Goal: Task Accomplishment & Management: Complete application form

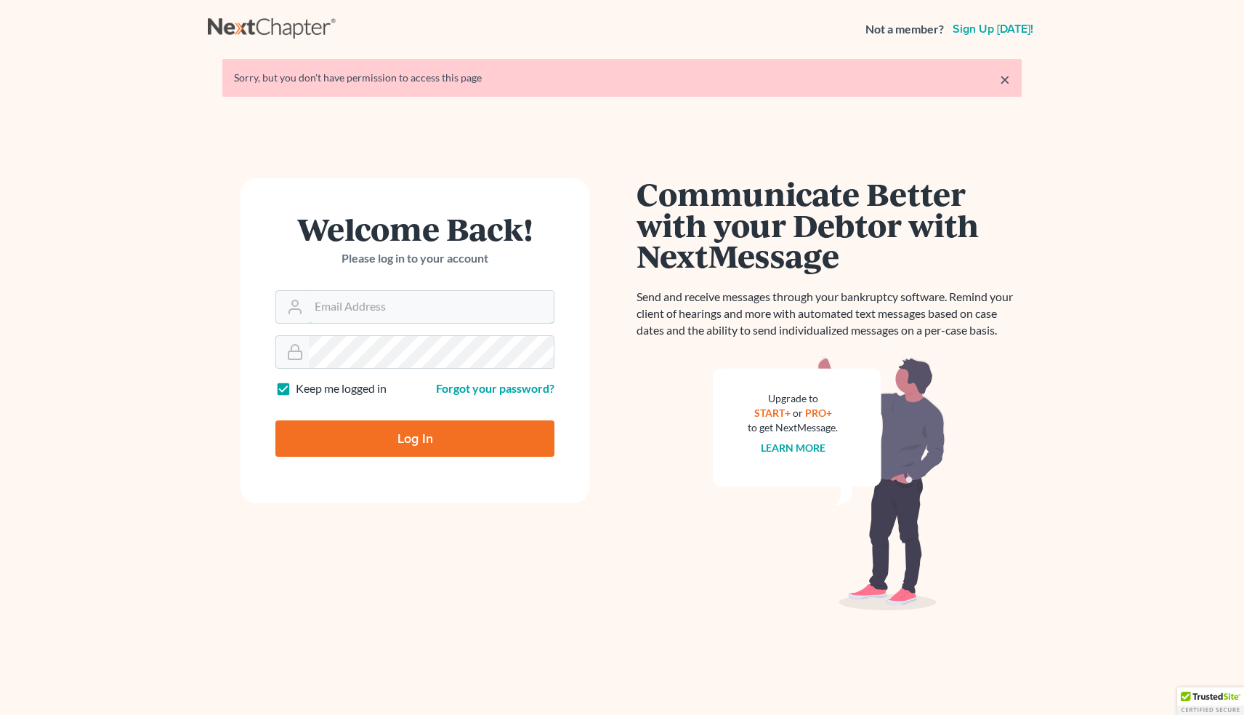
type input "[EMAIL_ADDRESS][DOMAIN_NAME]"
click at [415, 437] on input "Log In" at bounding box center [414, 438] width 279 height 36
type input "Thinking..."
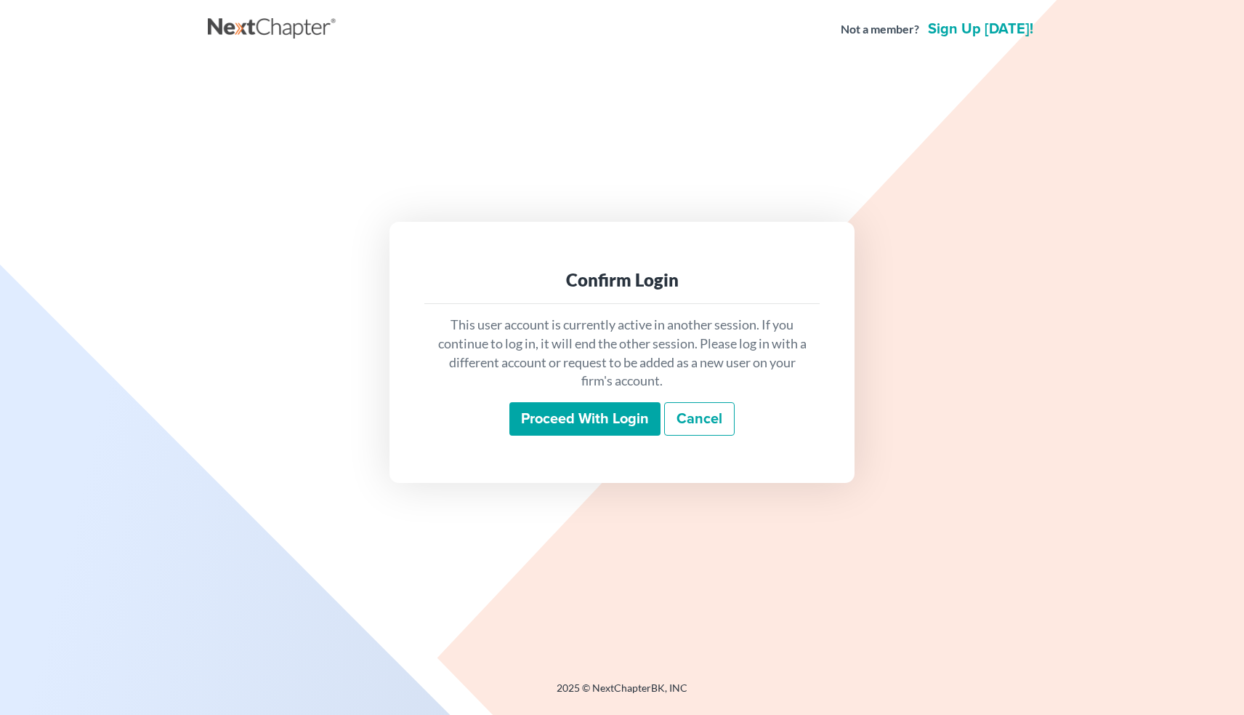
click at [582, 416] on input "Proceed with login" at bounding box center [585, 418] width 151 height 33
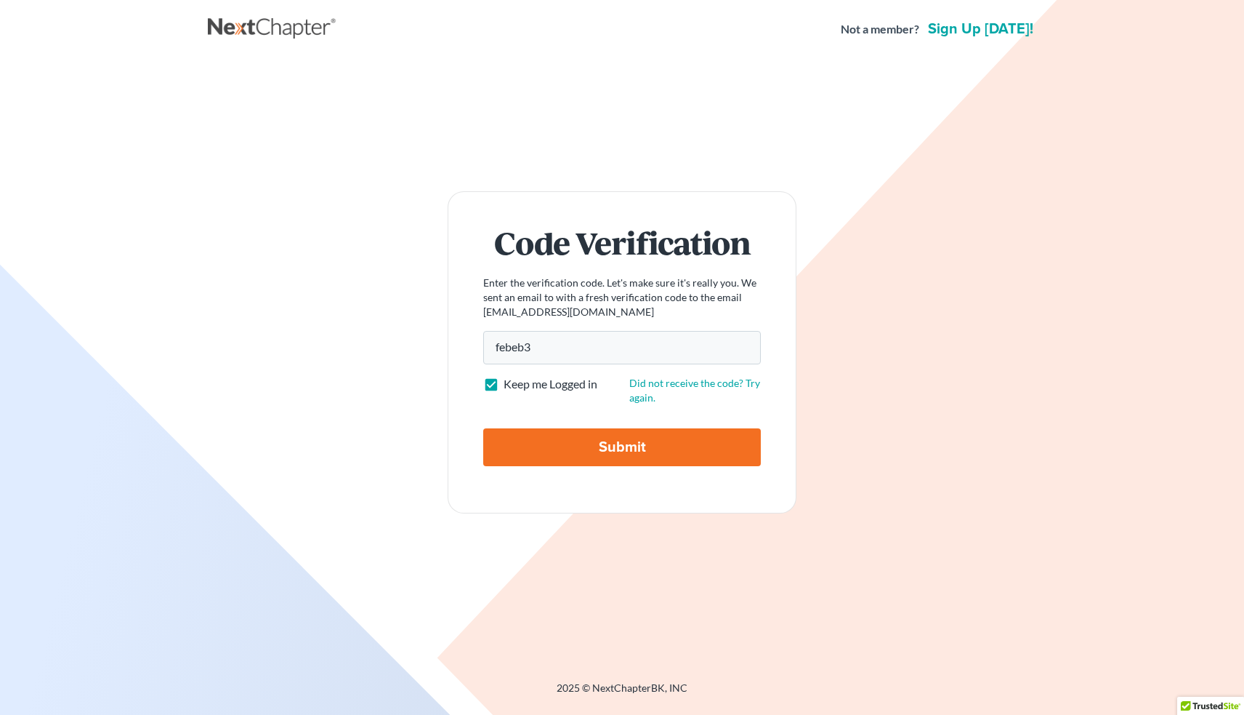
type input "febeb3"
click at [588, 443] on input "Submit" at bounding box center [622, 447] width 278 height 38
type input "Thinking..."
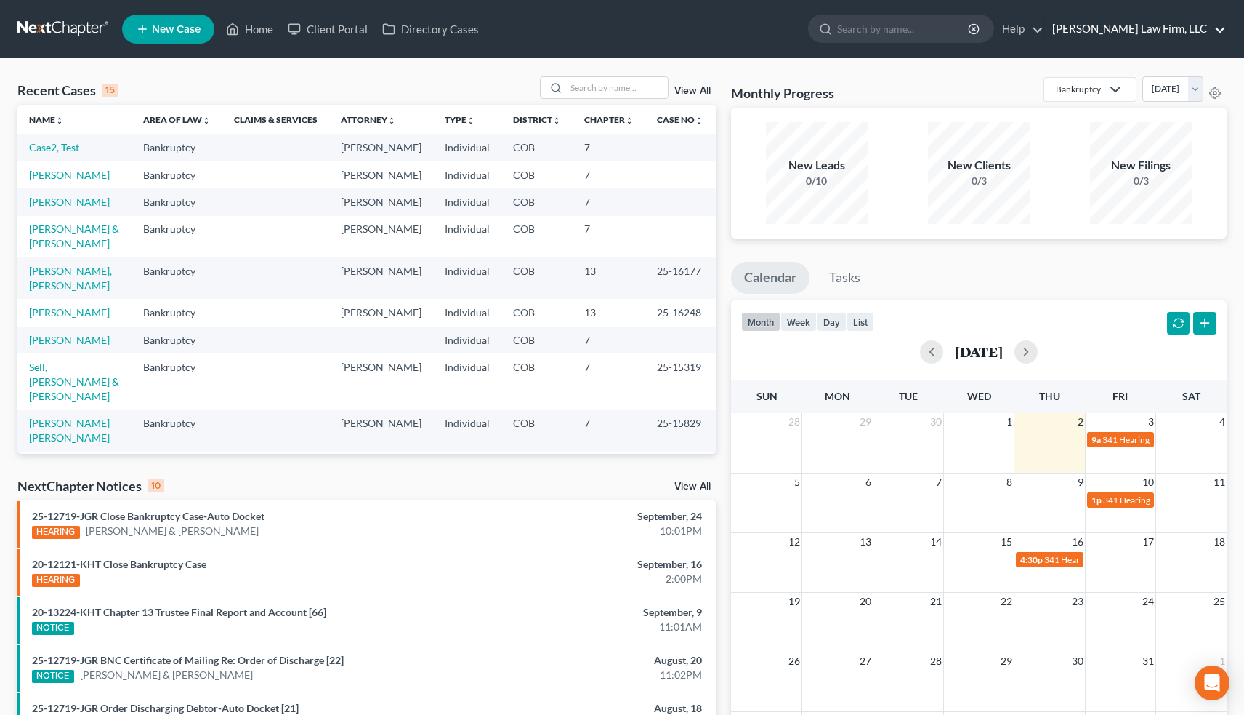
click at [1166, 31] on link "[PERSON_NAME] Law Firm, LLC" at bounding box center [1135, 29] width 181 height 26
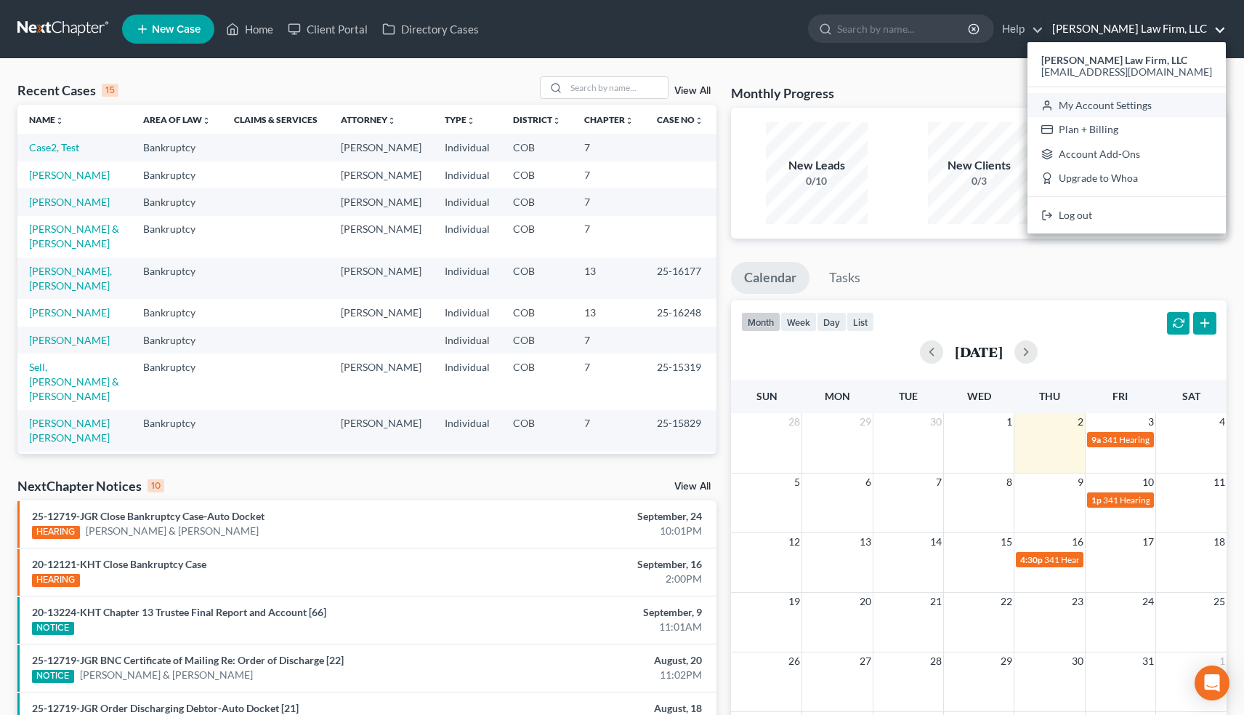
click at [1148, 102] on link "My Account Settings" at bounding box center [1127, 105] width 198 height 25
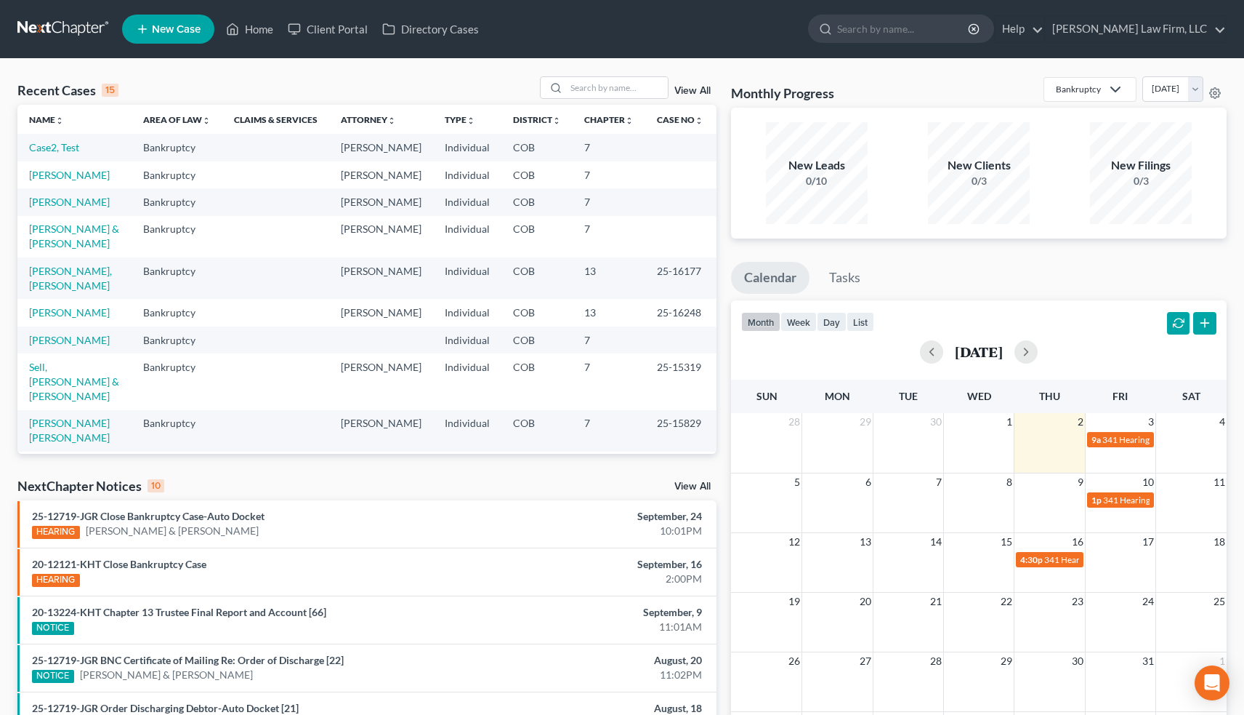
select select "28"
select select "5"
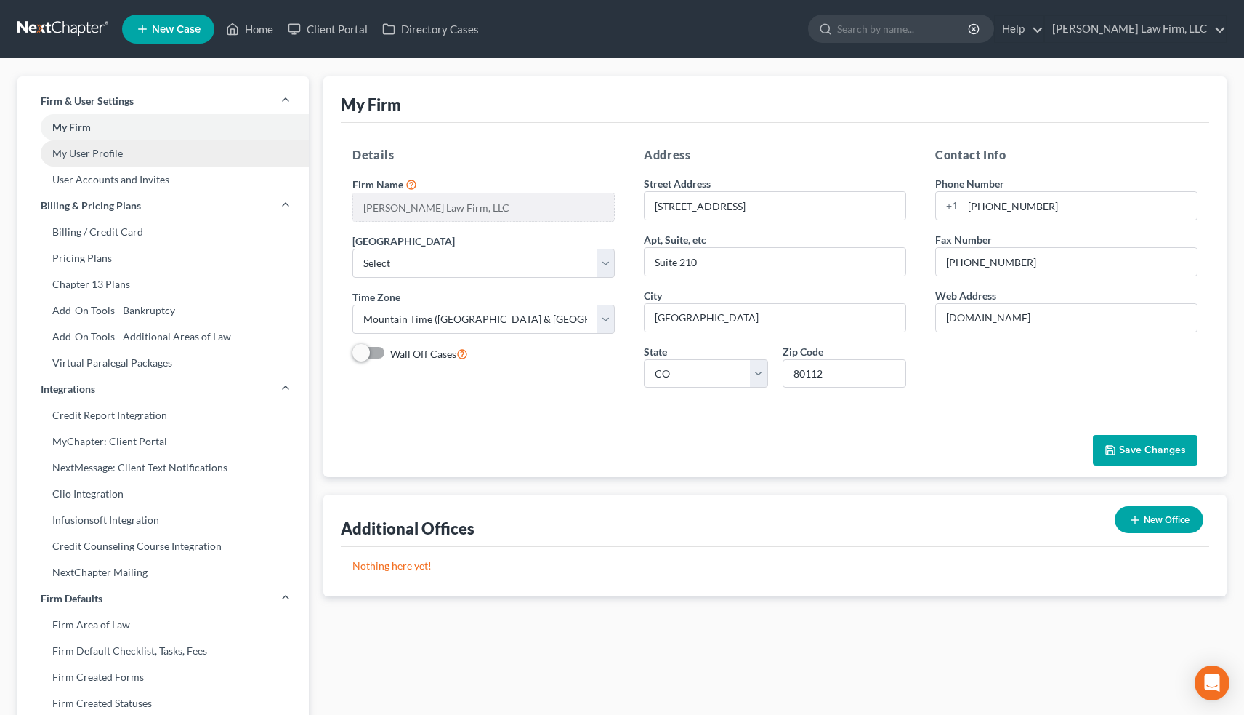
click at [113, 153] on link "My User Profile" at bounding box center [162, 153] width 291 height 26
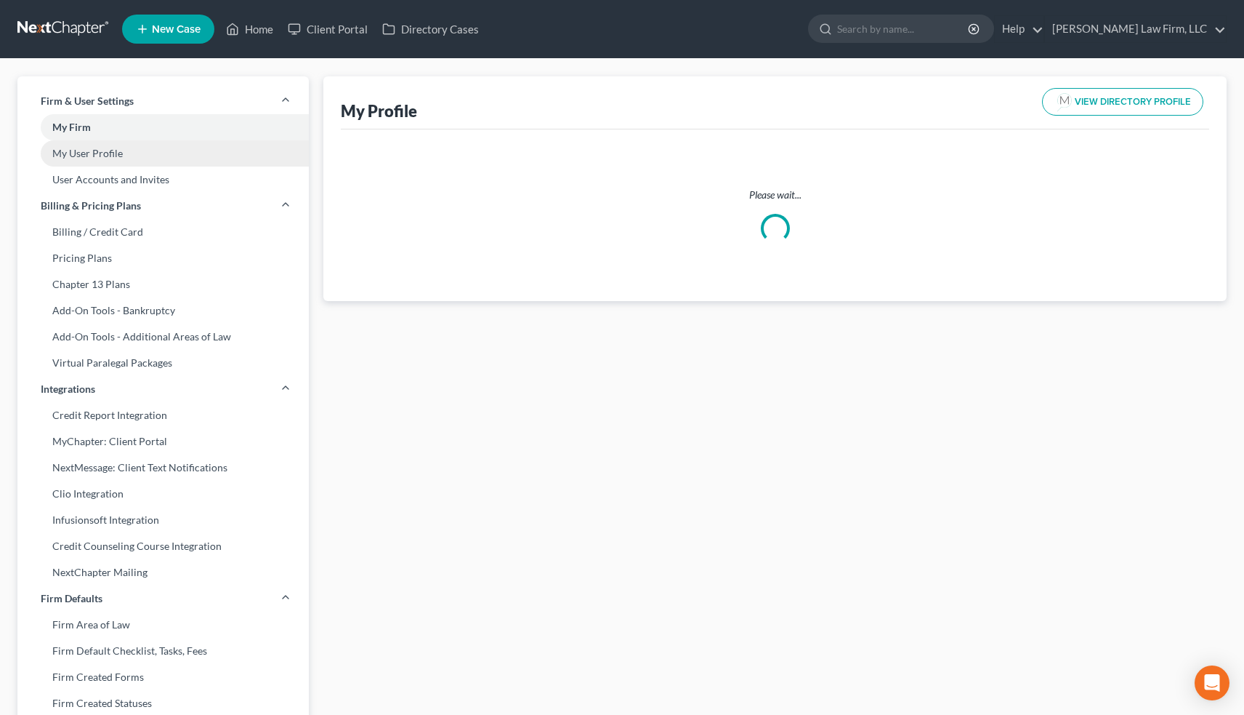
select select "5"
select select "11"
select select "attorney"
select select "1"
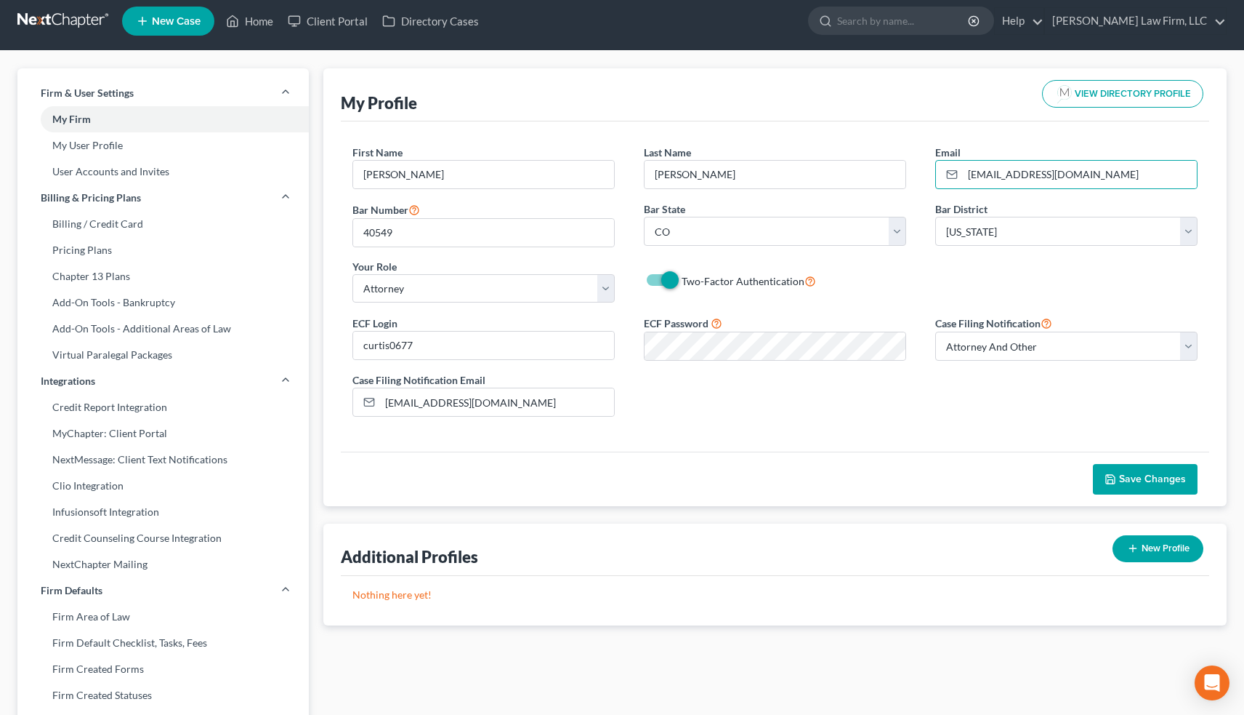
scroll to position [1, 0]
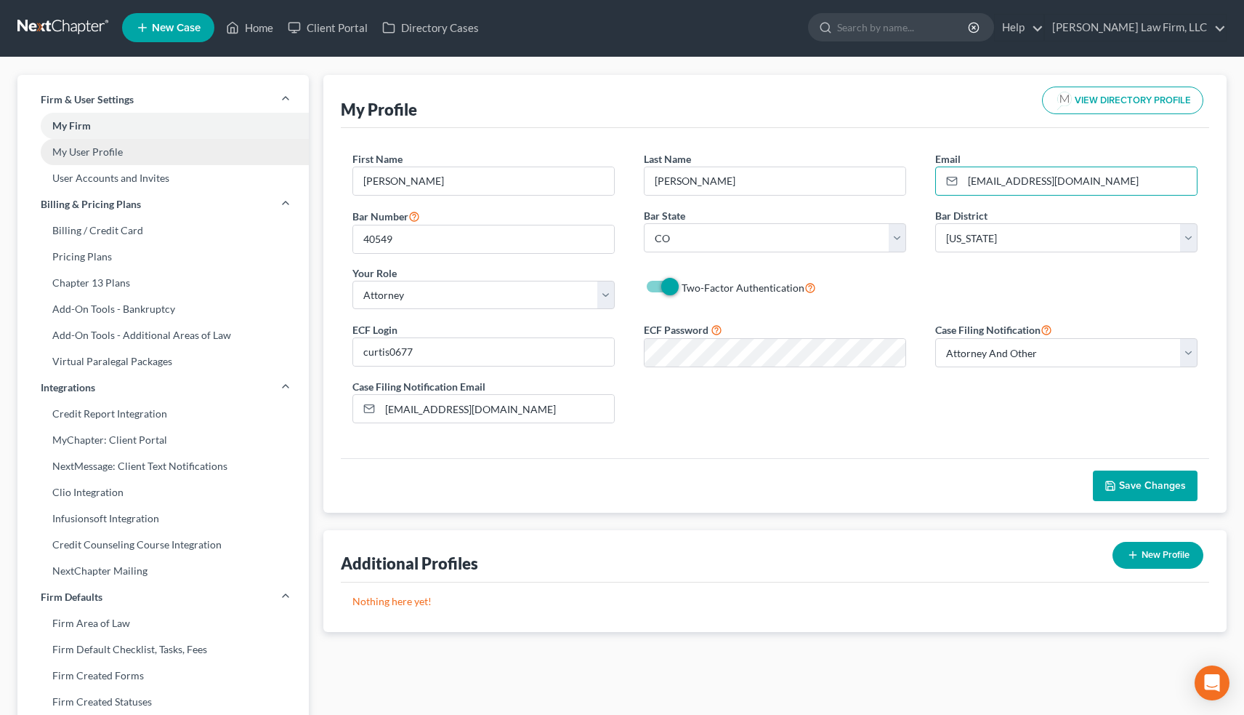
click at [140, 156] on link "My User Profile" at bounding box center [162, 152] width 291 height 26
click at [108, 154] on link "My User Profile" at bounding box center [162, 152] width 291 height 26
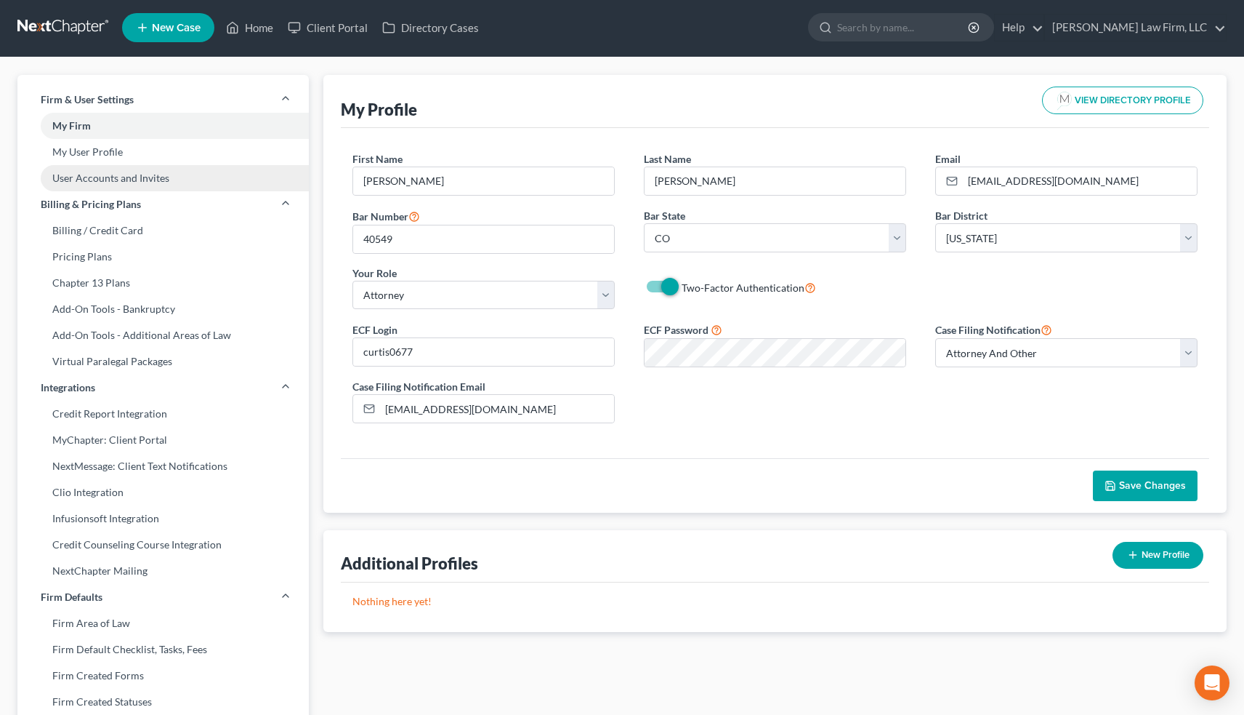
click at [108, 185] on link "User Accounts and Invites" at bounding box center [162, 178] width 291 height 26
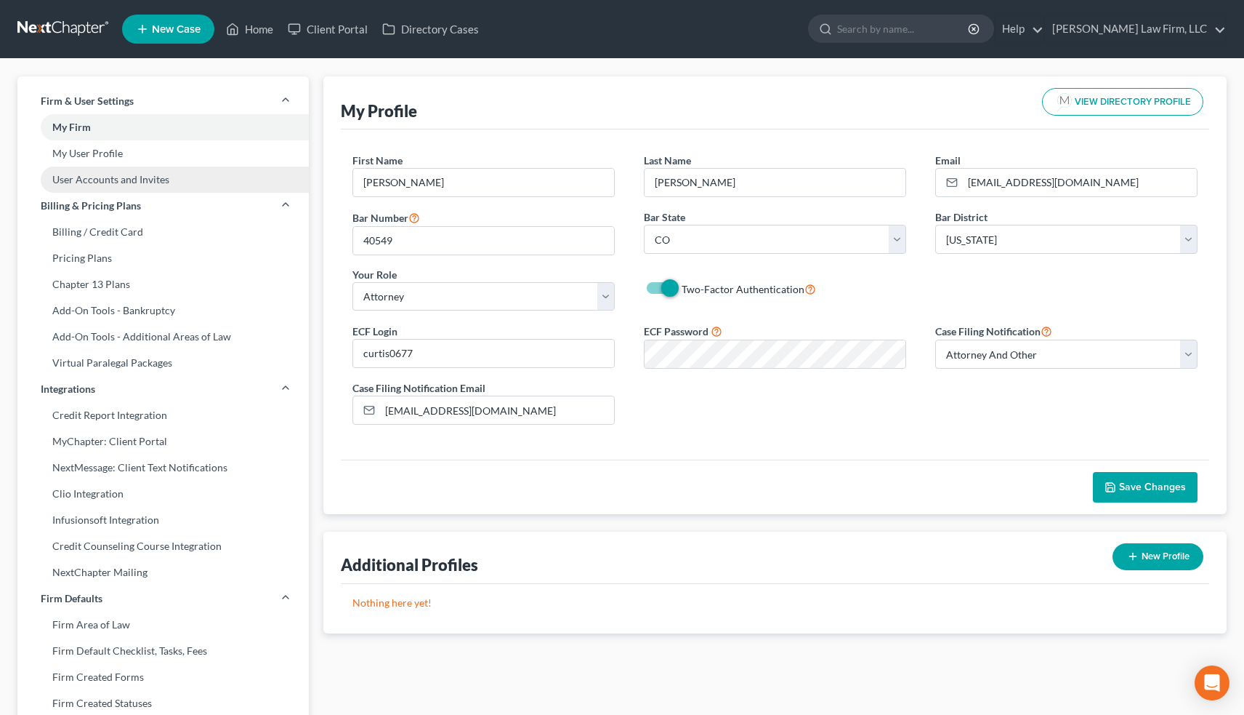
select select "0"
select select "1"
select select "0"
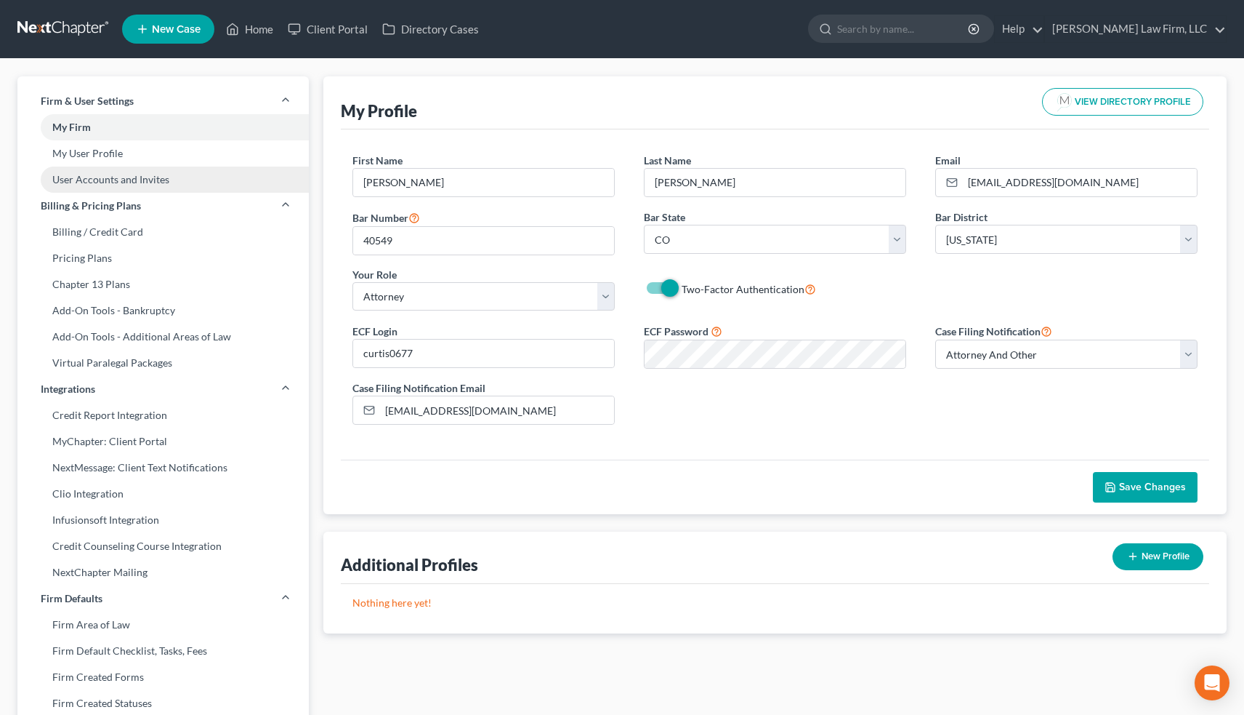
select select "1"
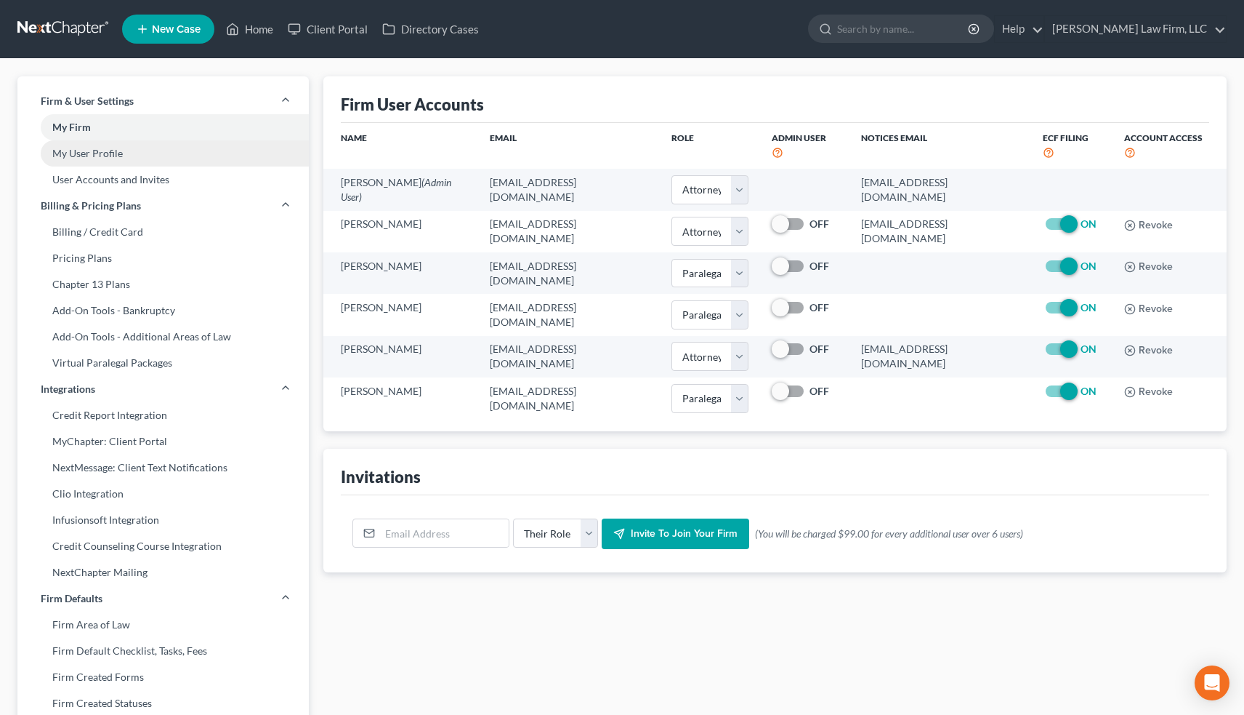
click at [115, 150] on link "My User Profile" at bounding box center [162, 153] width 291 height 26
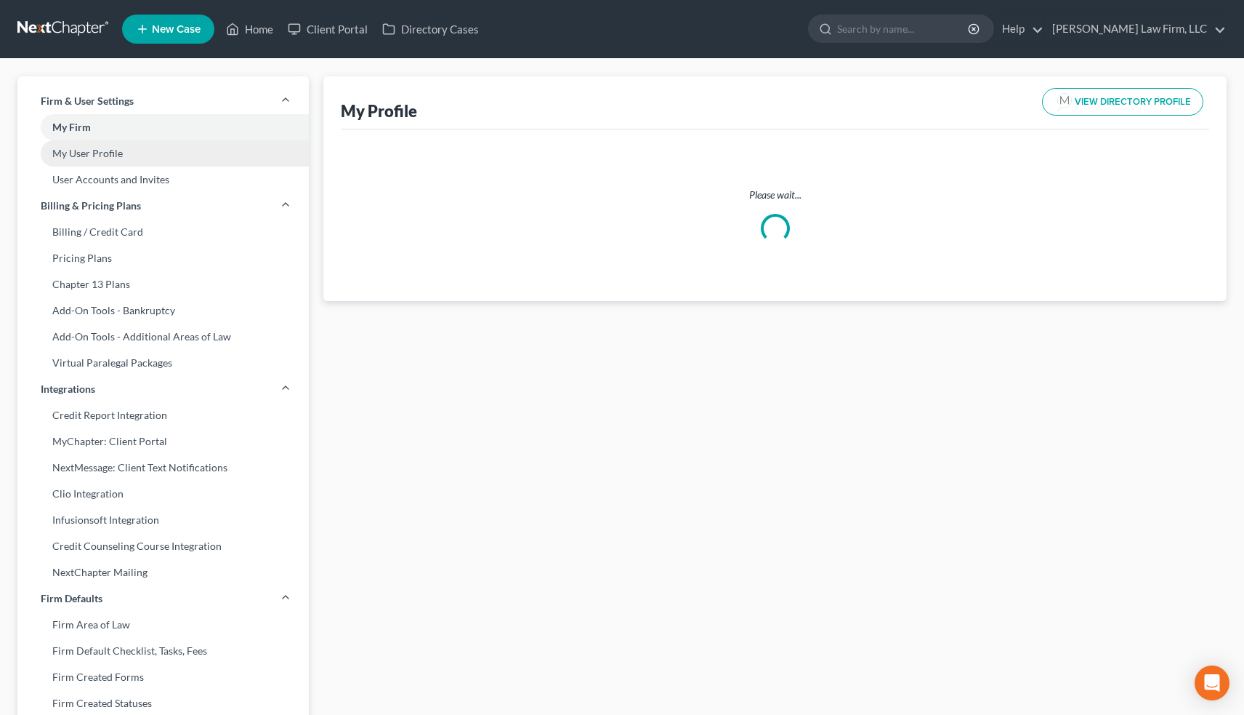
select select "5"
select select "11"
select select "attorney"
select select "1"
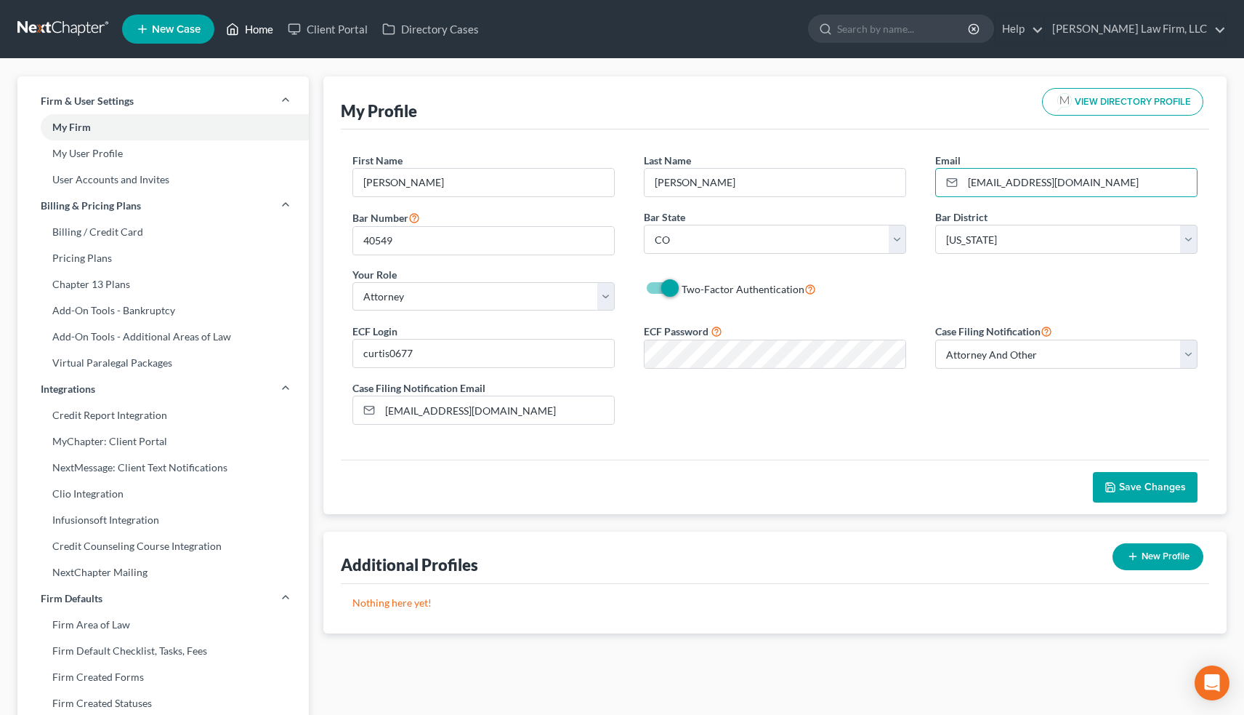
click at [254, 39] on link "Home" at bounding box center [250, 29] width 62 height 26
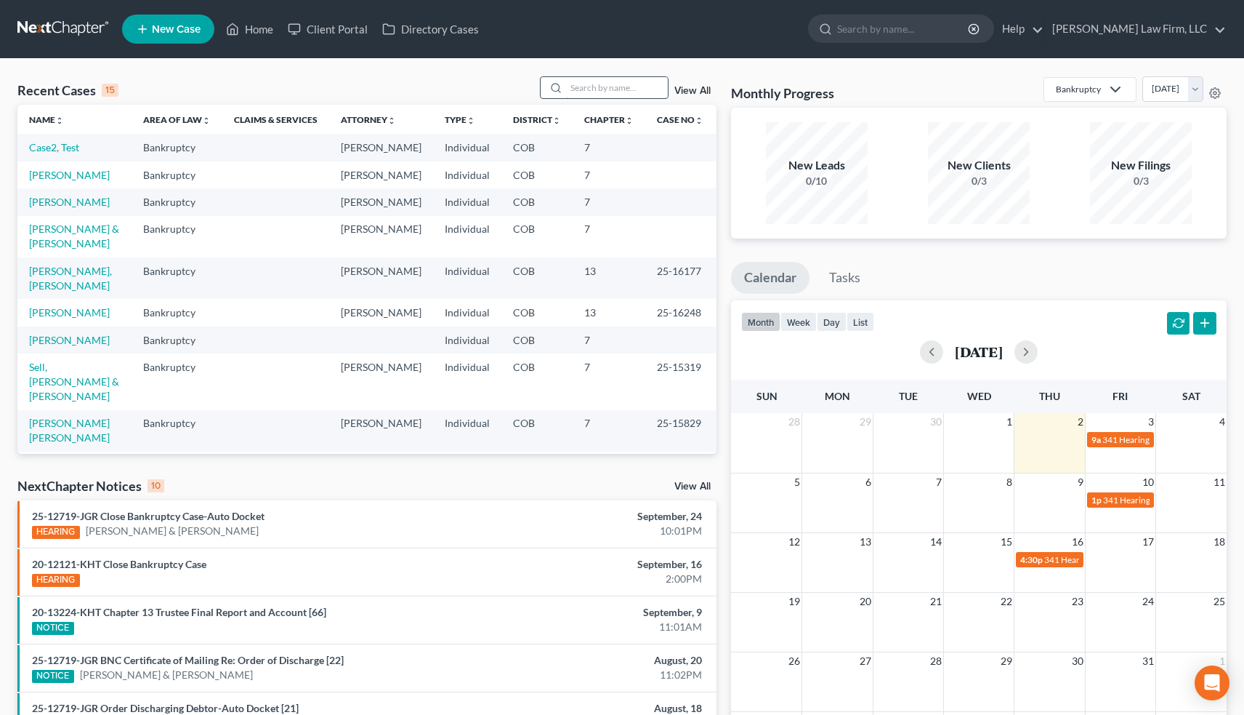
click at [590, 94] on input "search" at bounding box center [617, 87] width 102 height 21
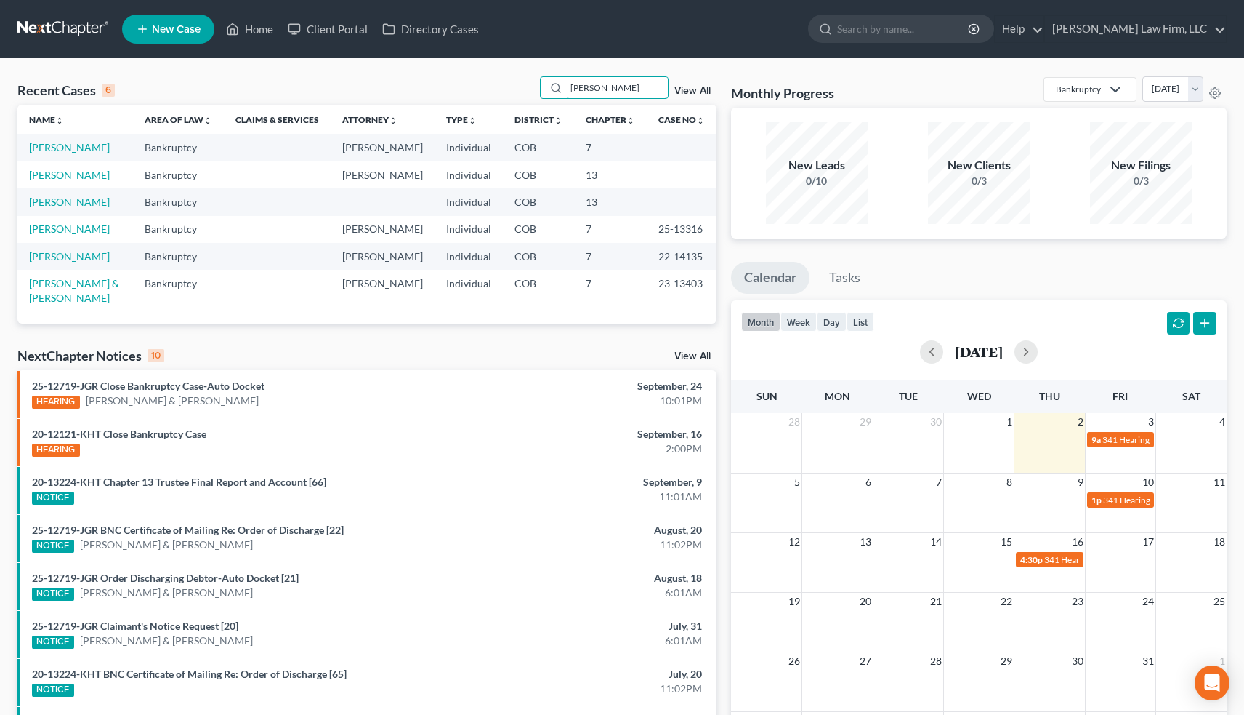
type input "[PERSON_NAME]"
click at [79, 204] on link "[PERSON_NAME]" at bounding box center [69, 202] width 81 height 12
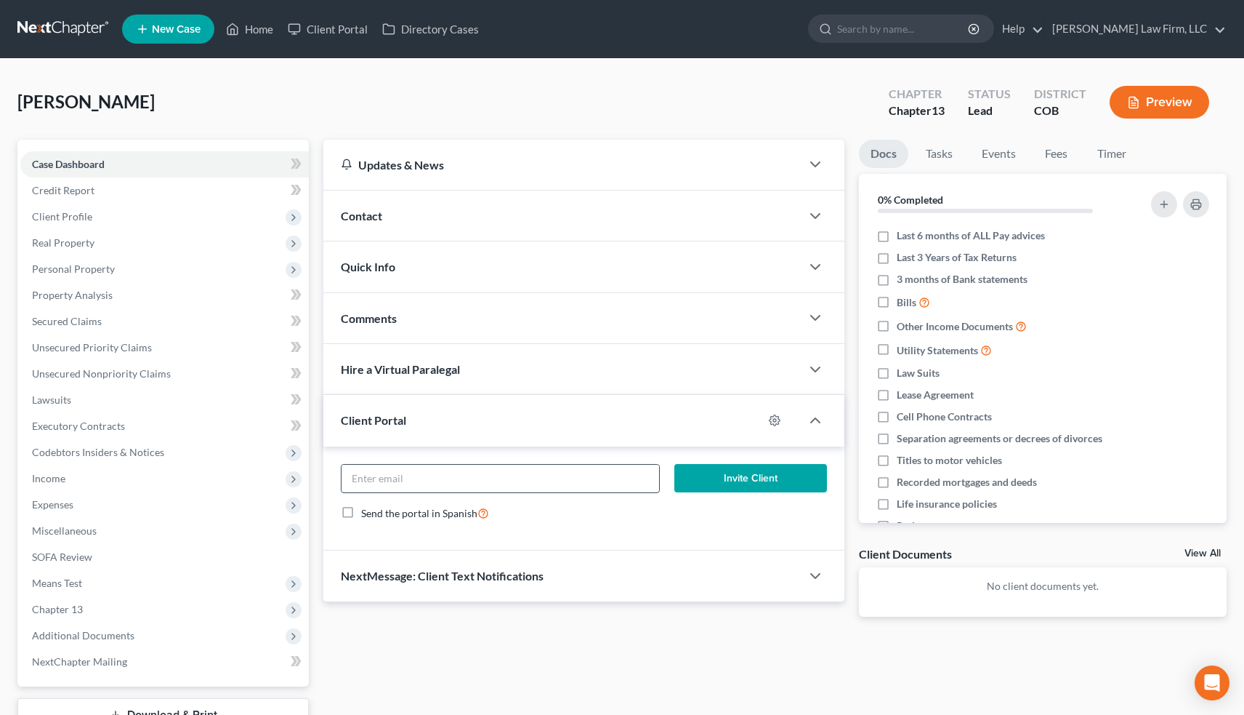
click at [403, 479] on input "email" at bounding box center [501, 478] width 318 height 28
type input "c"
click at [776, 419] on icon "button" at bounding box center [775, 420] width 12 height 12
select select "5"
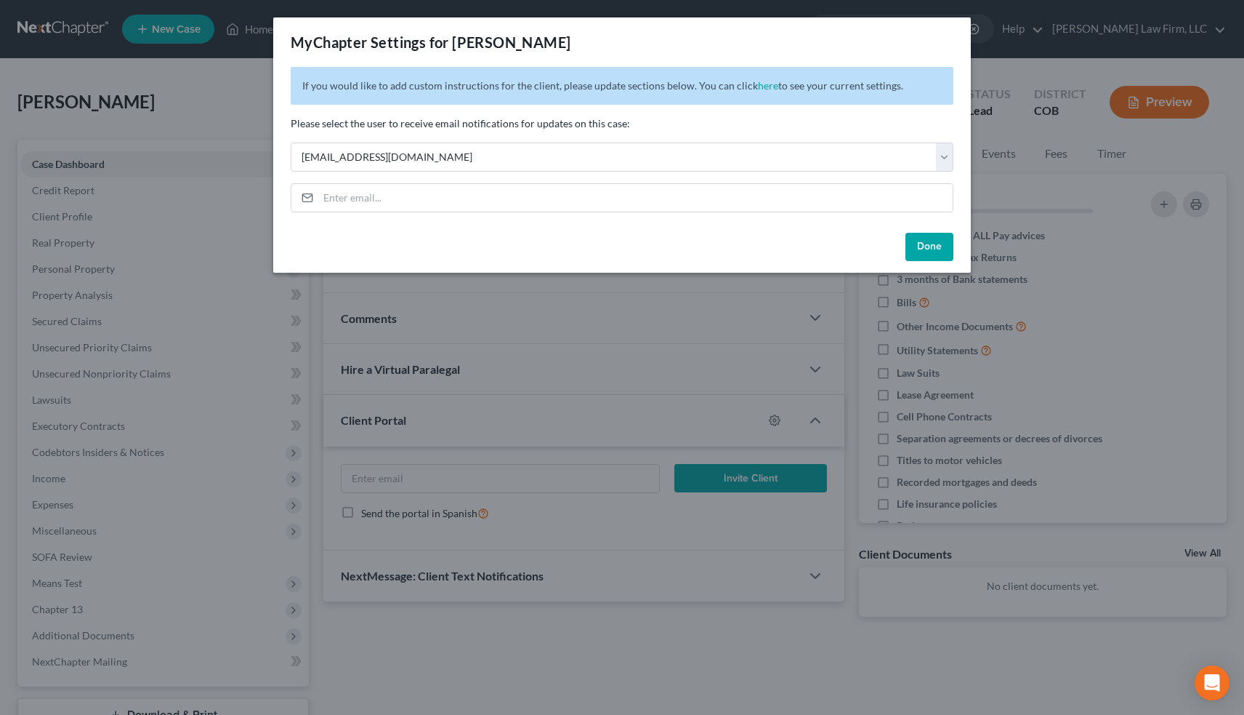
click at [925, 244] on button "Done" at bounding box center [930, 247] width 48 height 29
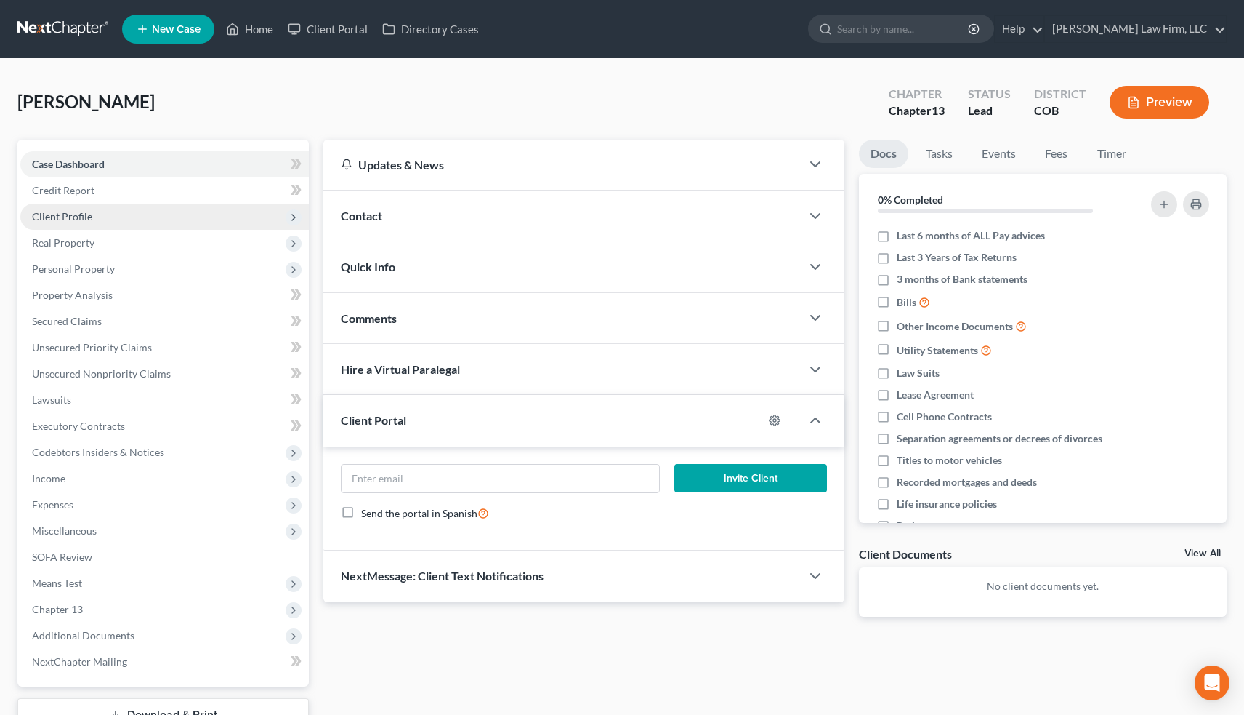
click at [92, 216] on span "Client Profile" at bounding box center [164, 217] width 289 height 26
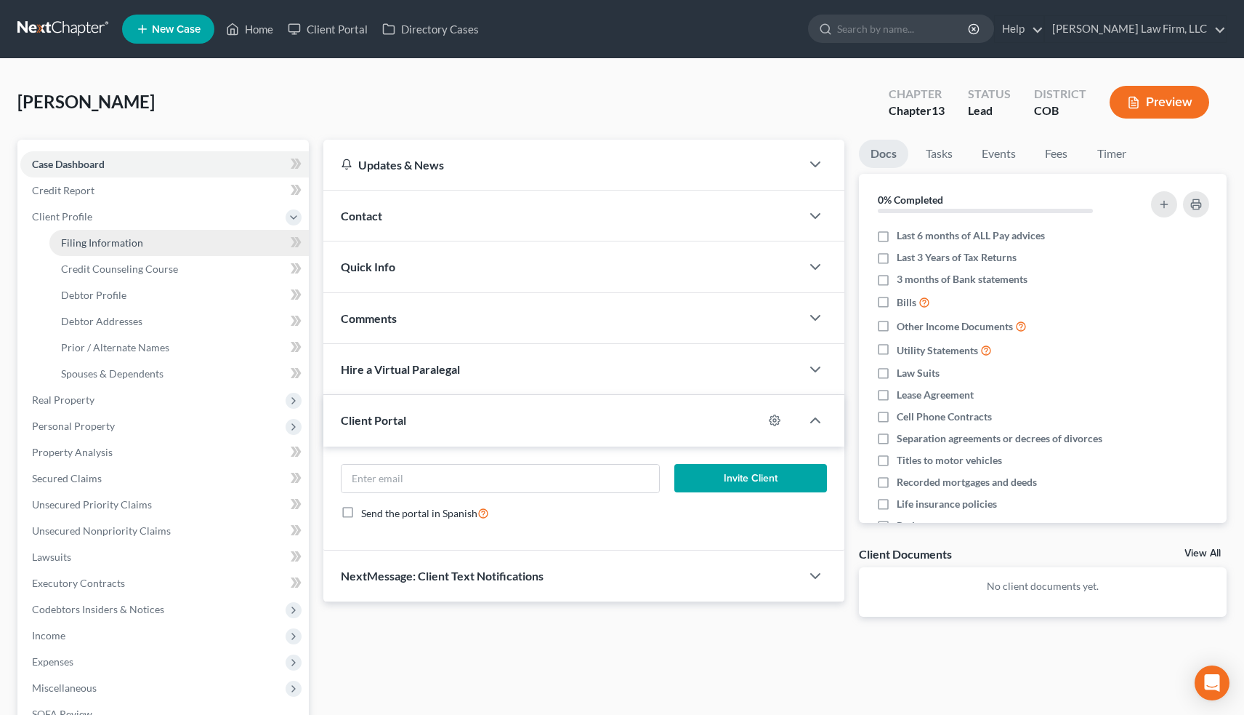
click at [143, 240] on link "Filing Information" at bounding box center [179, 243] width 260 height 26
select select "1"
select select "0"
select select "3"
select select "11"
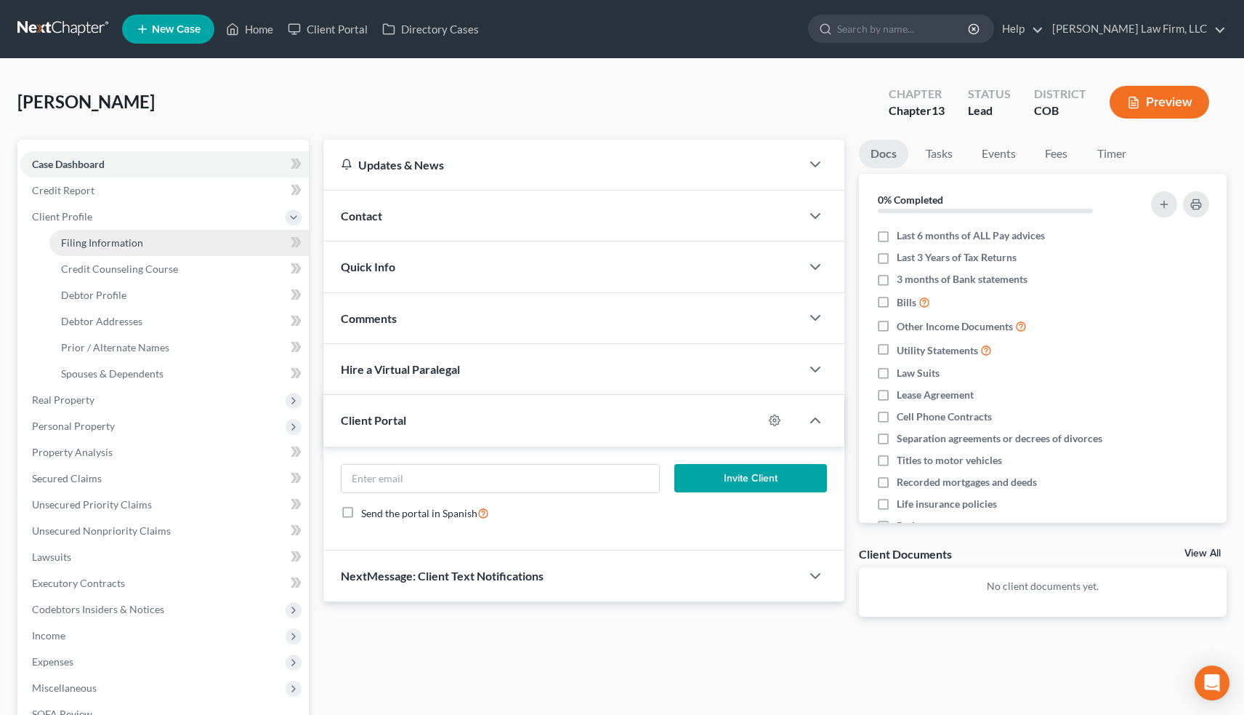
select select "5"
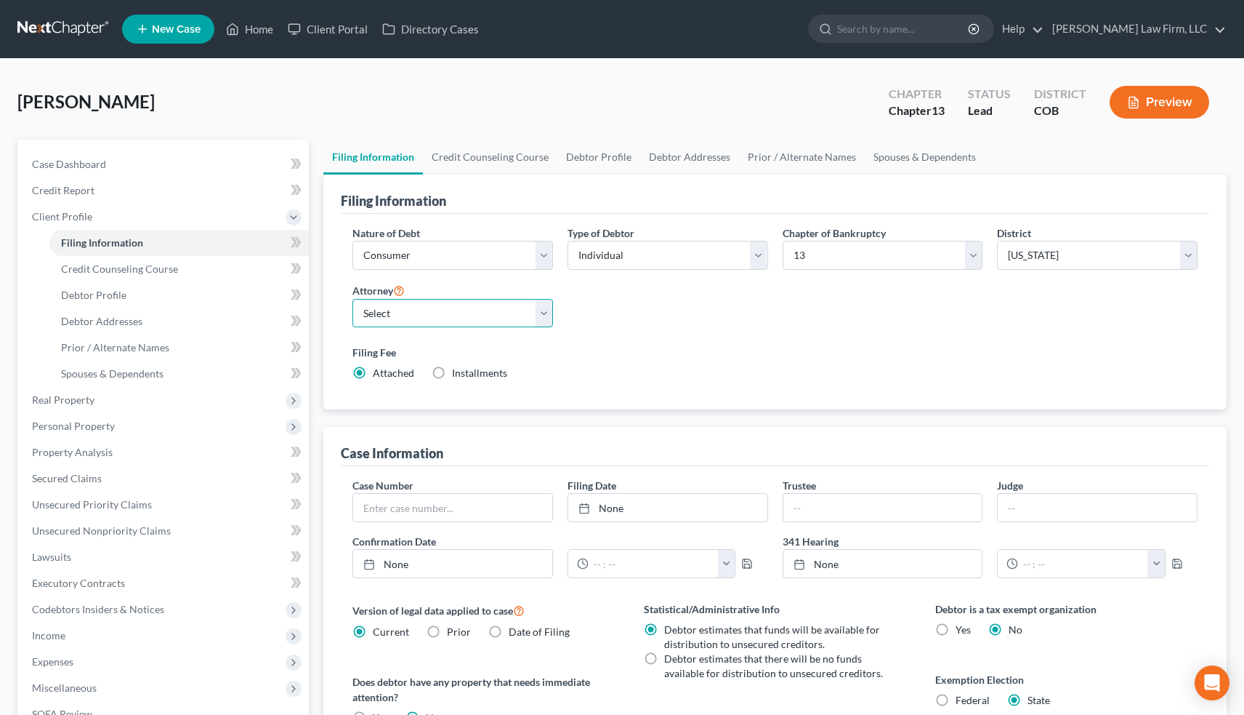
select select "0"
click at [129, 175] on link "Case Dashboard" at bounding box center [164, 164] width 289 height 26
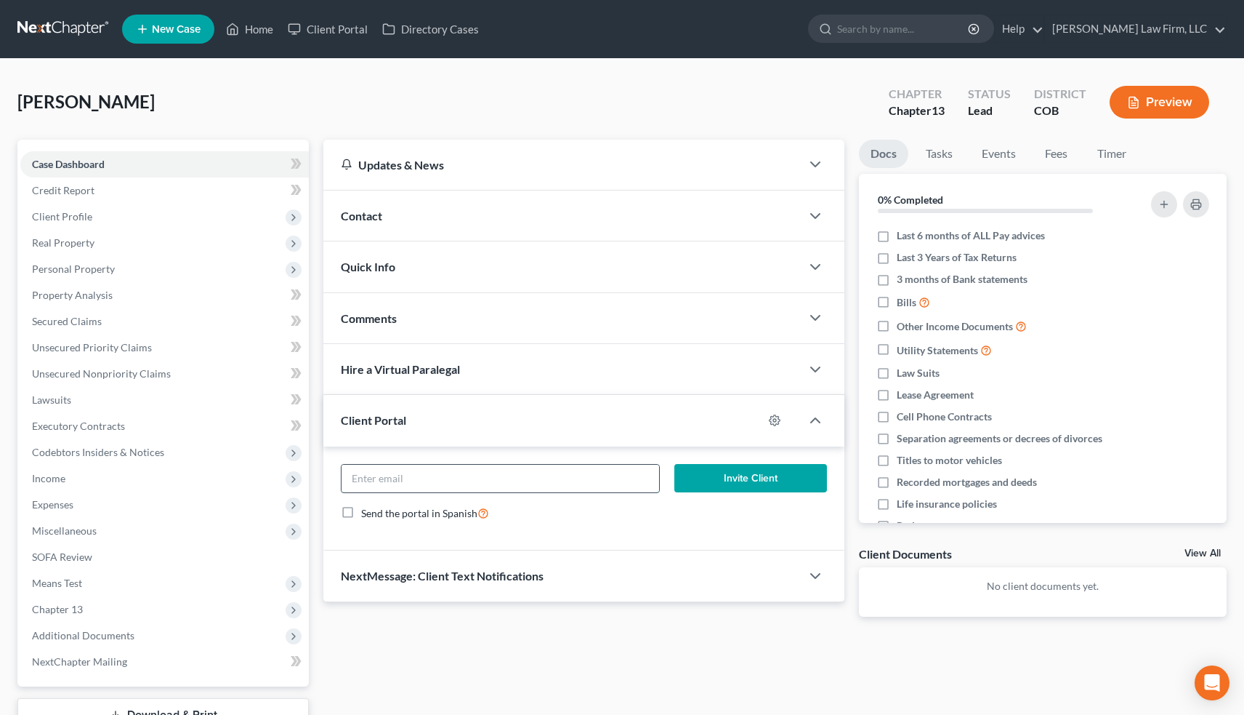
click at [462, 464] on input "email" at bounding box center [501, 478] width 318 height 28
paste input "[EMAIL_ADDRESS][DOMAIN_NAME]"
click at [421, 472] on input "[EMAIL_ADDRESS][DOMAIN_NAME]" at bounding box center [501, 478] width 318 height 28
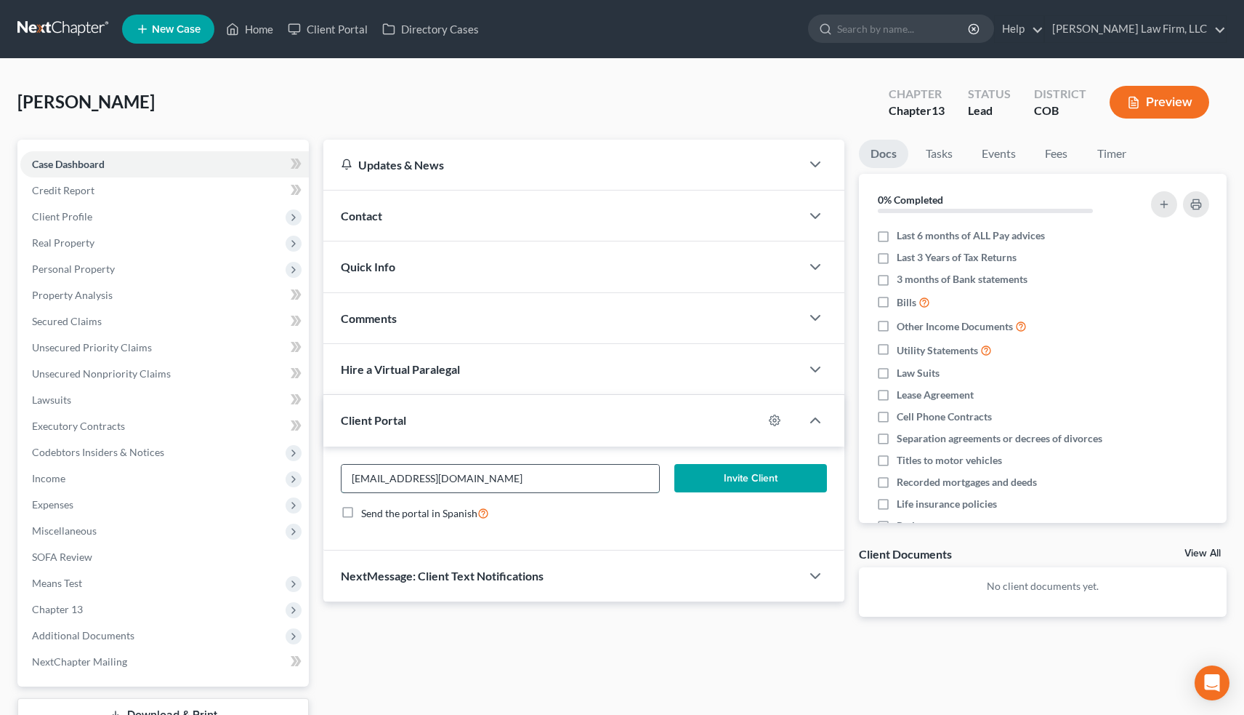
click at [421, 472] on input "[EMAIL_ADDRESS][DOMAIN_NAME]" at bounding box center [501, 478] width 318 height 28
paste input "[PERSON_NAME][EMAIL_ADDRESS][DOMAIN_NAME]"
type input "[PERSON_NAME][EMAIL_ADDRESS][DOMAIN_NAME]"
click at [753, 484] on button "Invite Client" at bounding box center [751, 478] width 153 height 29
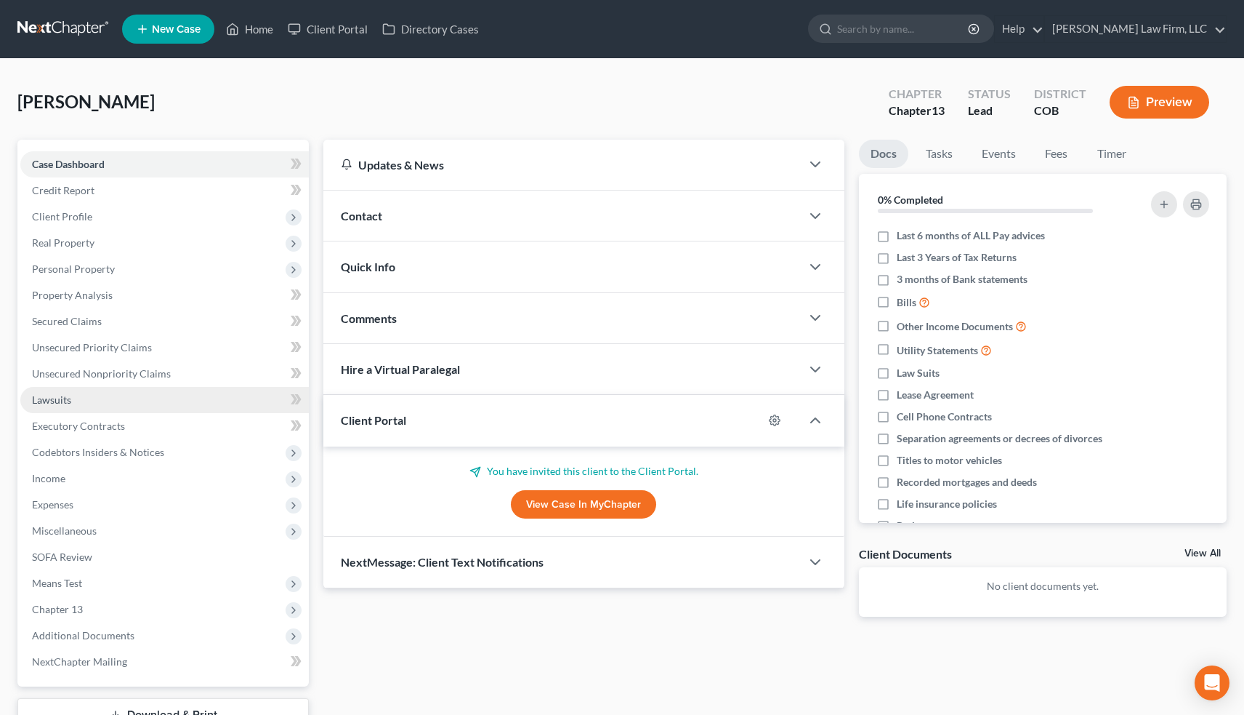
click at [81, 401] on link "Lawsuits" at bounding box center [164, 400] width 289 height 26
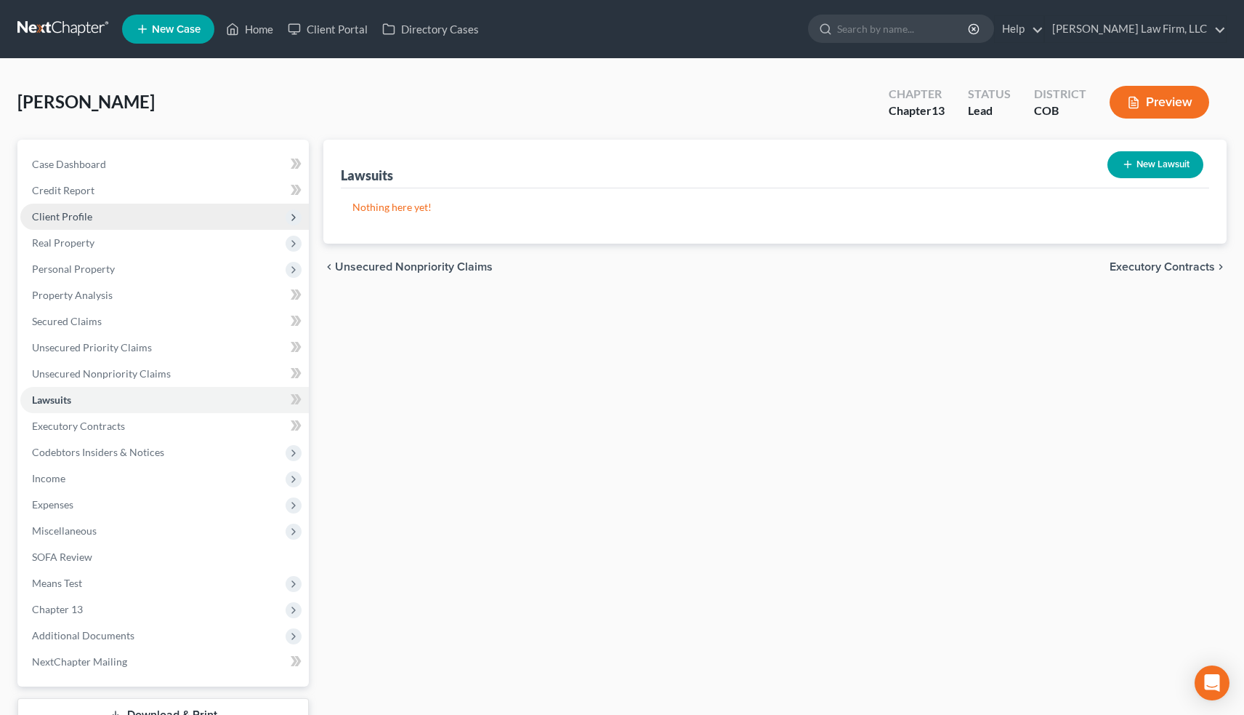
click at [93, 213] on span "Client Profile" at bounding box center [164, 217] width 289 height 26
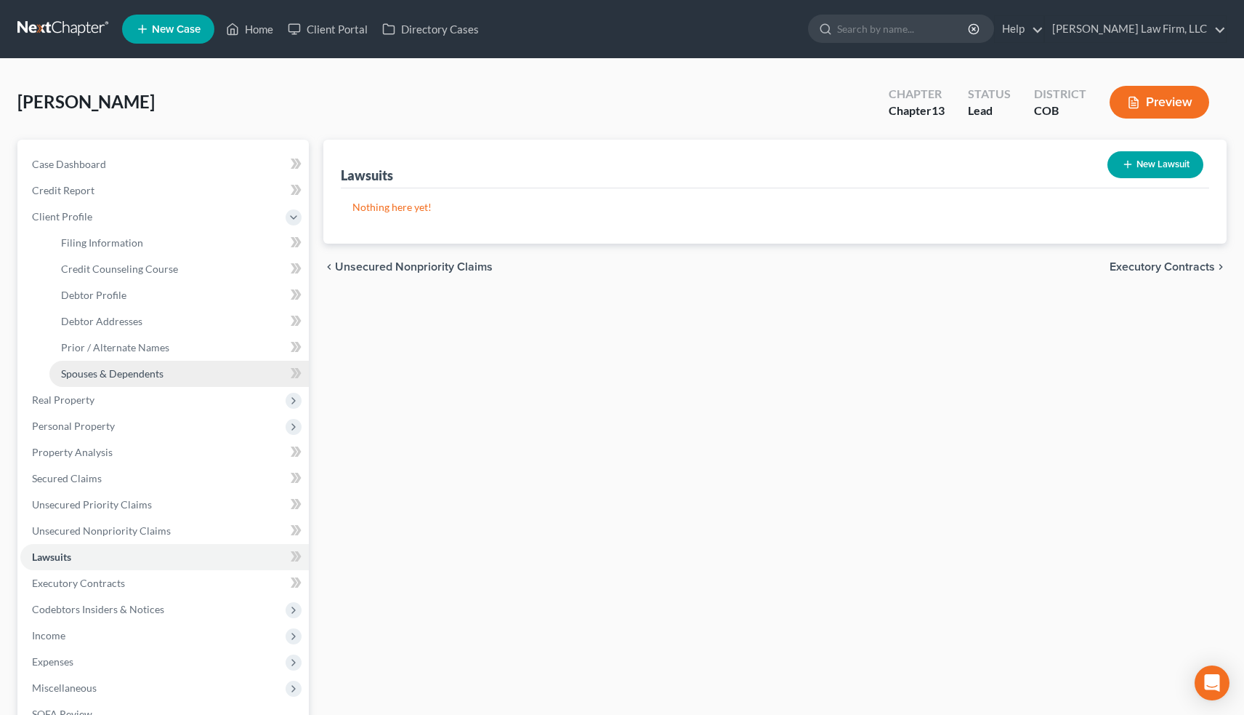
click at [126, 372] on span "Spouses & Dependents" at bounding box center [112, 373] width 102 height 12
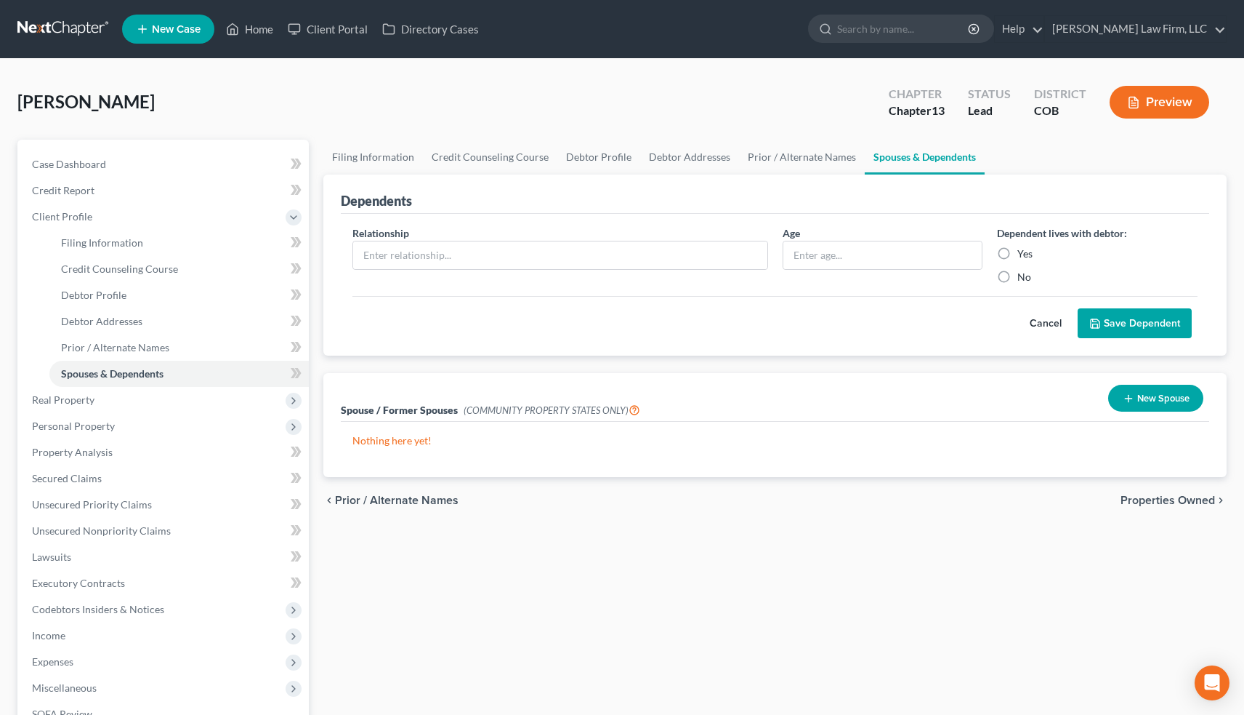
click at [1018, 254] on label "Yes" at bounding box center [1025, 253] width 15 height 15
click at [1023, 254] on input "Yes" at bounding box center [1027, 250] width 9 height 9
radio input "true"
click at [439, 254] on input "text" at bounding box center [560, 255] width 414 height 28
type input "Son"
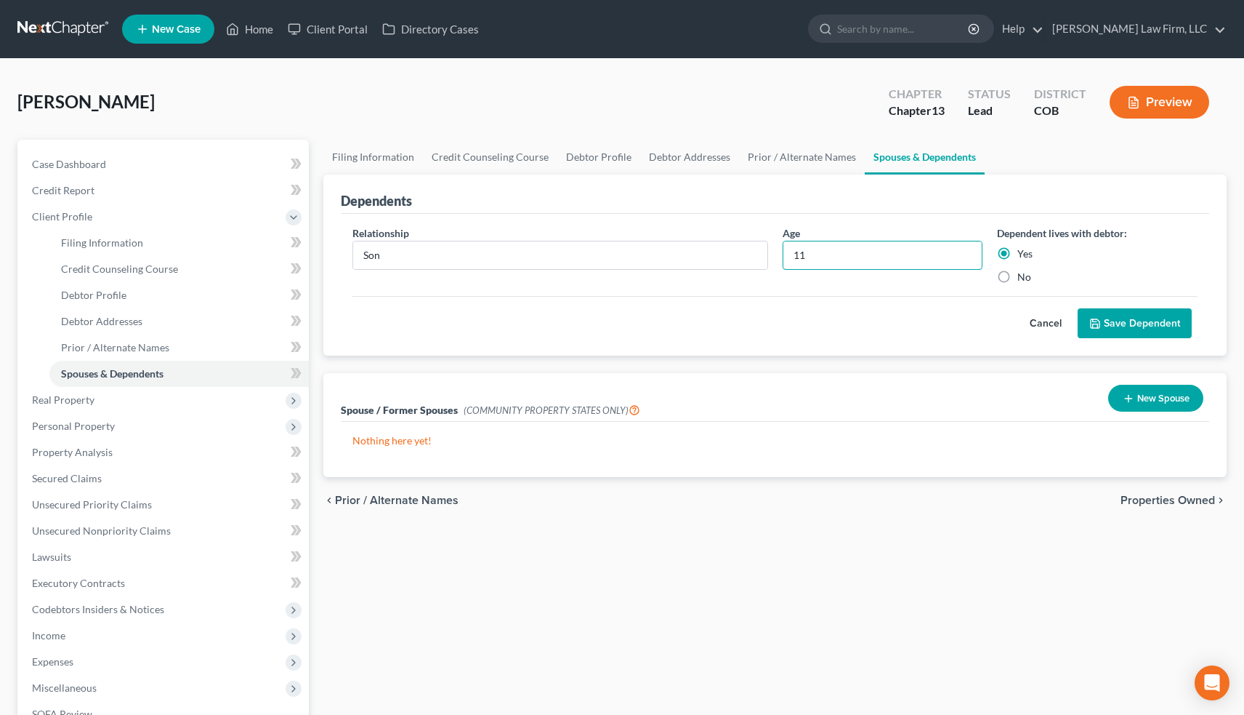
type input "11"
click at [1112, 323] on button "Save Dependent" at bounding box center [1135, 323] width 114 height 31
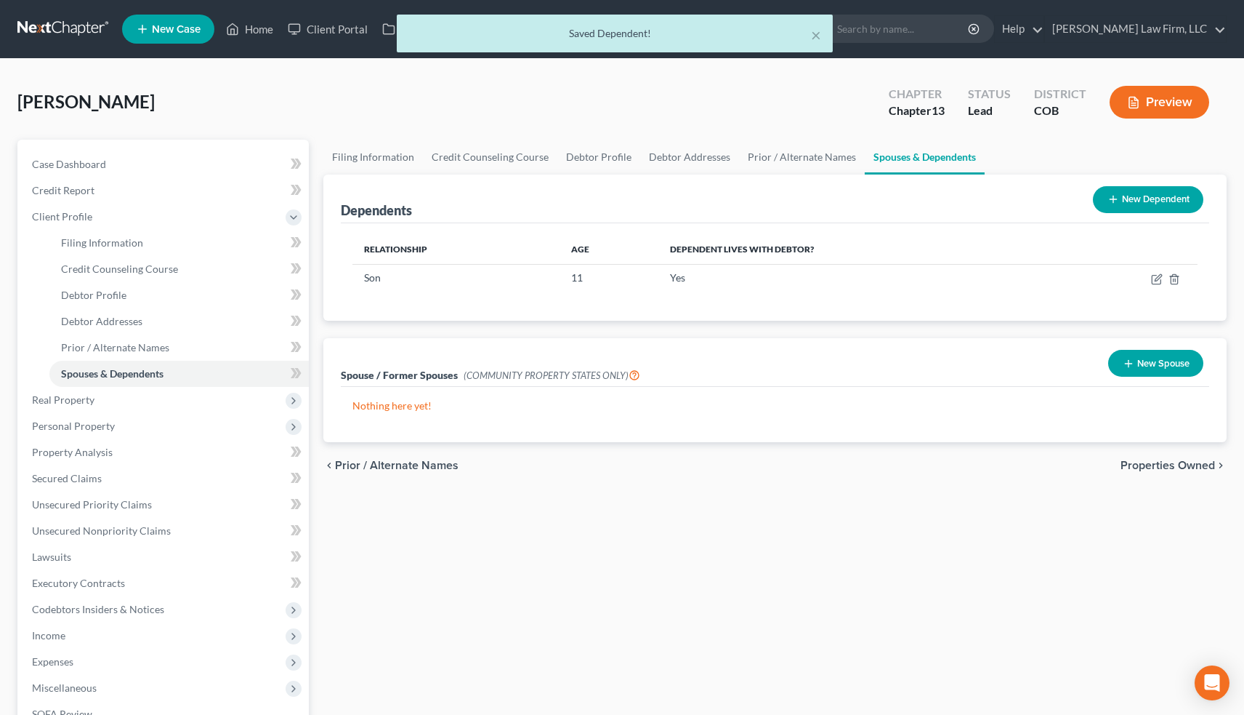
click at [1141, 199] on button "New Dependent" at bounding box center [1148, 199] width 110 height 27
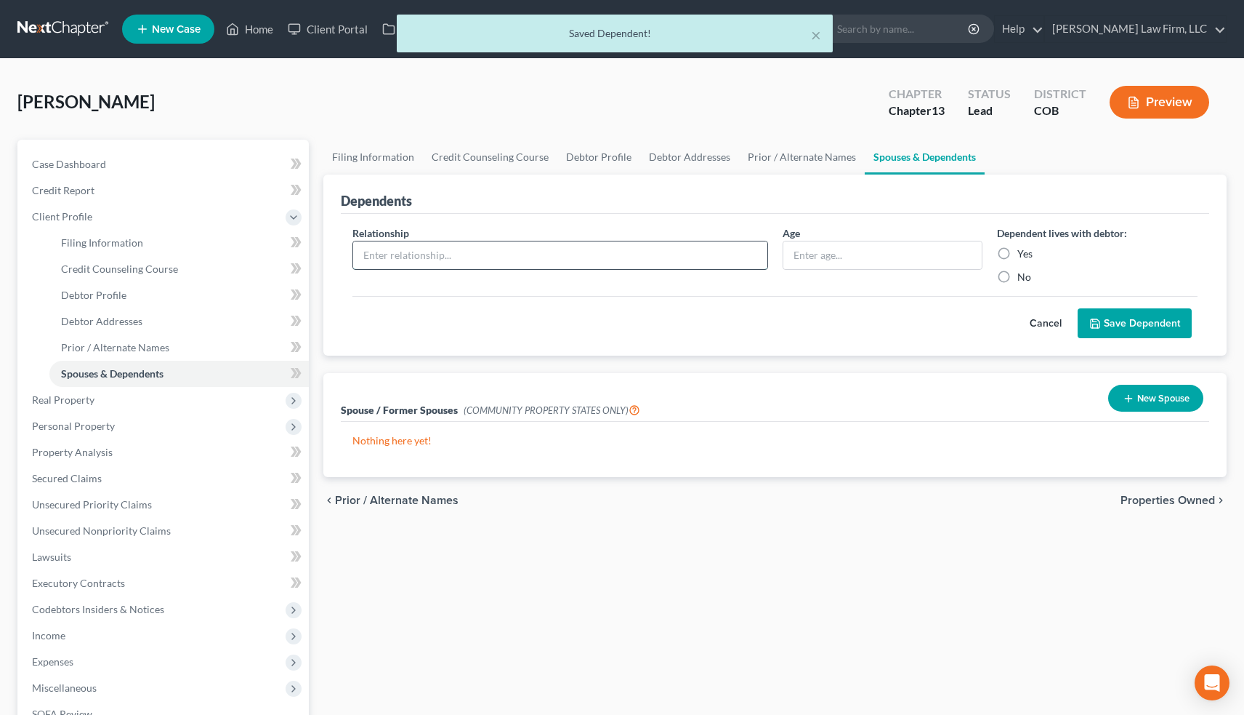
click at [428, 257] on input "text" at bounding box center [560, 255] width 414 height 28
type input "Son"
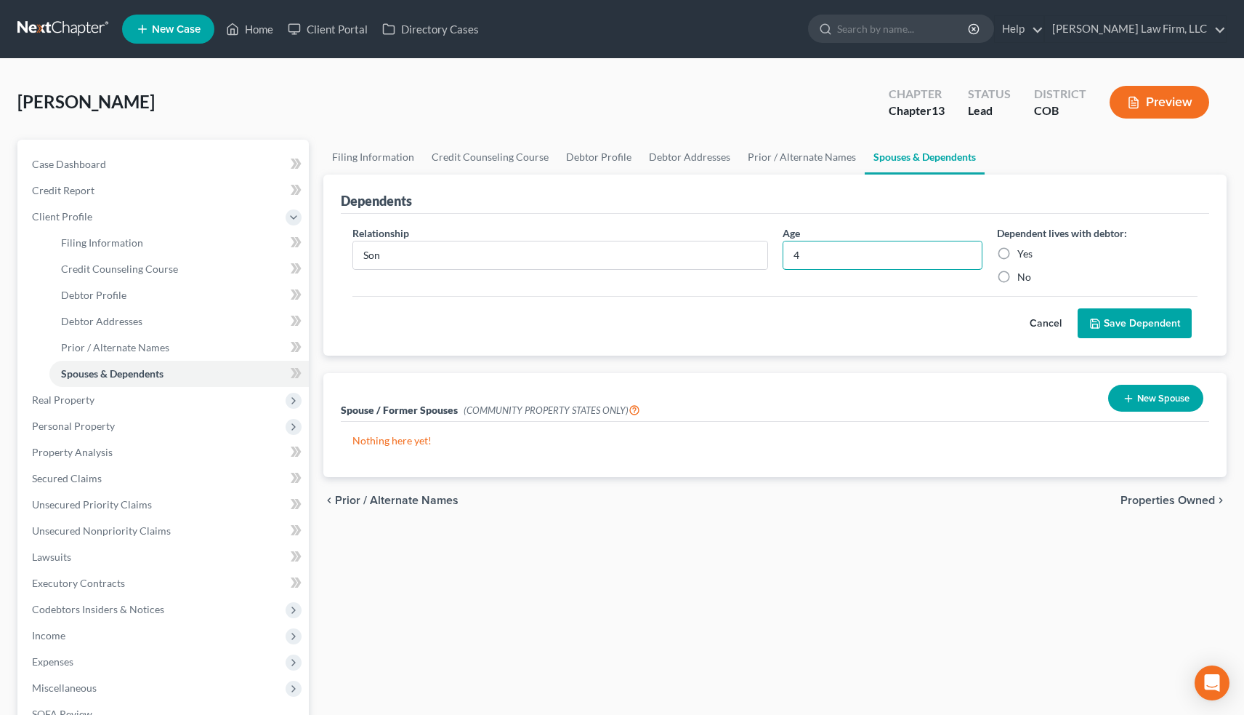
type input "4"
click at [1137, 315] on button "Save Dependent" at bounding box center [1135, 323] width 114 height 31
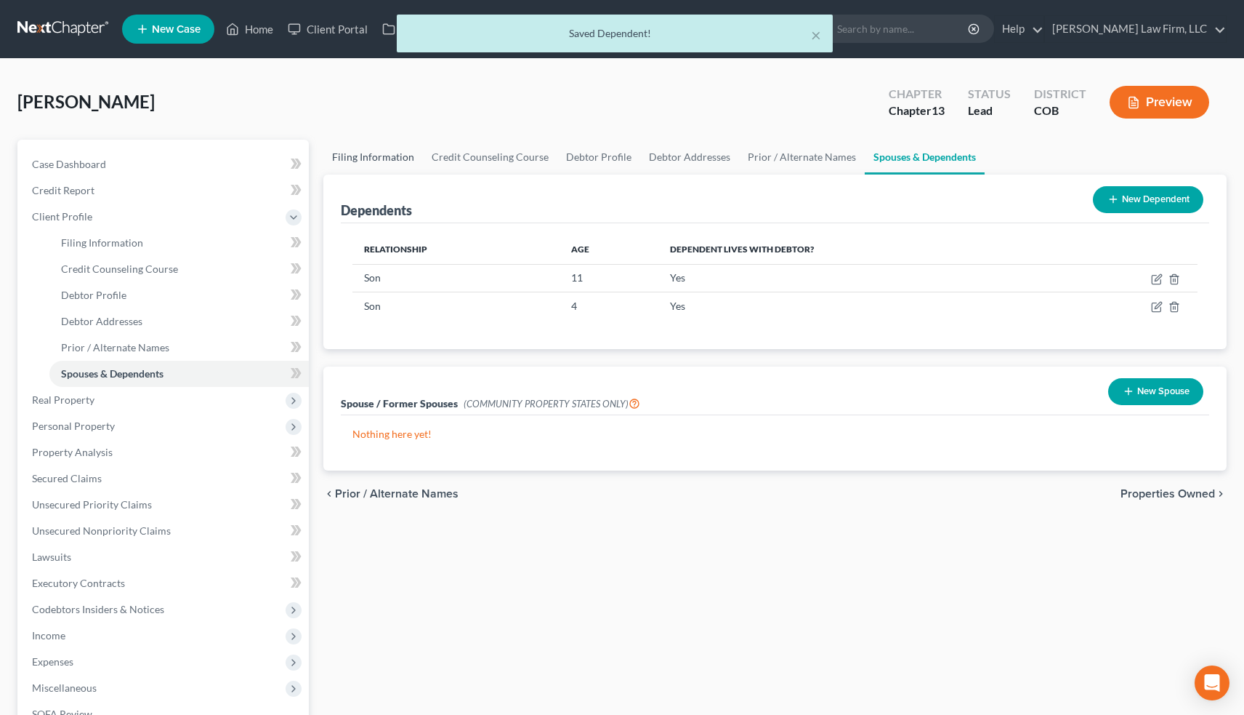
click at [379, 158] on link "Filing Information" at bounding box center [373, 157] width 100 height 35
select select "1"
select select "0"
select select "3"
select select "11"
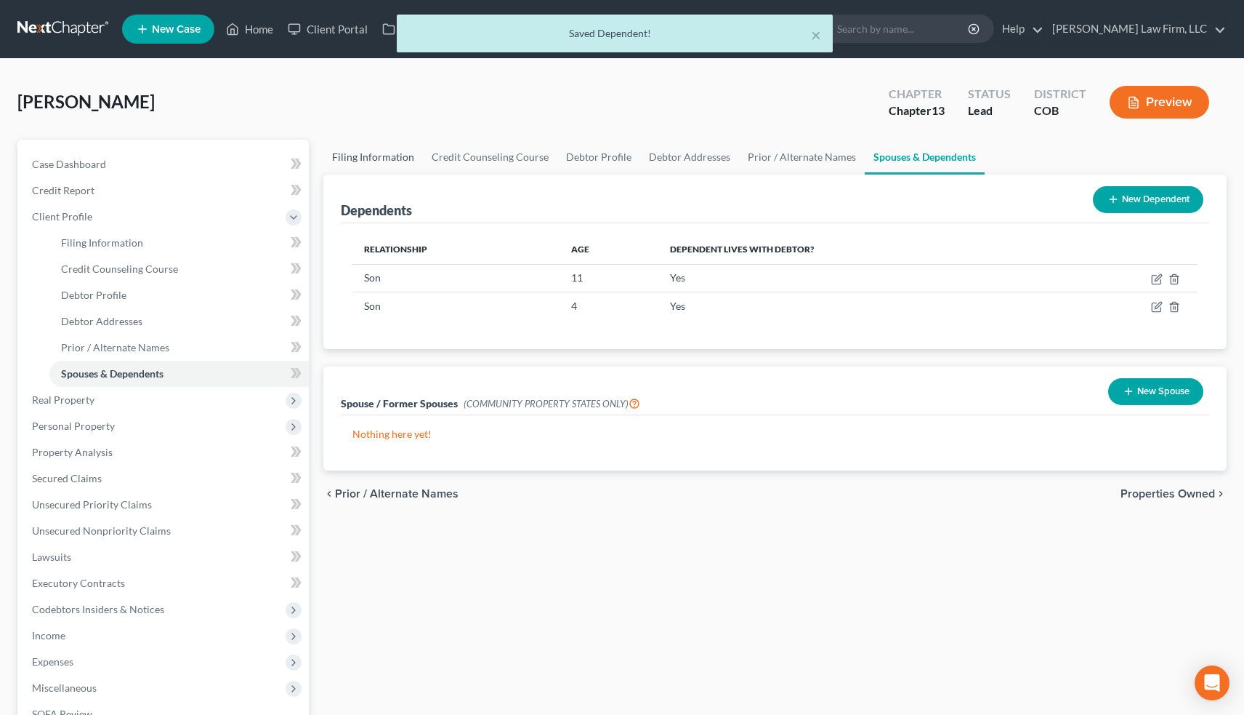
select select "0"
select select "5"
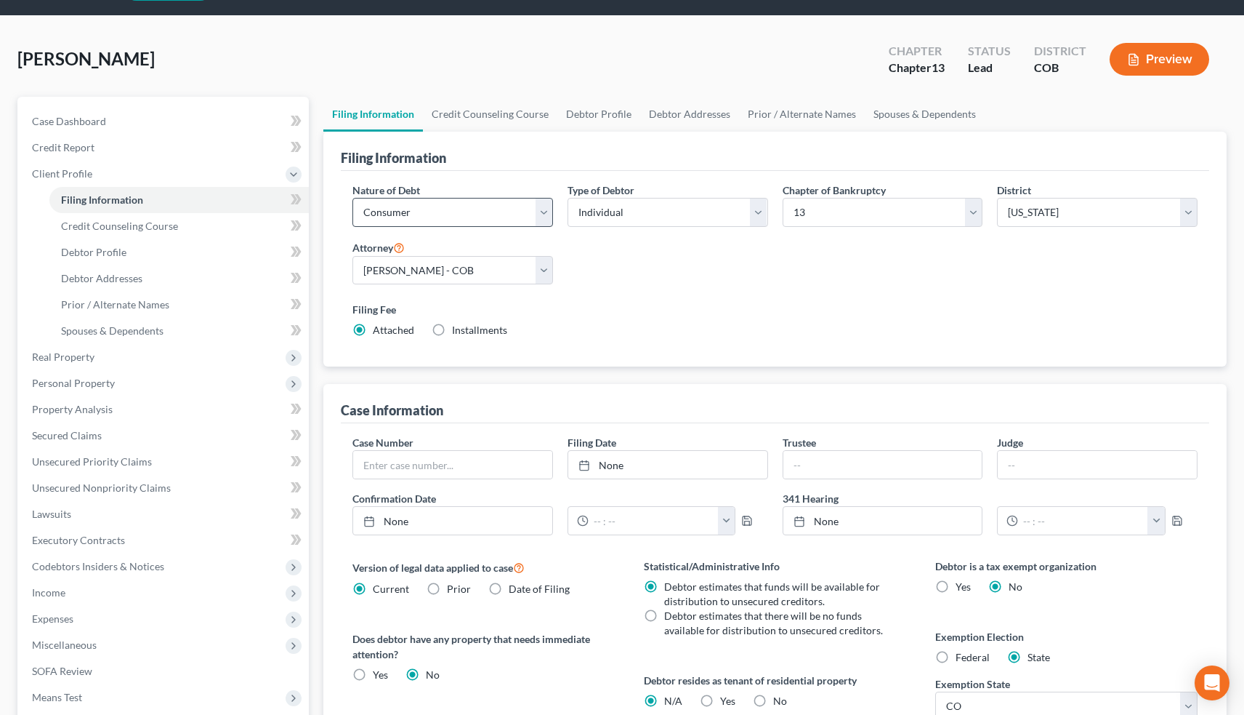
scroll to position [17, 0]
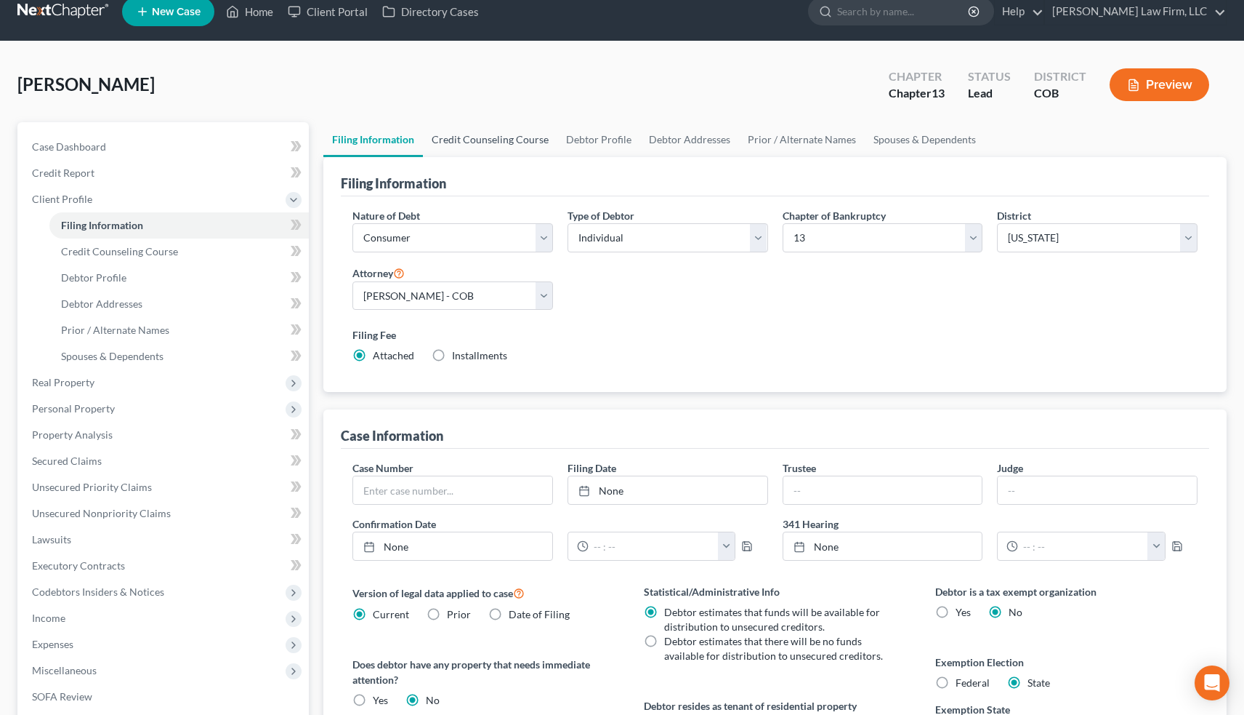
click at [503, 146] on link "Credit Counseling Course" at bounding box center [490, 139] width 134 height 35
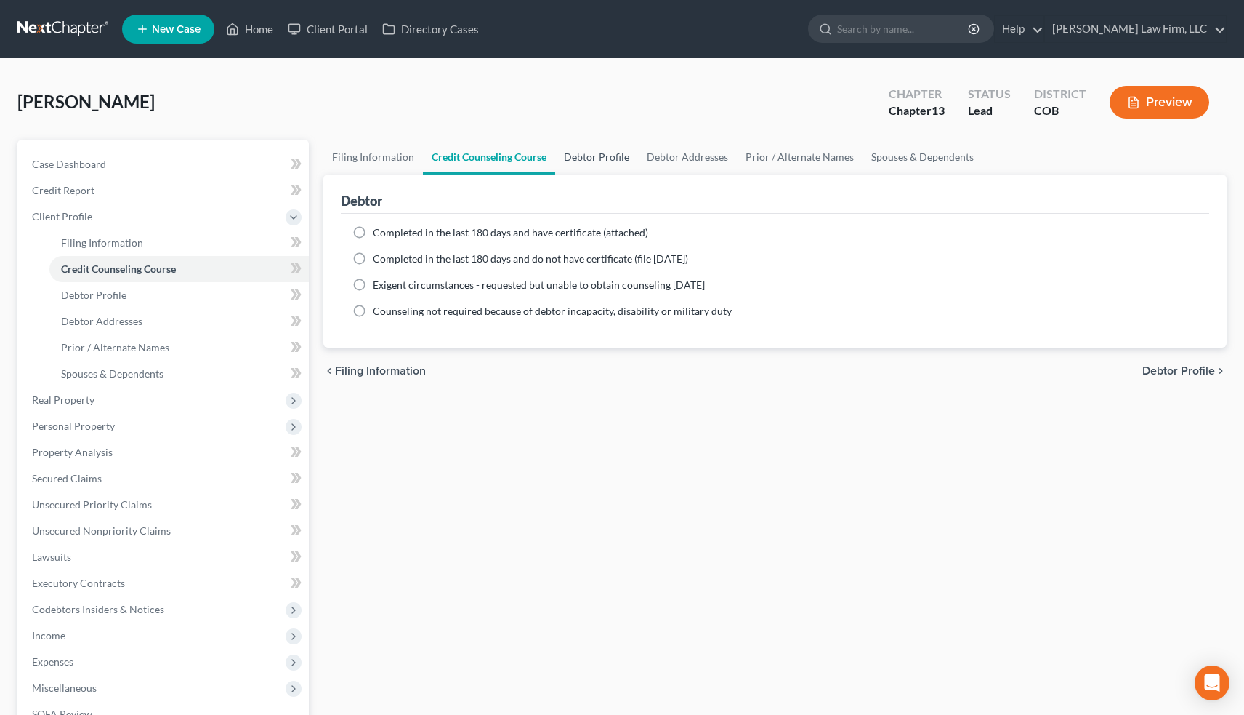
click at [594, 158] on link "Debtor Profile" at bounding box center [596, 157] width 83 height 35
select select "0"
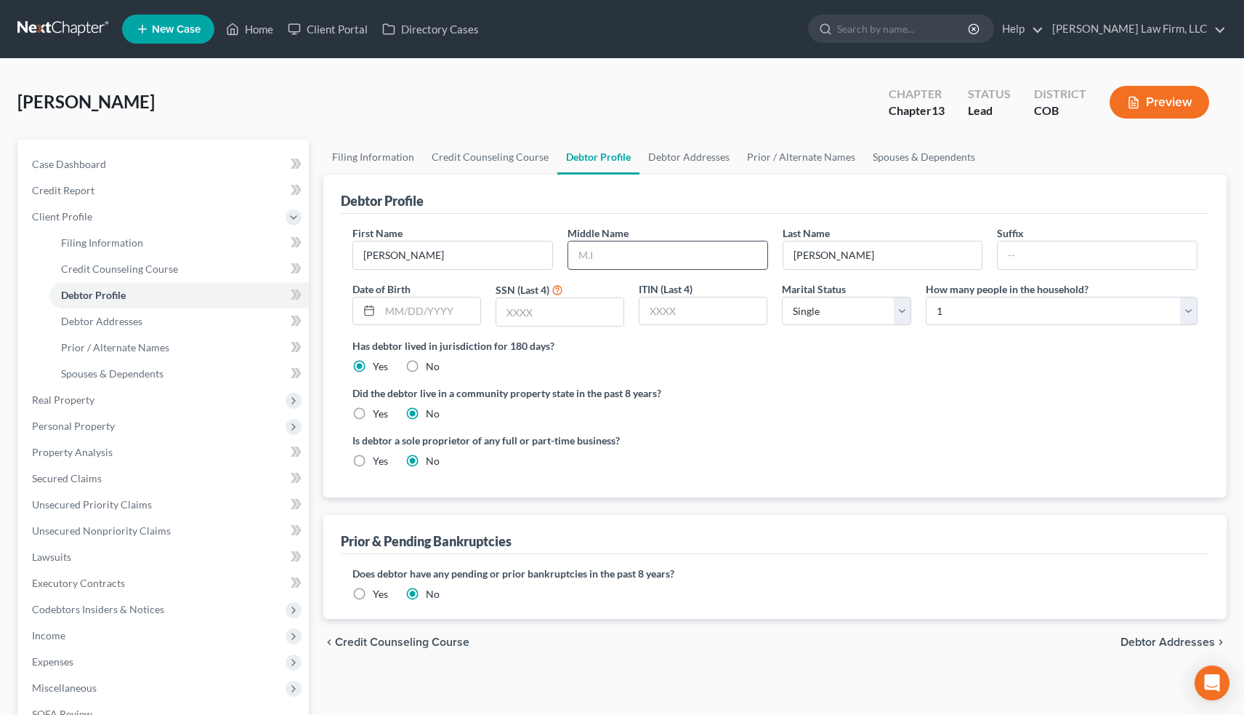
click at [618, 257] on input "text" at bounding box center [667, 255] width 199 height 28
type input "E"
click at [419, 310] on input "text" at bounding box center [430, 311] width 100 height 28
click at [552, 321] on input "text" at bounding box center [559, 312] width 127 height 28
click at [443, 307] on input "text" at bounding box center [430, 311] width 100 height 28
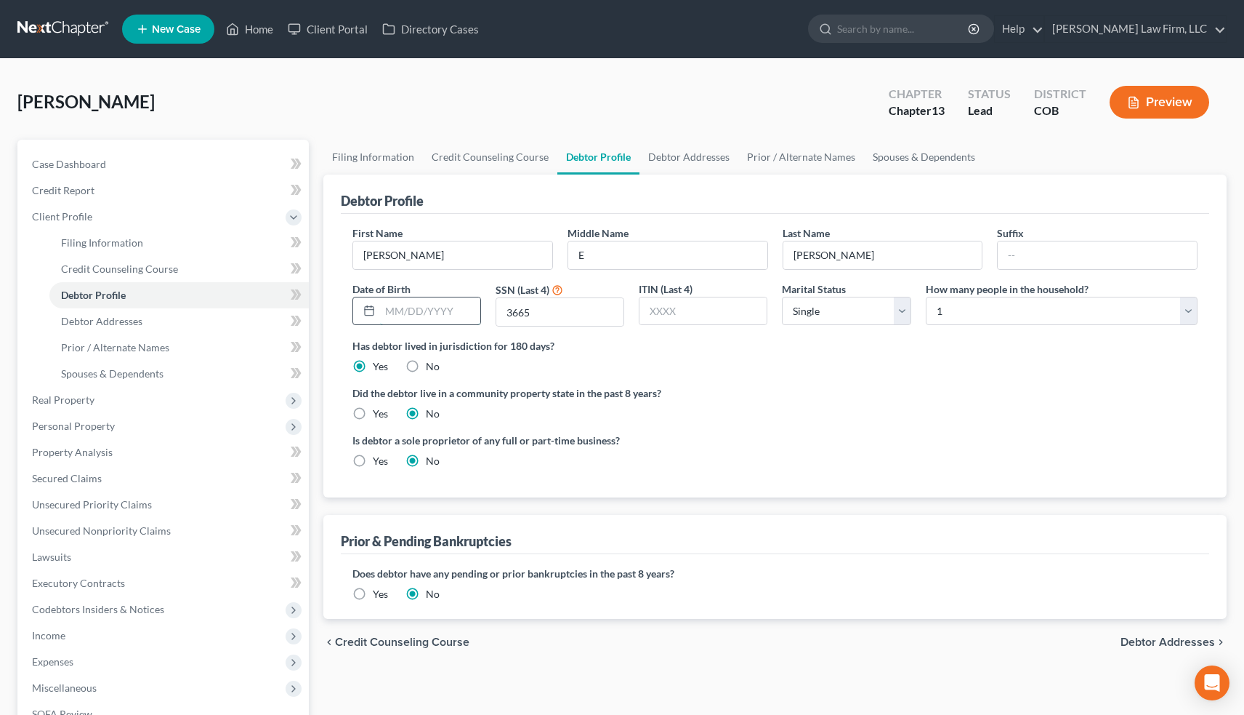
click at [443, 307] on input "text" at bounding box center [430, 311] width 100 height 28
drag, startPoint x: 536, startPoint y: 313, endPoint x: 478, endPoint y: 313, distance: 58.2
click at [478, 313] on div "First Name [PERSON_NAME] Middle Name E Last Name [PERSON_NAME] Date of Birth SS…" at bounding box center [775, 281] width 860 height 113
type input "6494"
click at [404, 304] on input "text" at bounding box center [430, 311] width 100 height 28
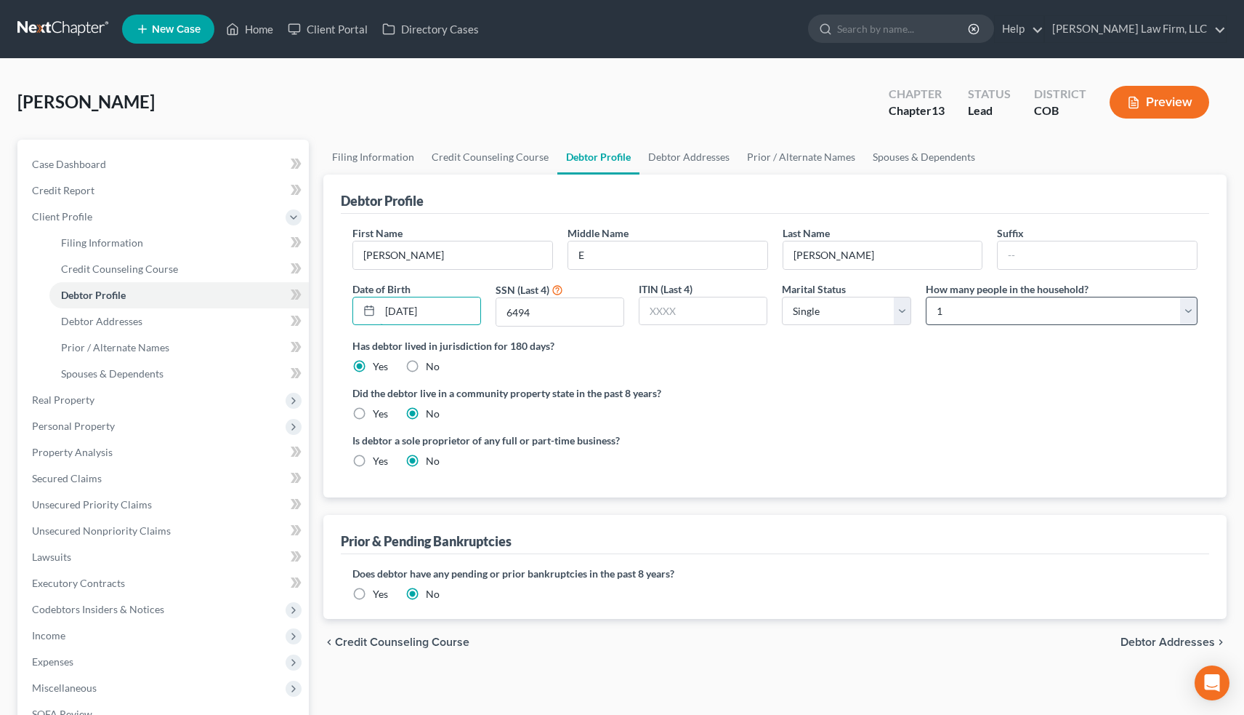
type input "[DATE]"
select select "2"
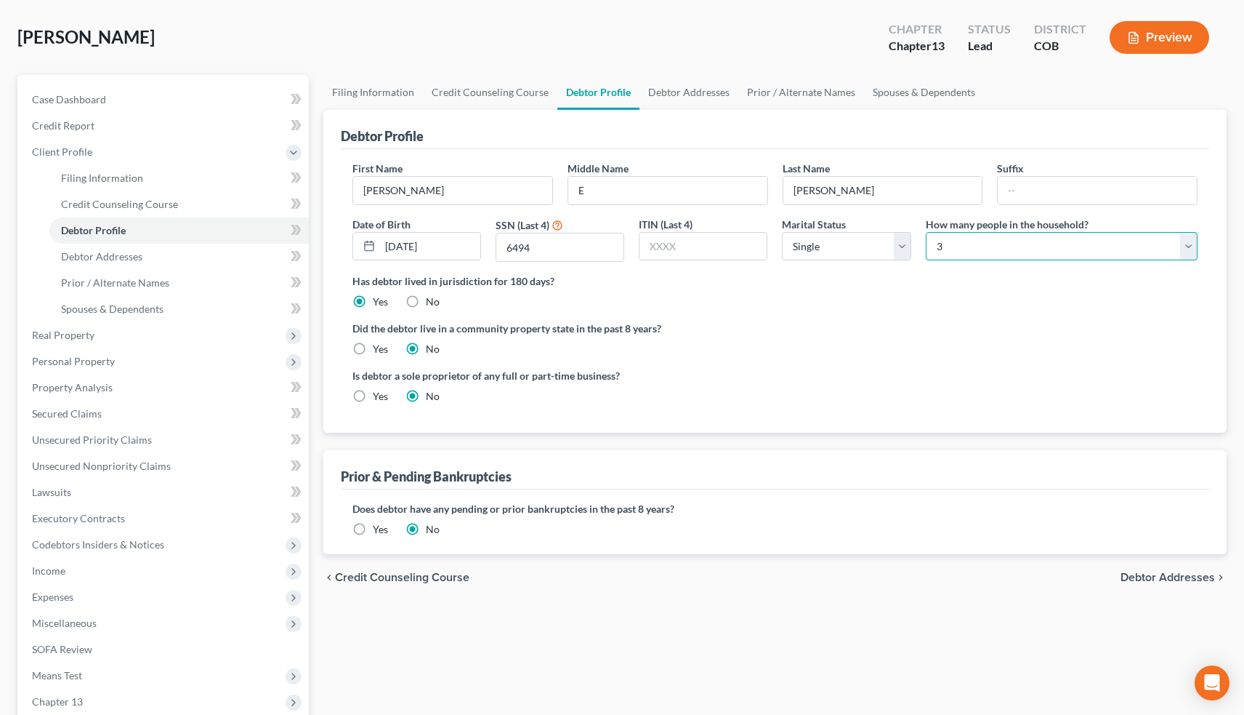
scroll to position [65, 0]
click at [675, 93] on link "Debtor Addresses" at bounding box center [689, 92] width 99 height 35
select select "0"
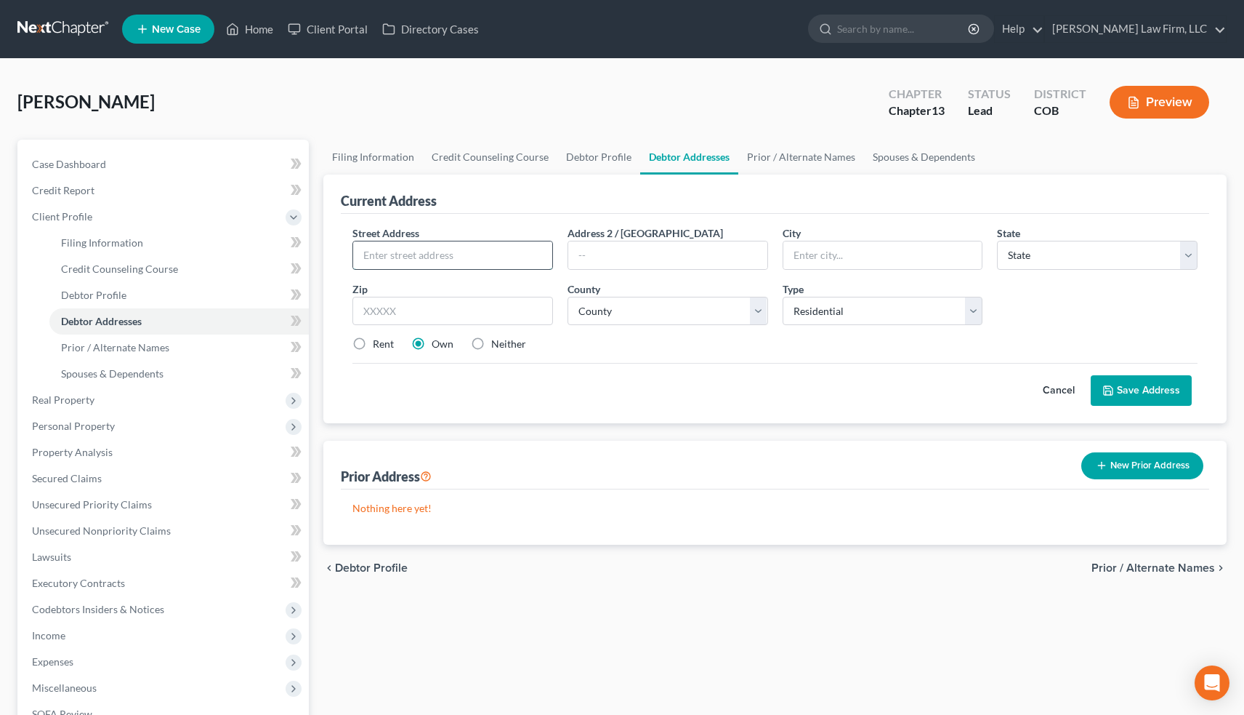
click at [413, 253] on input "text" at bounding box center [452, 255] width 199 height 28
type input "[STREET_ADDRESS]"
type input "Littleton"
select select "5"
click at [405, 309] on input "text" at bounding box center [453, 311] width 201 height 29
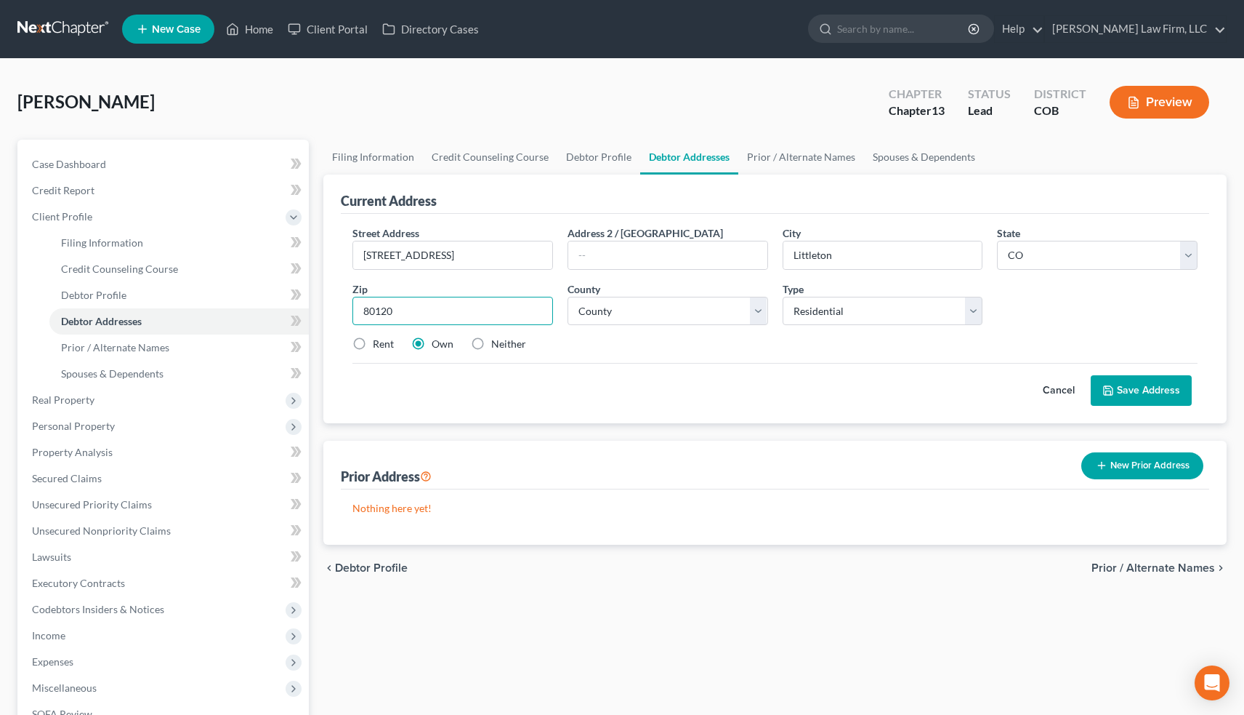
type input "80120"
click at [1151, 388] on button "Save Address" at bounding box center [1141, 390] width 101 height 31
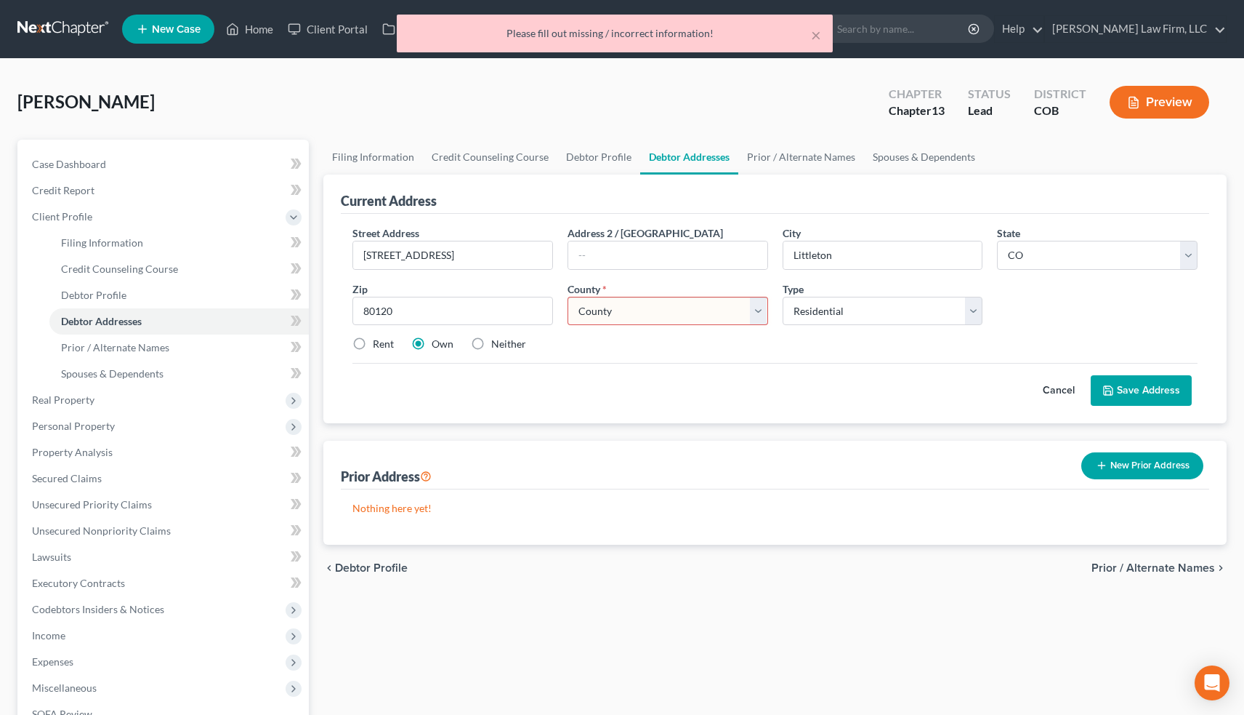
select select "2"
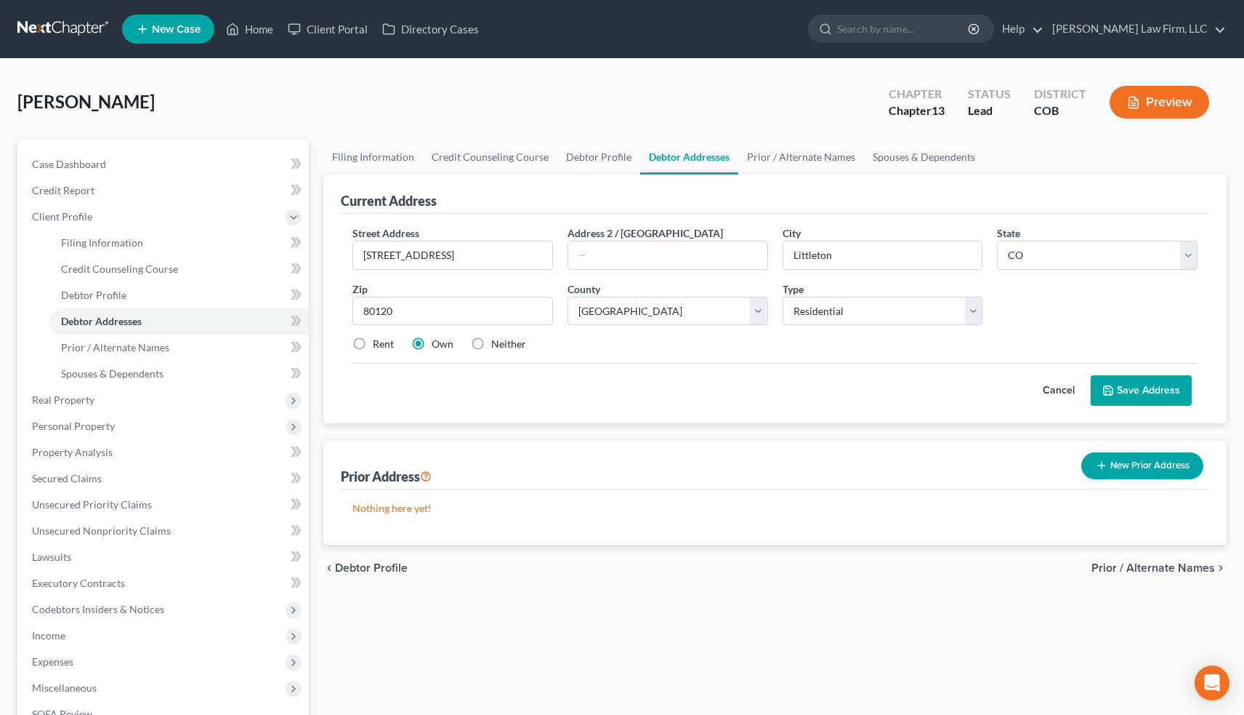
click at [1155, 385] on button "Save Address" at bounding box center [1141, 390] width 101 height 31
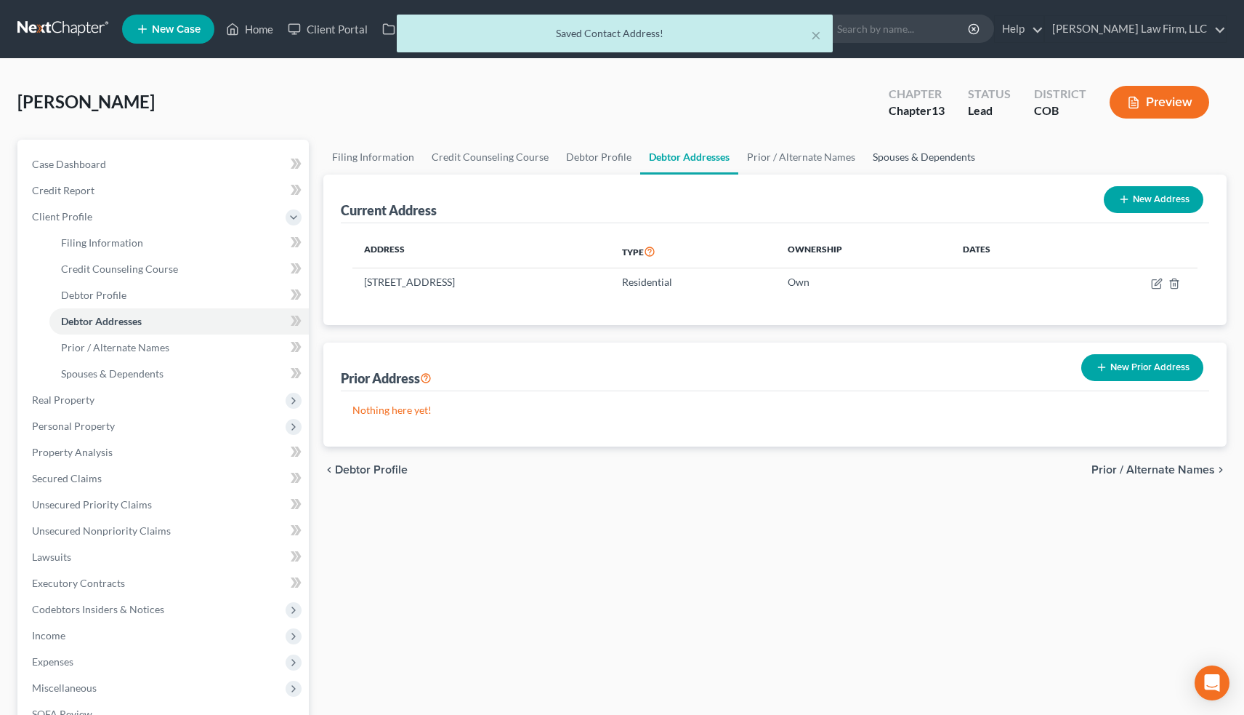
click at [911, 167] on link "Spouses & Dependents" at bounding box center [924, 157] width 120 height 35
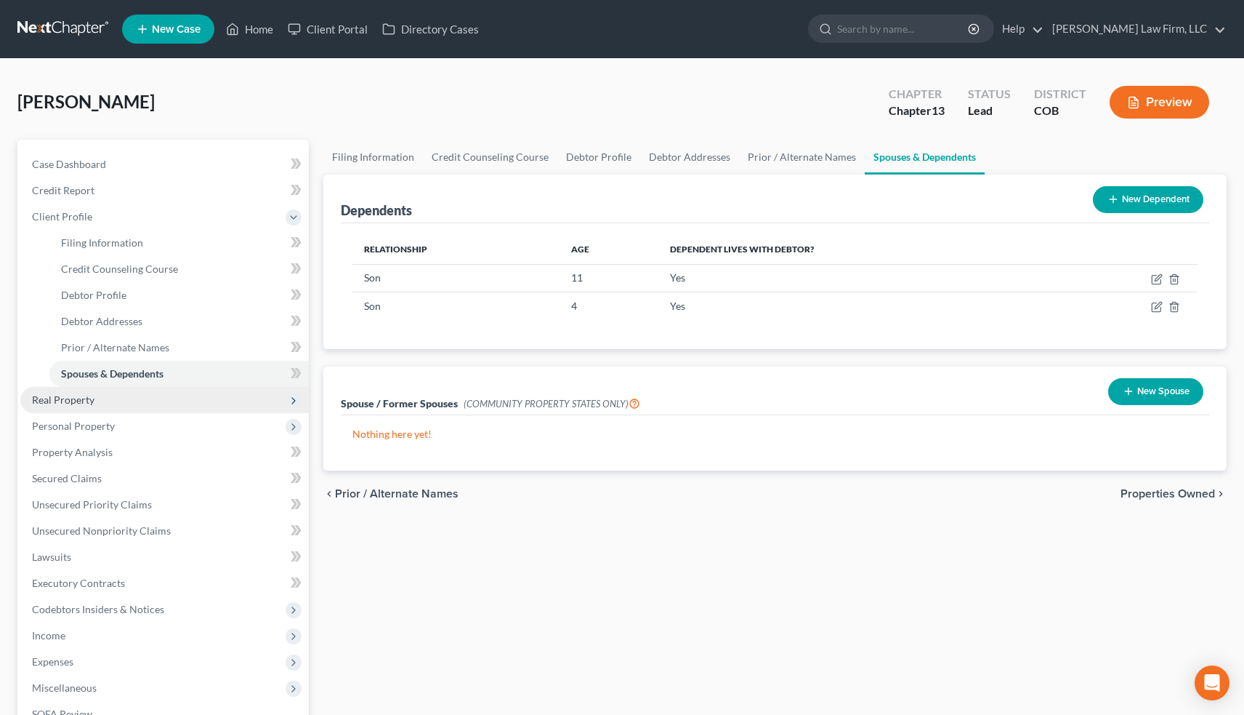
click at [148, 396] on span "Real Property" at bounding box center [164, 400] width 289 height 26
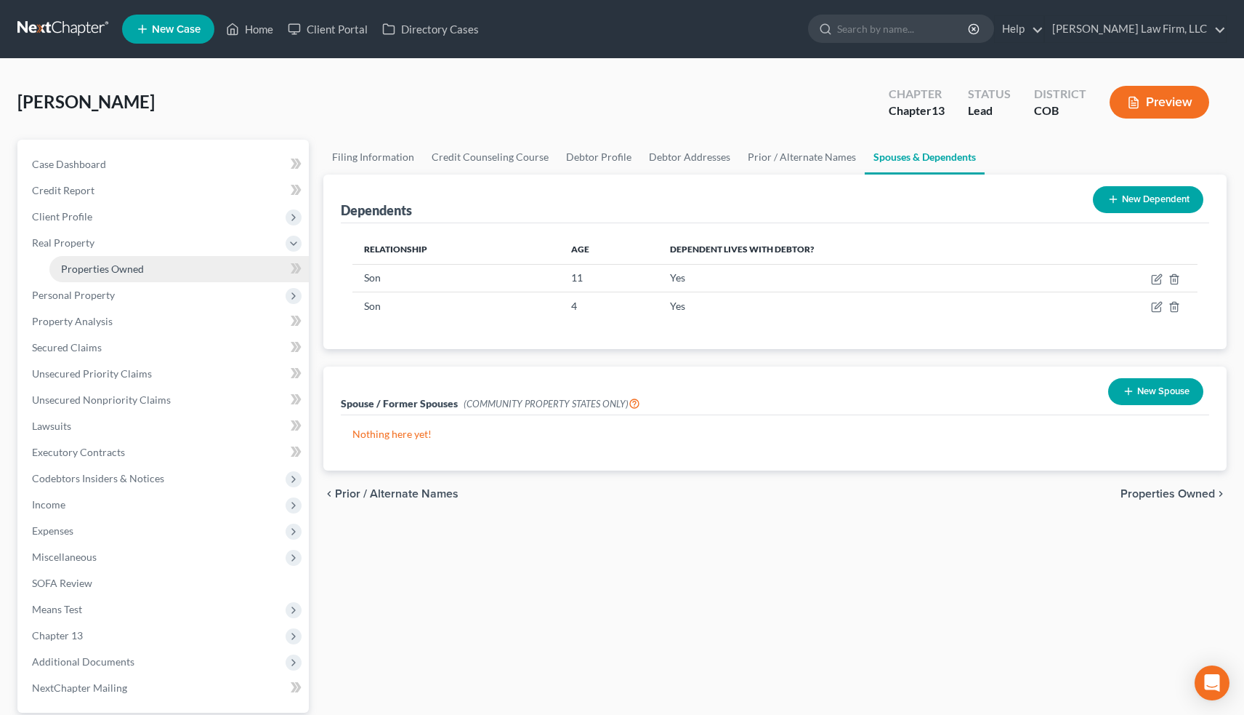
click at [136, 271] on span "Properties Owned" at bounding box center [102, 268] width 83 height 12
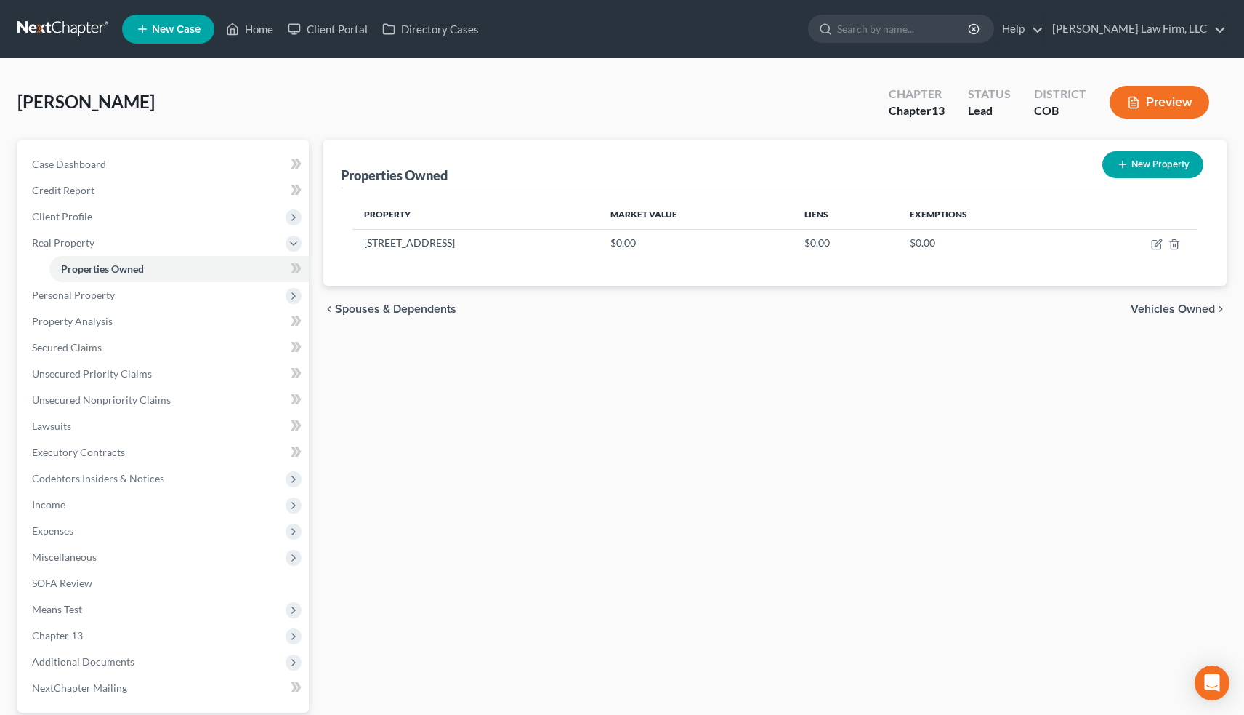
click at [1163, 161] on button "New Property" at bounding box center [1153, 164] width 101 height 27
select select "5"
select select "2"
select select "0"
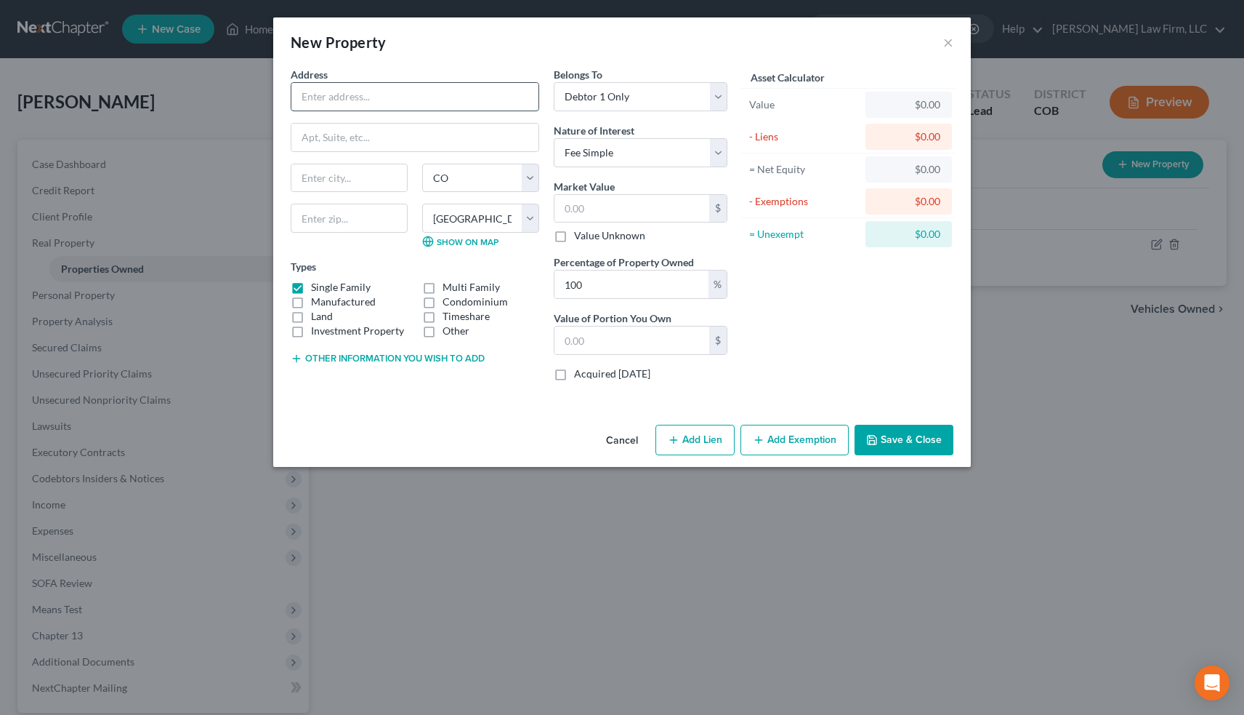
click at [330, 97] on input "text" at bounding box center [414, 97] width 247 height 28
type input "[STREET_ADDRESS]"
type input "Golden"
select select "3"
click at [351, 216] on input "text" at bounding box center [349, 218] width 117 height 29
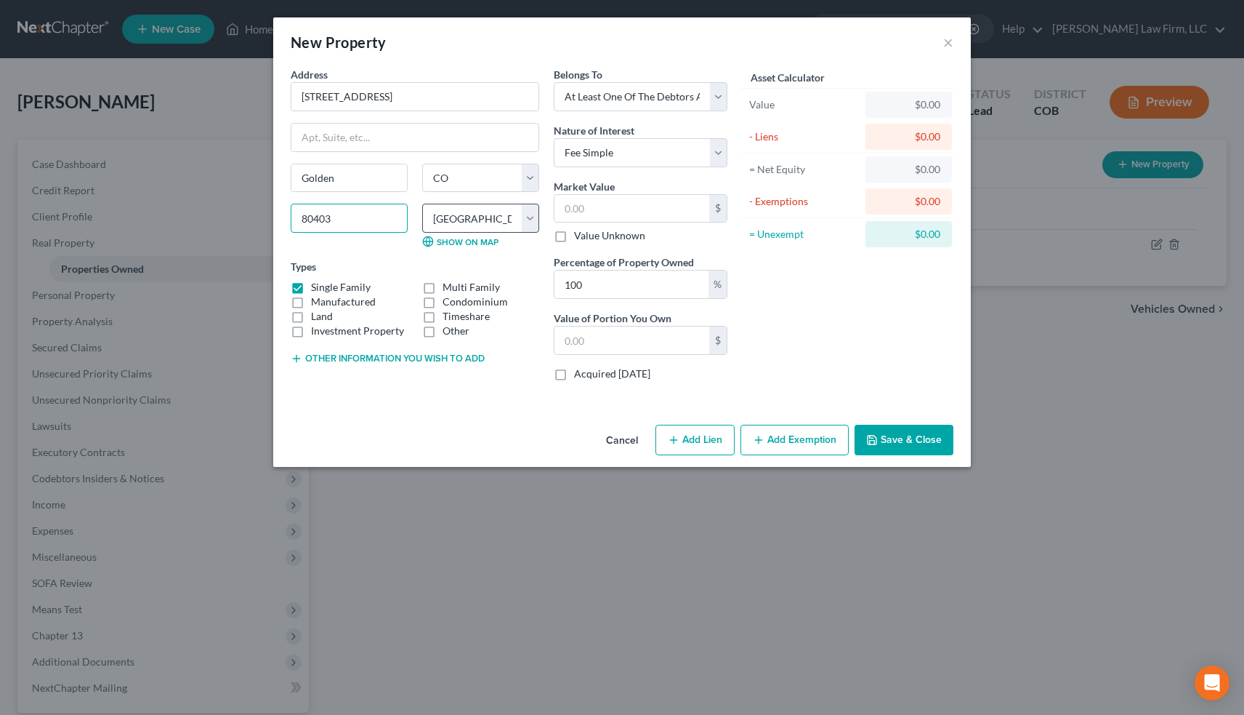
type input "80403"
select select "6"
click at [587, 209] on input "text" at bounding box center [632, 209] width 155 height 28
type input "7"
type input "7.00"
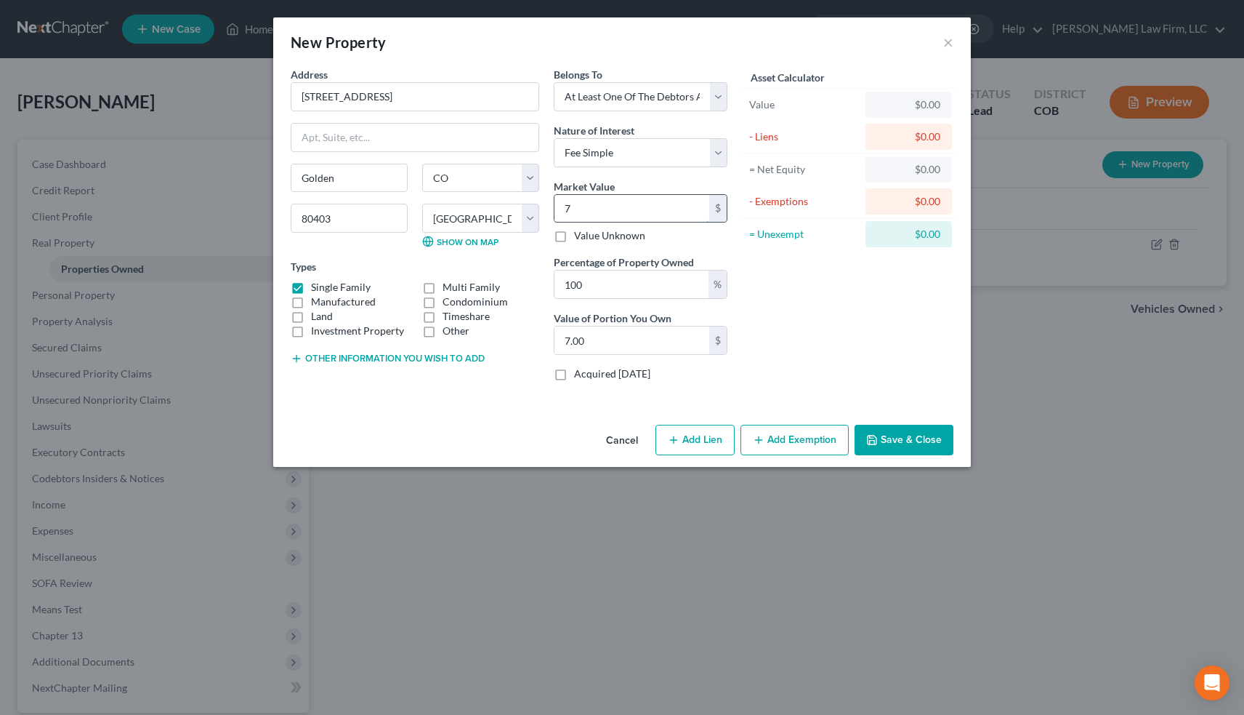
type input "71"
type input "71.00"
type input "714"
type input "714.00"
type input "7144"
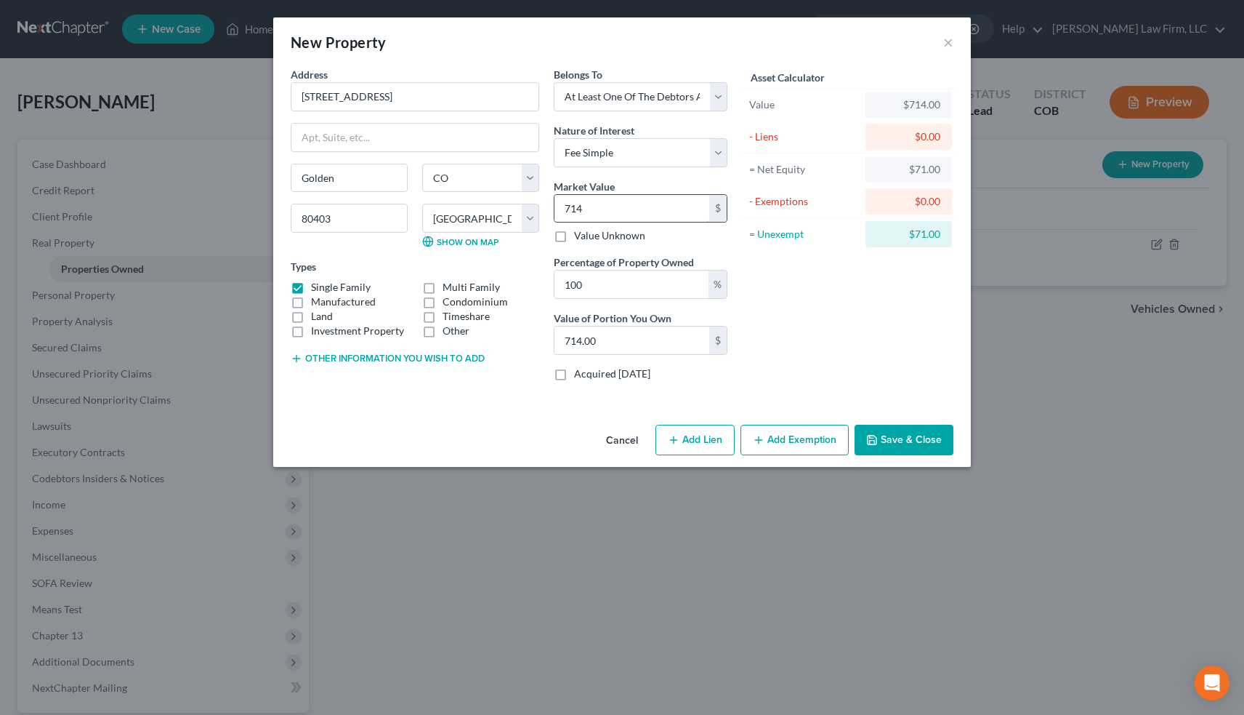
type input "7,144.00"
type input "7,1440"
type input "71,440.00"
type input "71,4400"
type input "714,400.00"
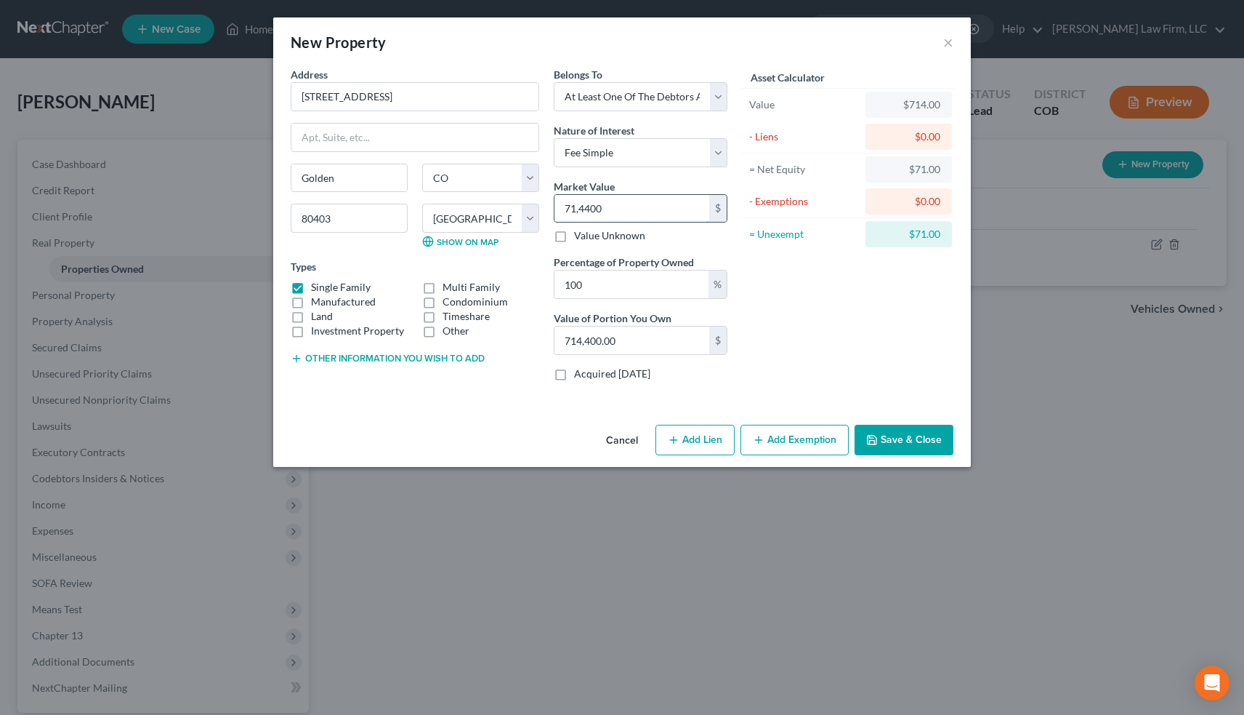
type input "714,400"
drag, startPoint x: 600, startPoint y: 288, endPoint x: 551, endPoint y: 286, distance: 48.7
click at [551, 286] on div "Belongs To * Select Debtor 1 Only Debtor 2 Only Debtor 1 And Debtor 2 Only At L…" at bounding box center [641, 230] width 188 height 326
type input "5"
type input "35,720.00"
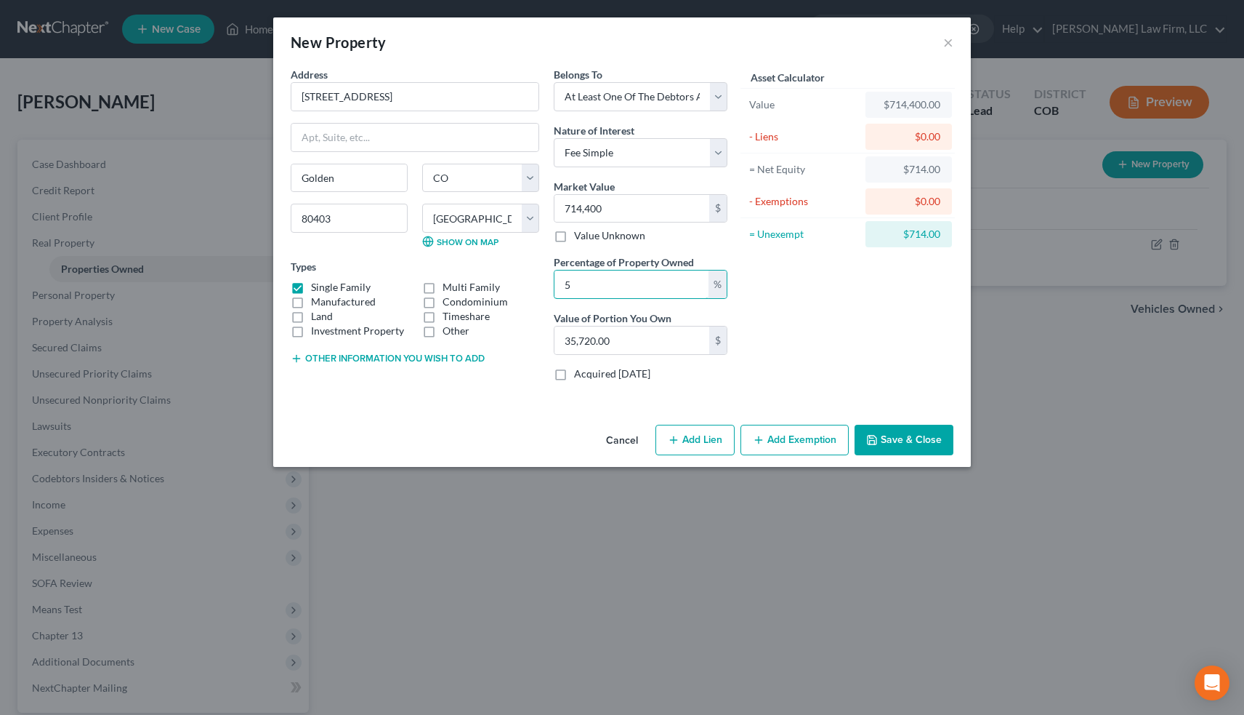
type input "50"
type input "357,200.00"
type input "50"
click at [917, 438] on button "Save & Close" at bounding box center [904, 440] width 99 height 31
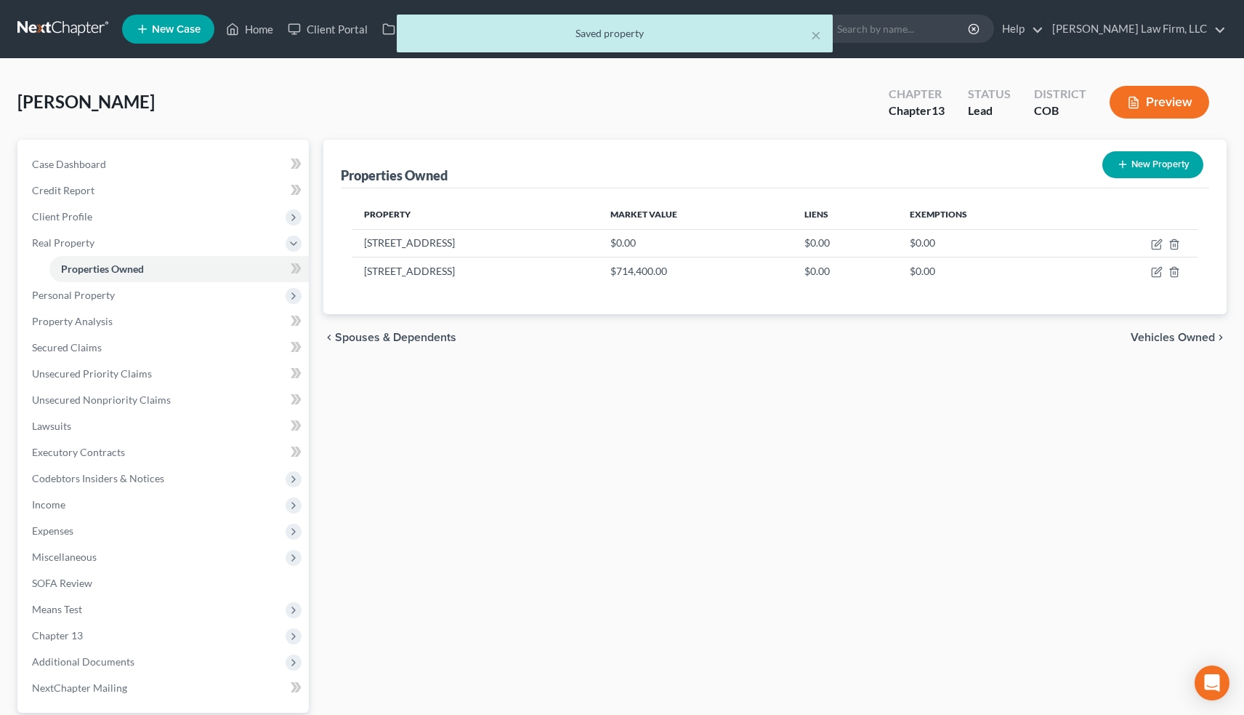
click at [1152, 166] on button "New Property" at bounding box center [1153, 164] width 101 height 27
select select "5"
select select "2"
select select "0"
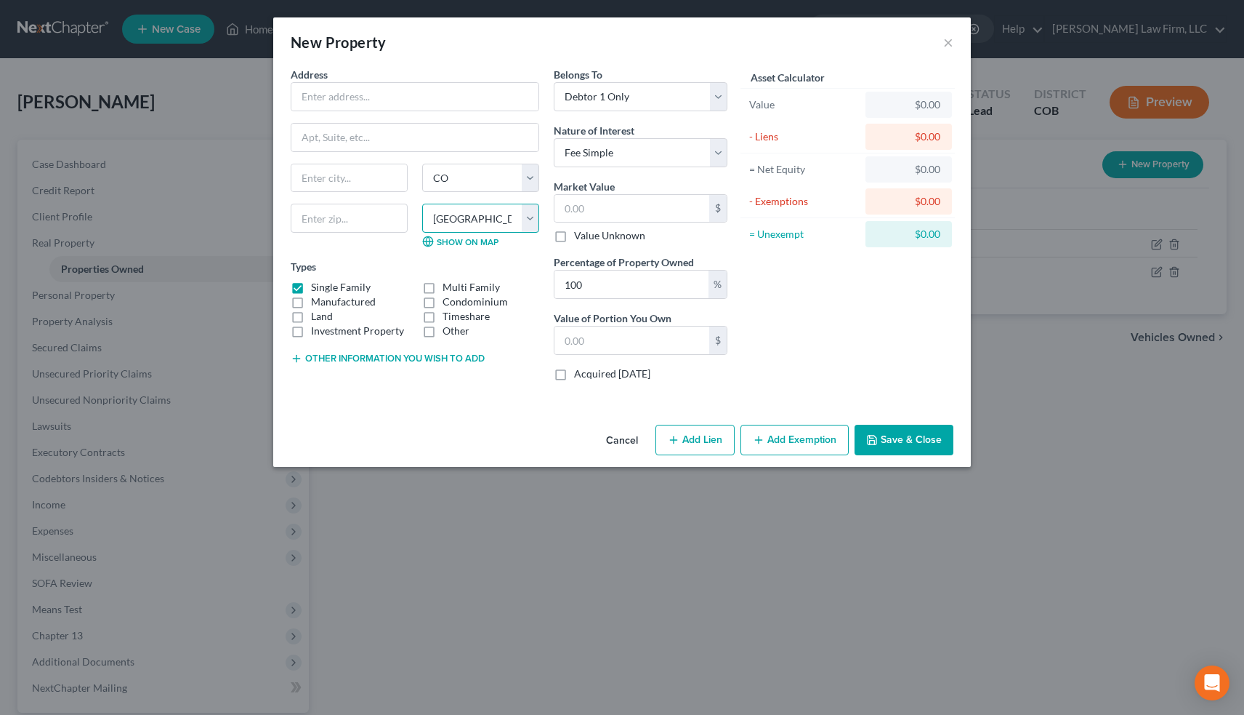
select select "47"
click at [336, 100] on input "text" at bounding box center [414, 97] width 247 height 28
type input "2801"
click at [311, 318] on label "Land" at bounding box center [322, 316] width 22 height 15
click at [317, 318] on input "Land" at bounding box center [321, 313] width 9 height 9
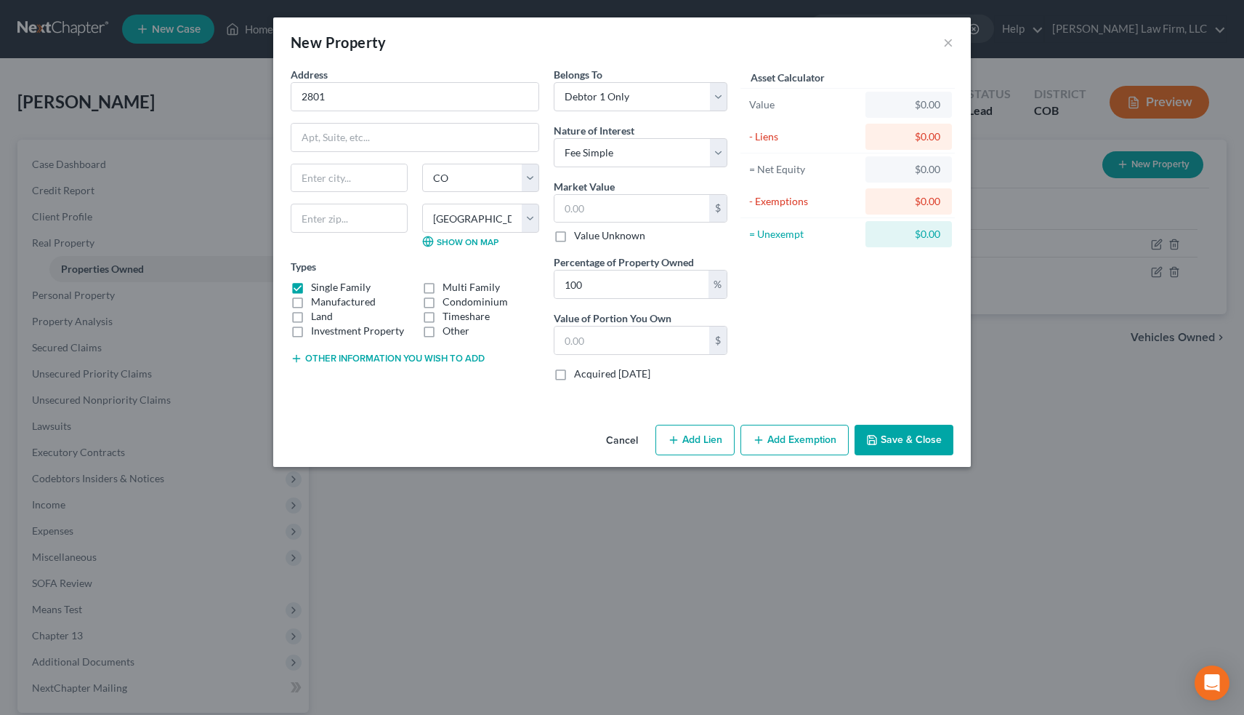
checkbox input "true"
click at [311, 286] on label "Single Family" at bounding box center [341, 287] width 60 height 15
click at [317, 286] on input "Single Family" at bounding box center [321, 284] width 9 height 9
checkbox input "false"
click at [345, 97] on input "2801" at bounding box center [414, 97] width 247 height 28
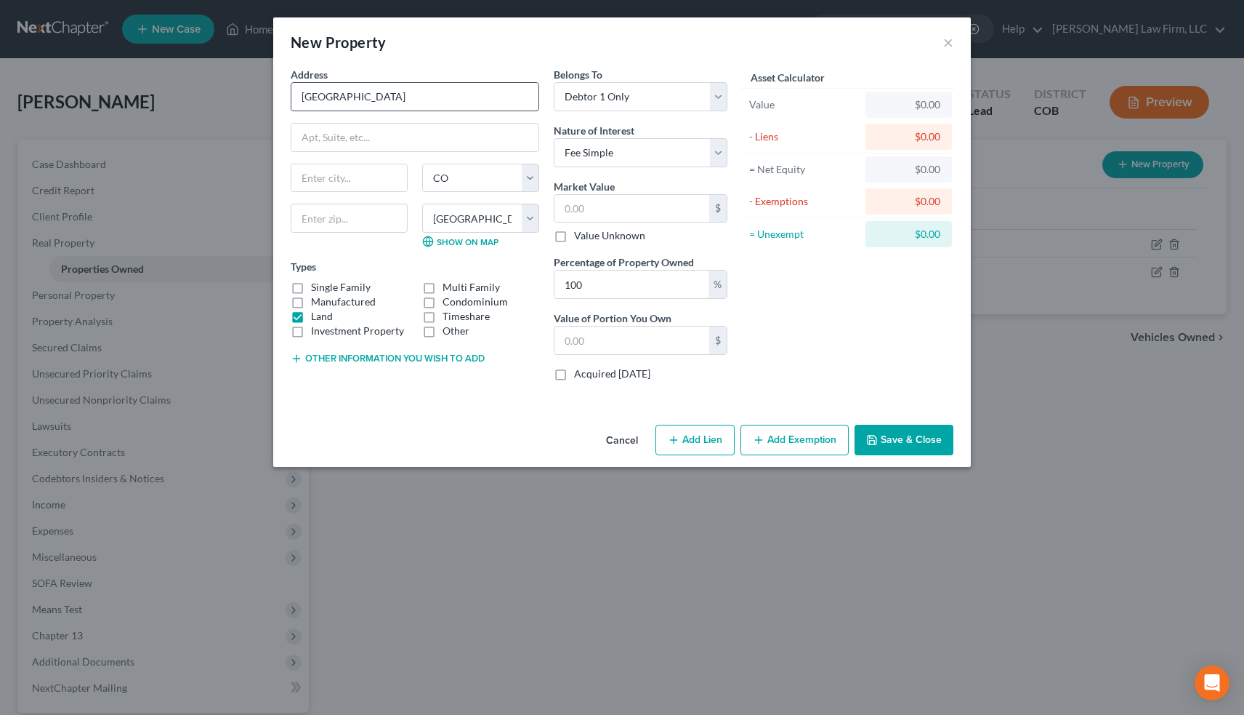
type input "[GEOGRAPHIC_DATA]"
select select "3"
click at [906, 441] on button "Save & Close" at bounding box center [904, 440] width 99 height 31
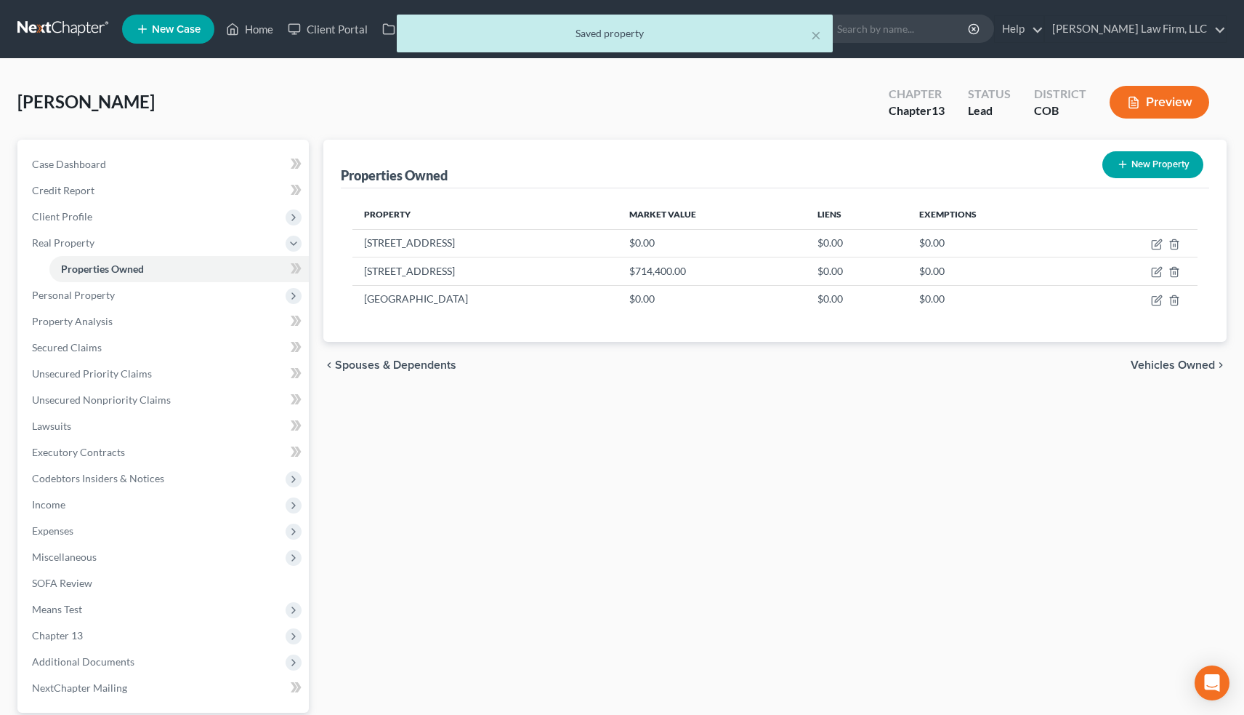
click at [1156, 158] on button "New Property" at bounding box center [1153, 164] width 101 height 27
select select "5"
select select "2"
select select "0"
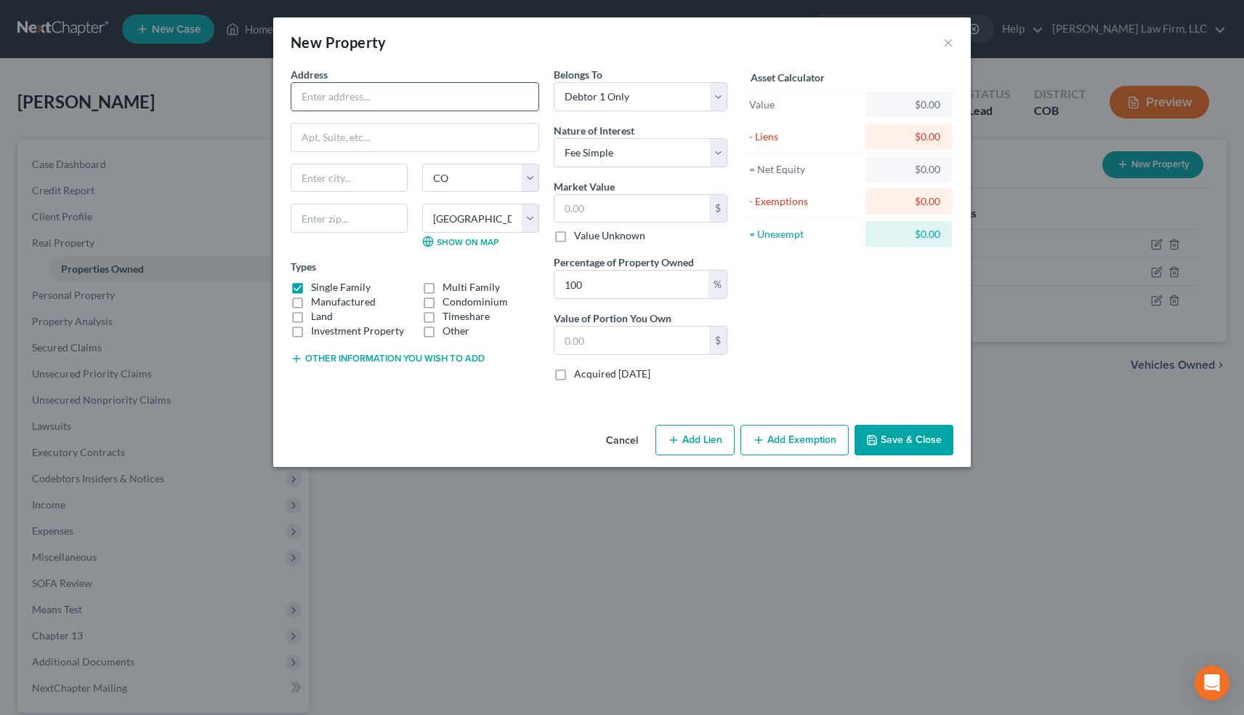
click at [366, 101] on input "text" at bounding box center [414, 97] width 247 height 28
type input "2396 Siskiyou"
type input "102 200 100"
select select "4"
select select
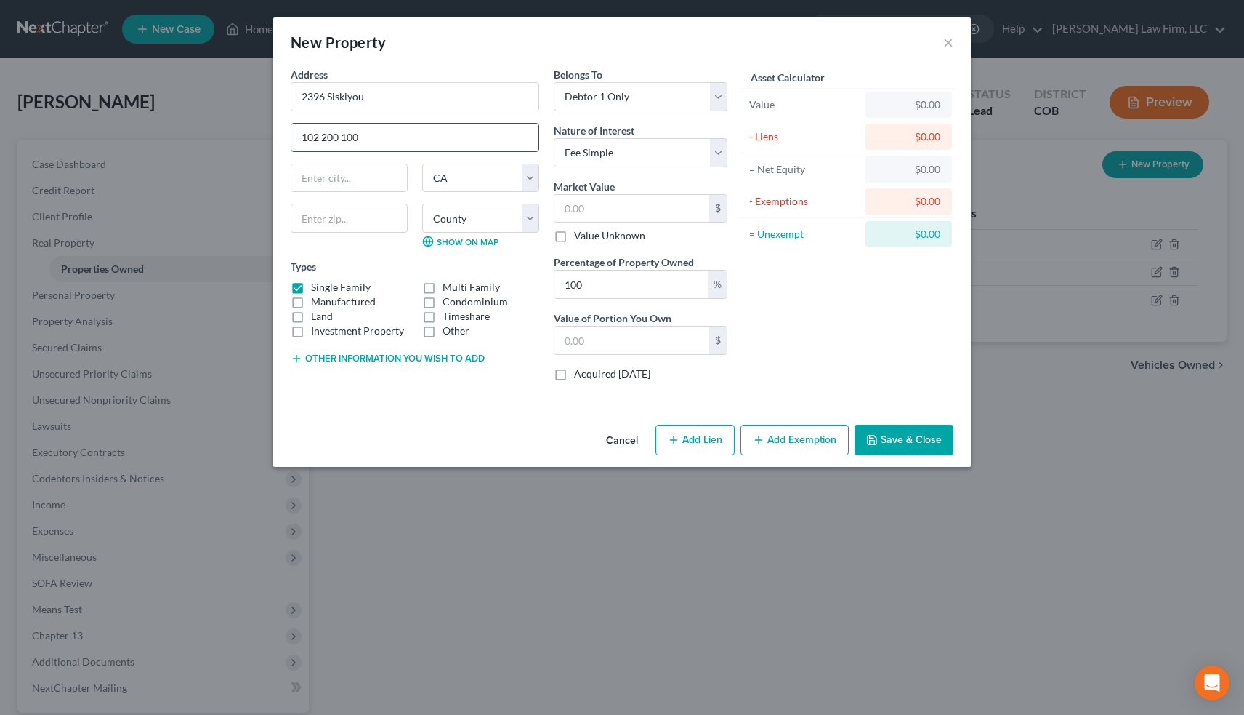
click at [386, 137] on input "102 200 100" at bounding box center [414, 138] width 247 height 28
type input "102 200 100 Parcel of Land"
select select "3"
click at [311, 288] on label "Single Family" at bounding box center [341, 287] width 60 height 15
click at [317, 288] on input "Single Family" at bounding box center [321, 284] width 9 height 9
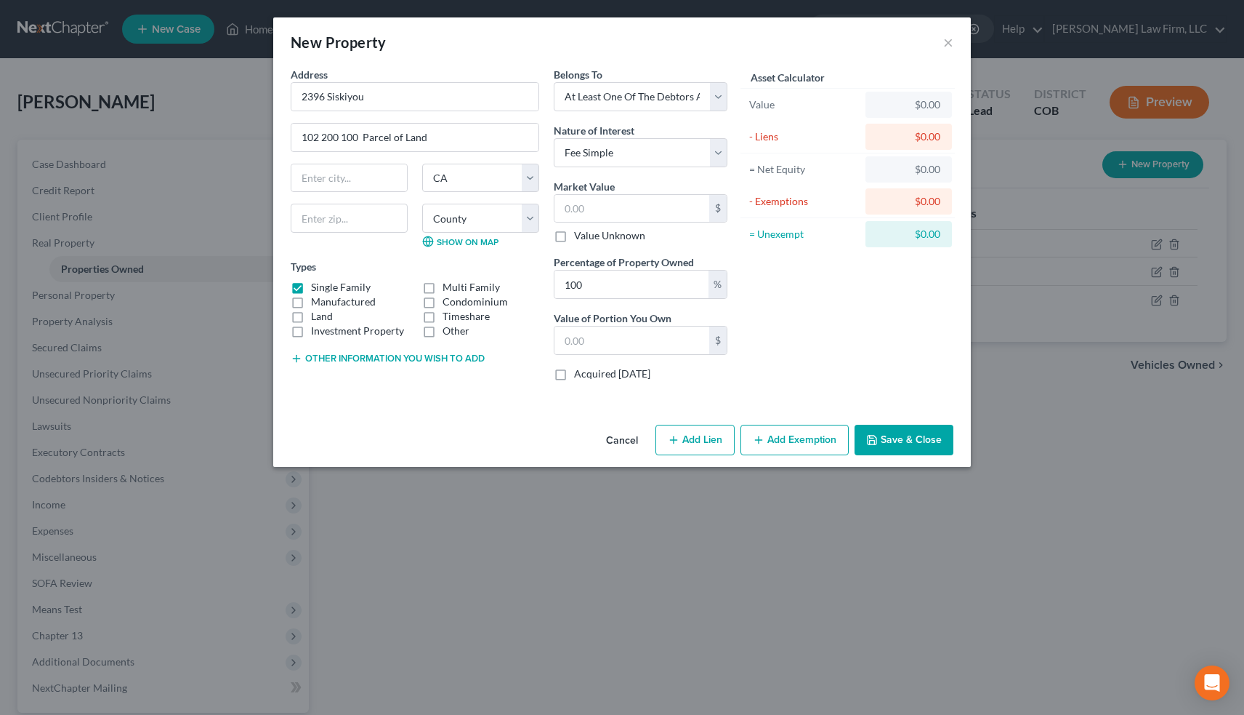
checkbox input "false"
click at [311, 314] on label "Land" at bounding box center [322, 316] width 22 height 15
click at [317, 314] on input "Land" at bounding box center [321, 313] width 9 height 9
checkbox input "true"
click at [898, 444] on button "Save & Close" at bounding box center [904, 440] width 99 height 31
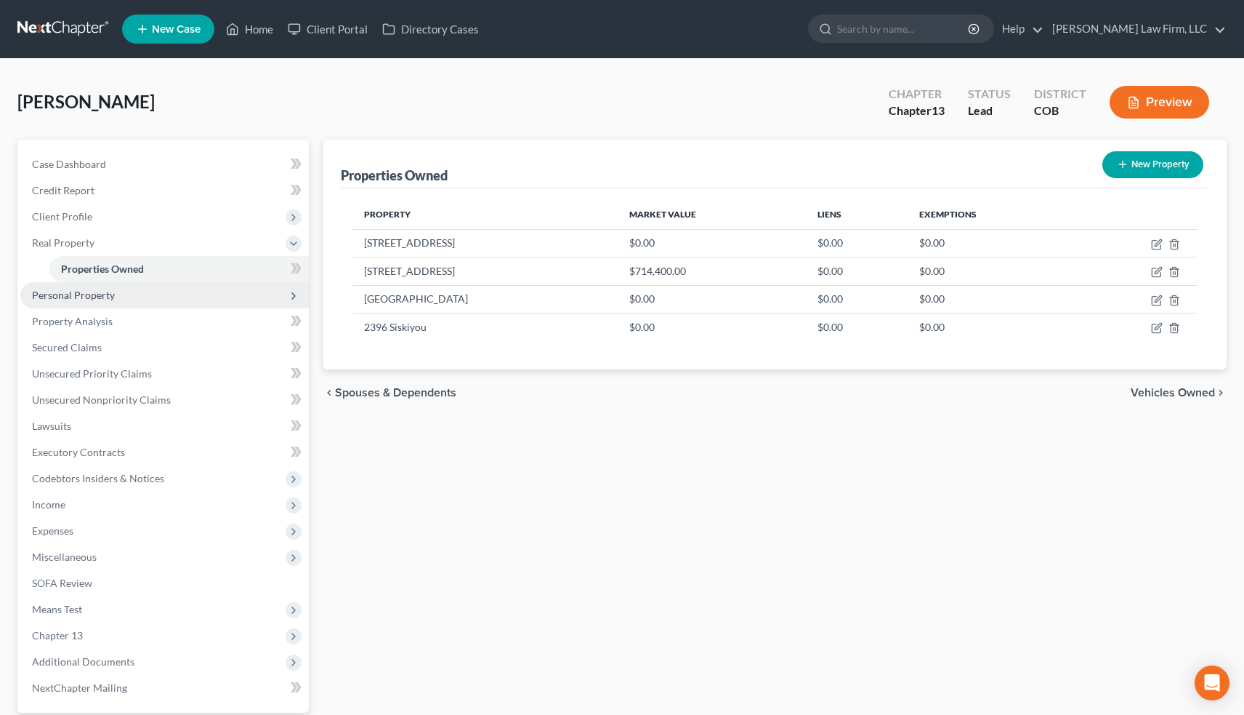
click at [144, 292] on span "Personal Property" at bounding box center [164, 295] width 289 height 26
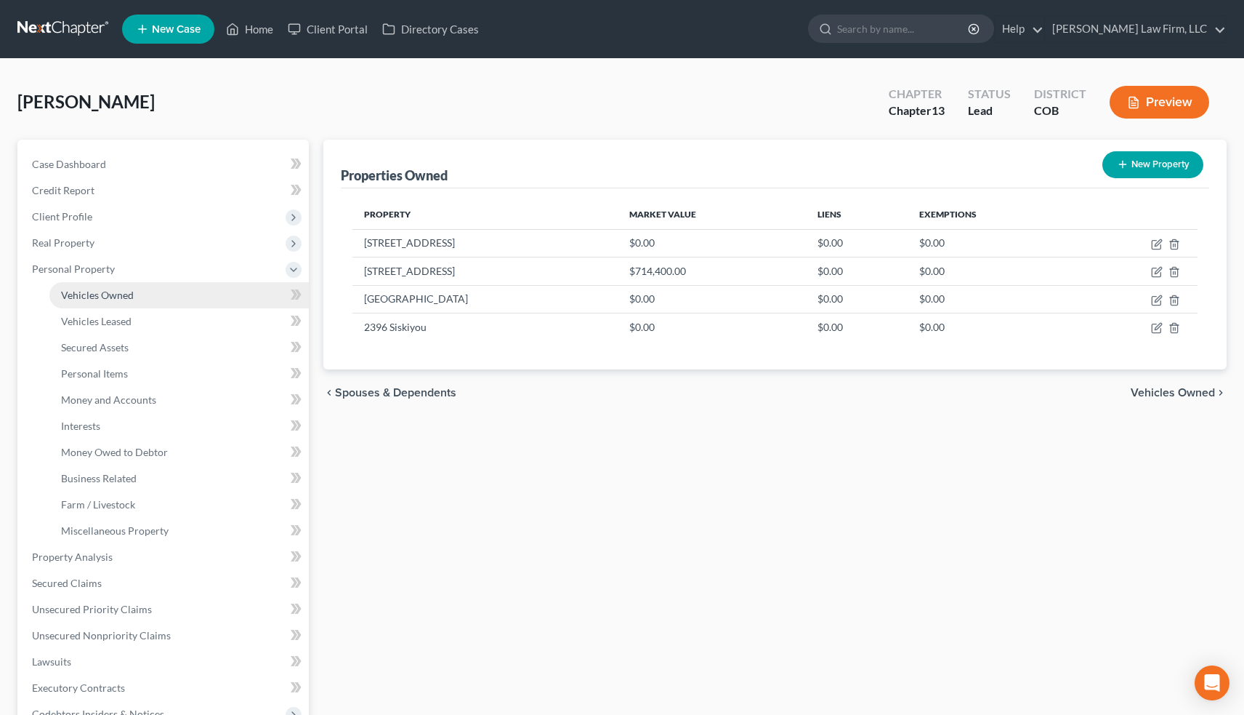
click at [135, 298] on link "Vehicles Owned" at bounding box center [179, 295] width 260 height 26
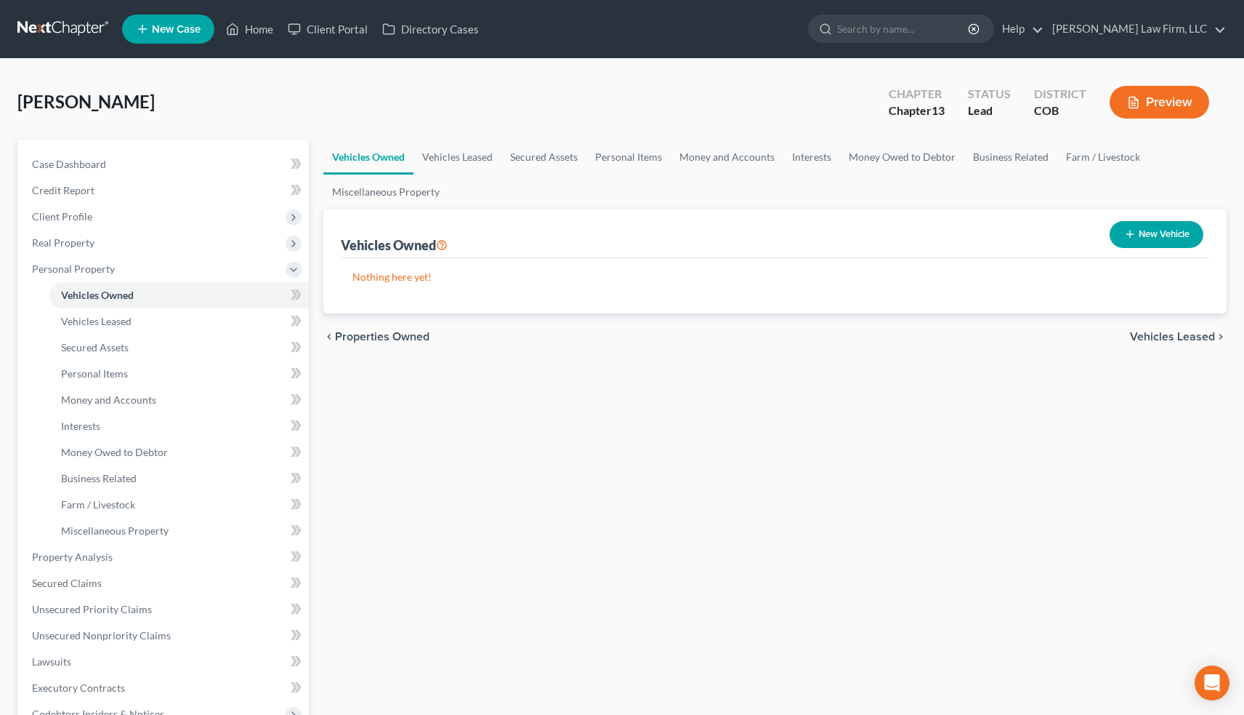
click at [1153, 235] on button "New Vehicle" at bounding box center [1157, 234] width 94 height 27
select select "0"
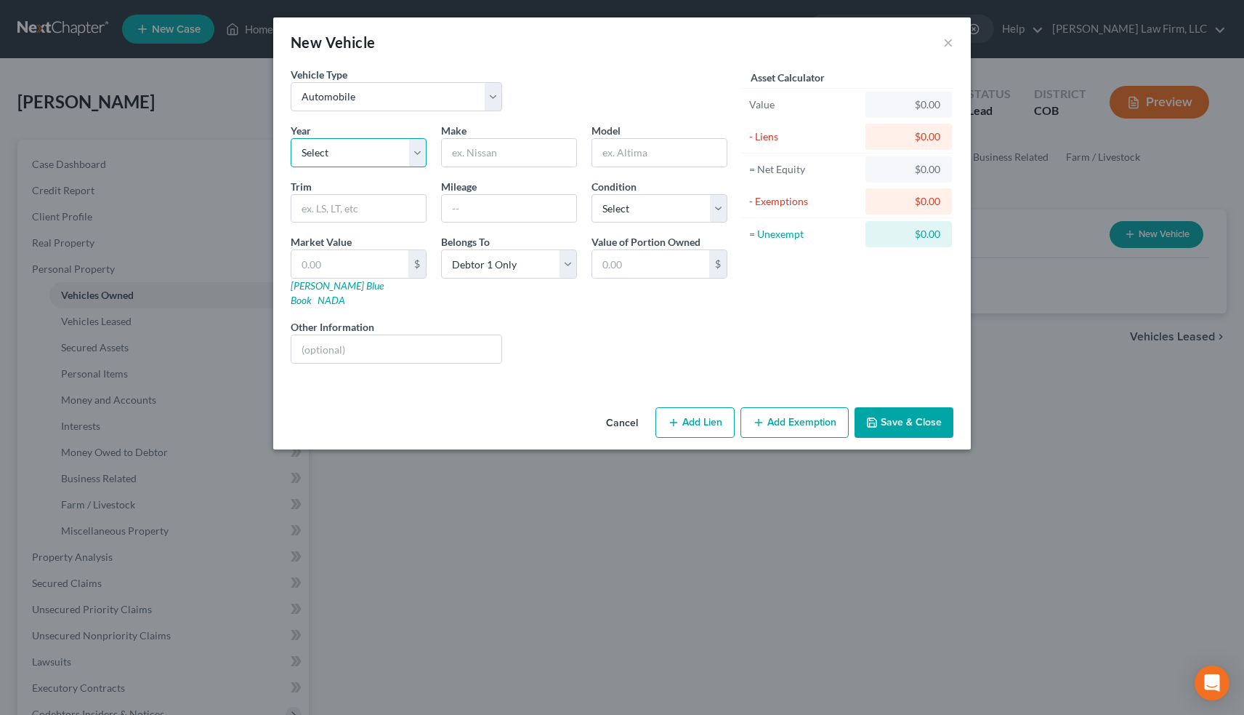
select select "8"
click at [496, 155] on input "text" at bounding box center [509, 153] width 134 height 28
type input "Toyota"
type input "Highlander"
click at [900, 407] on button "Save & Close" at bounding box center [904, 422] width 99 height 31
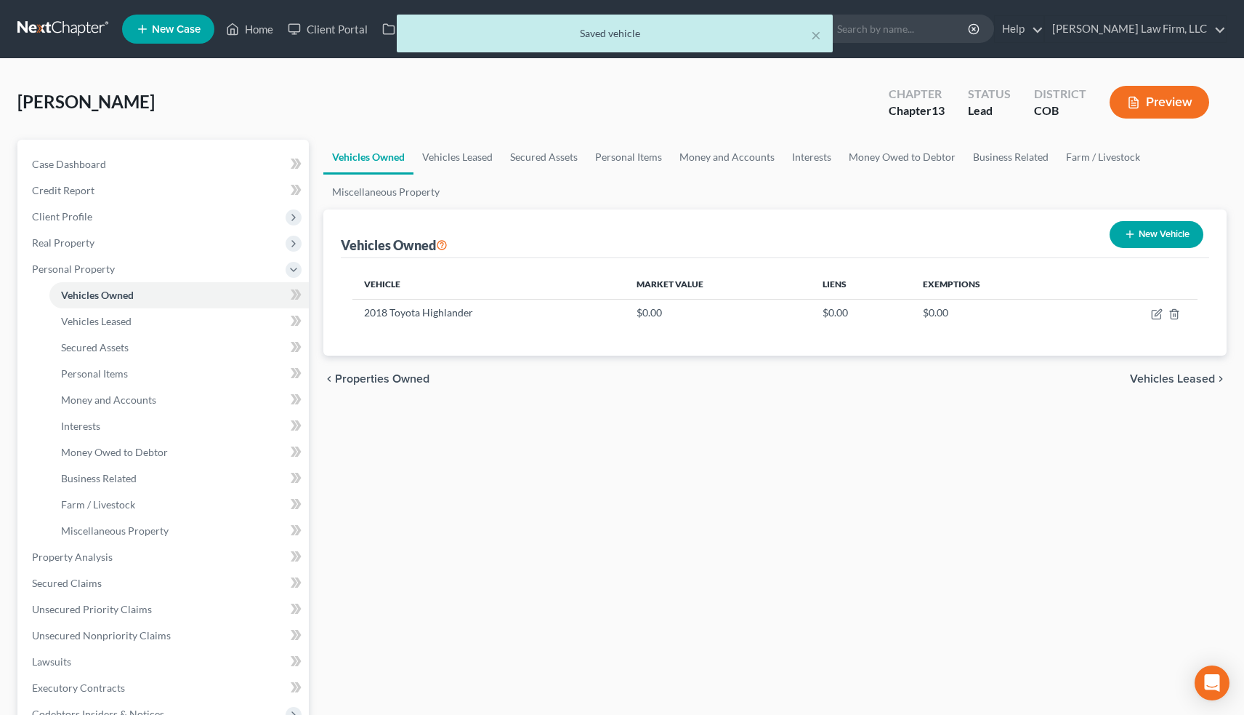
click at [1159, 235] on button "New Vehicle" at bounding box center [1157, 234] width 94 height 27
select select "0"
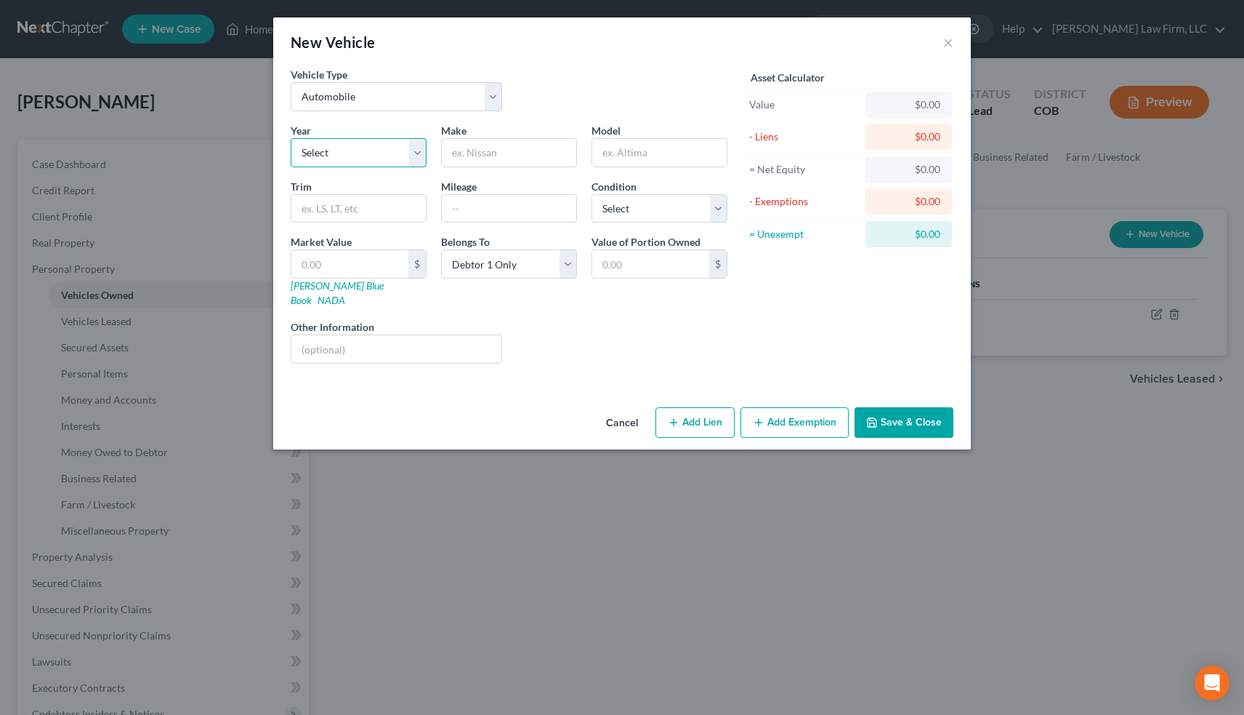
select select "7"
click at [486, 155] on input "text" at bounding box center [509, 153] width 134 height 28
type input "Dodge"
type input "Ram"
select select "3"
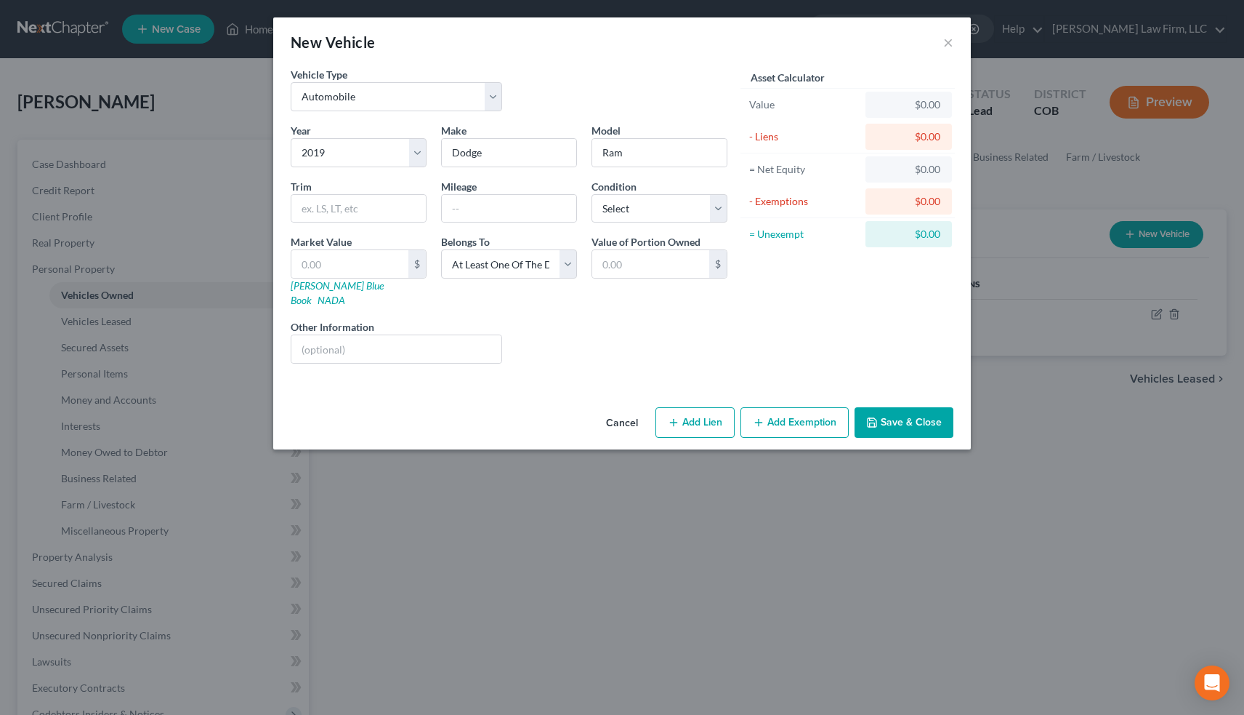
click at [904, 408] on button "Save & Close" at bounding box center [904, 422] width 99 height 31
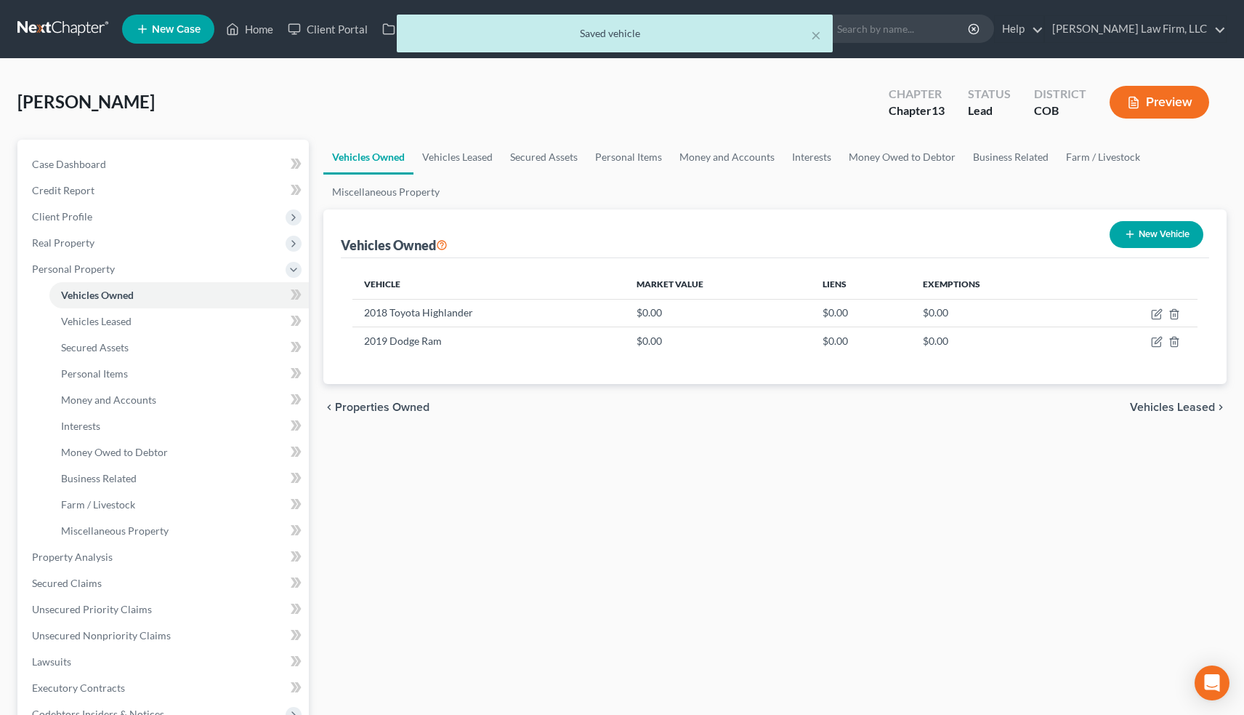
click at [1159, 228] on button "New Vehicle" at bounding box center [1157, 234] width 94 height 27
select select "0"
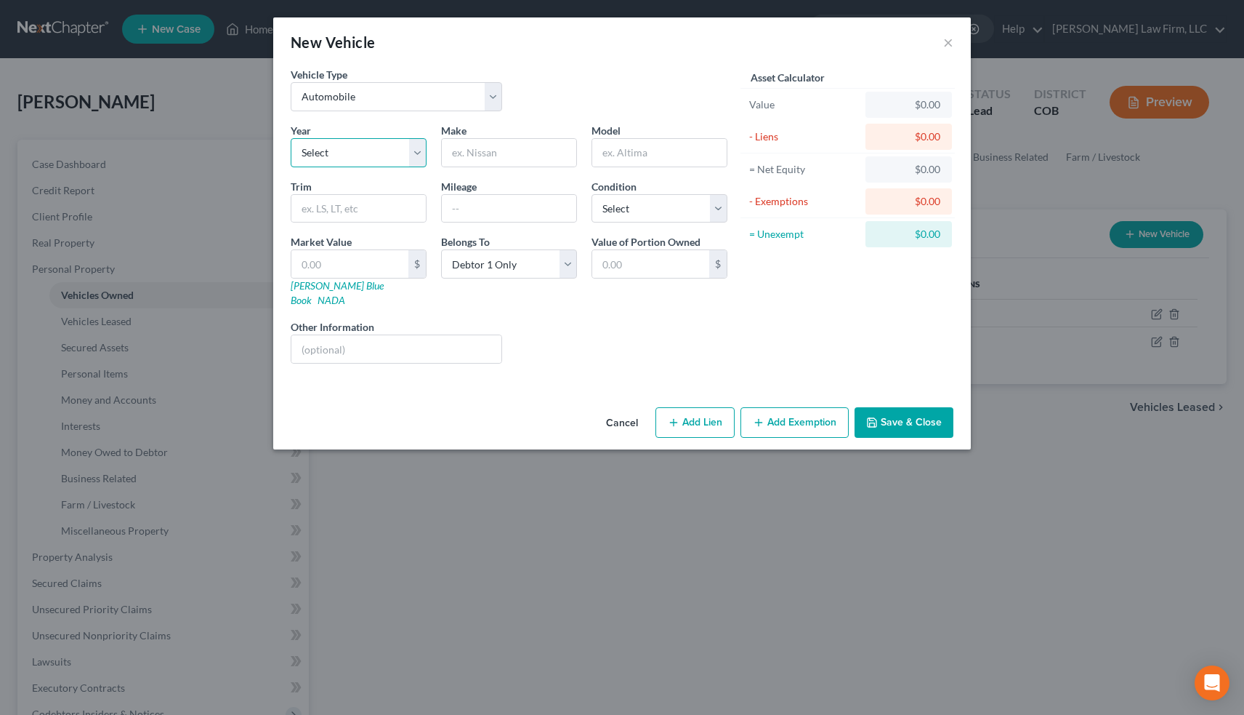
select select "4"
click at [472, 154] on input "text" at bounding box center [509, 153] width 134 height 28
type input "Kia"
type input "Telluride"
select select "3"
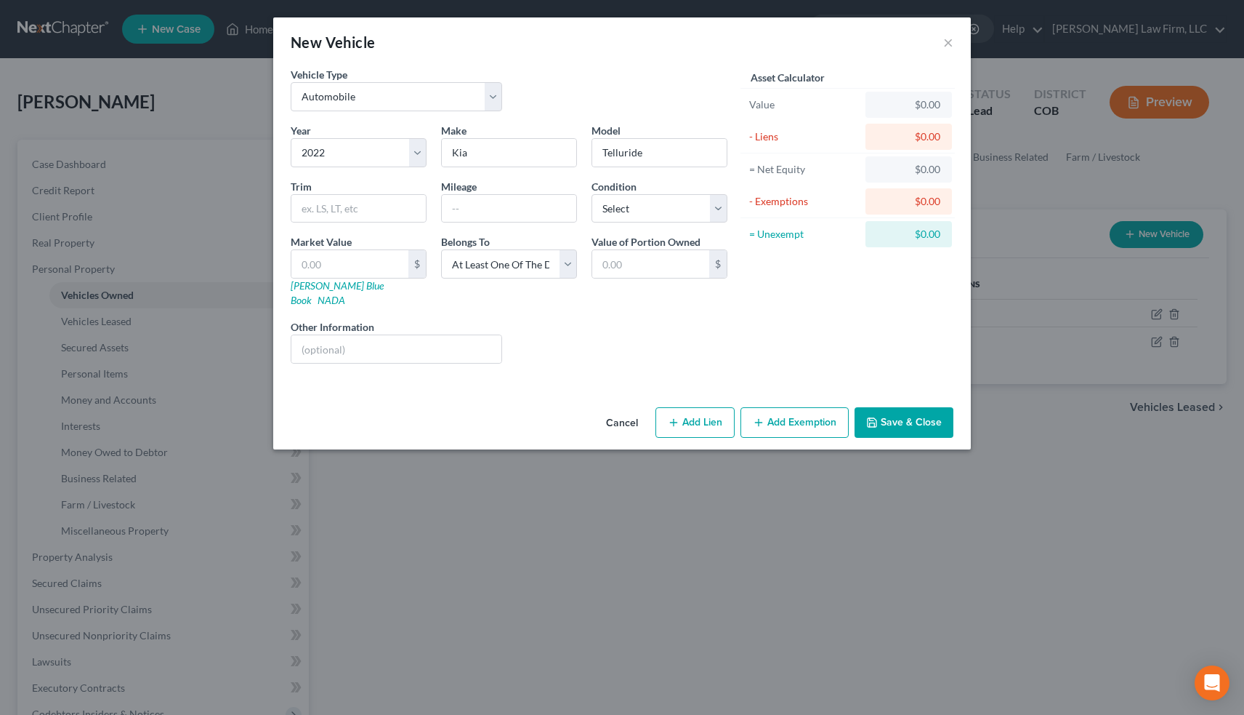
click at [912, 407] on button "Save & Close" at bounding box center [904, 422] width 99 height 31
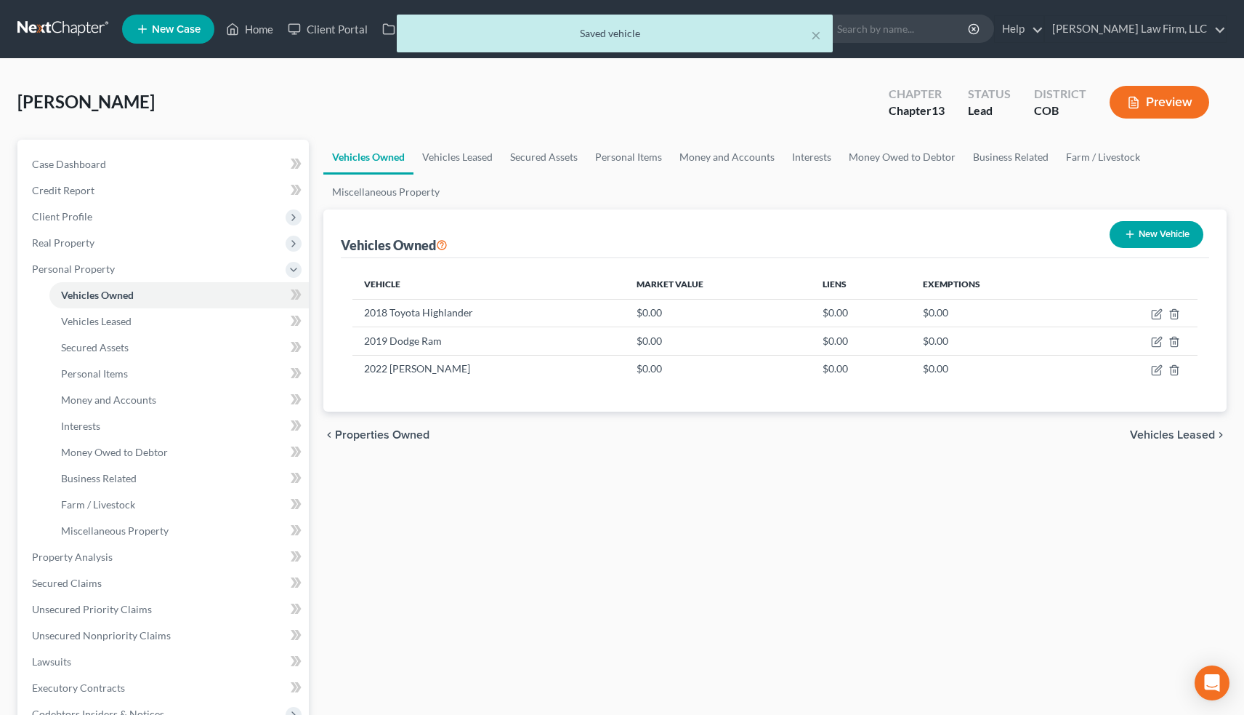
click at [1165, 236] on button "New Vehicle" at bounding box center [1157, 234] width 94 height 27
select select "0"
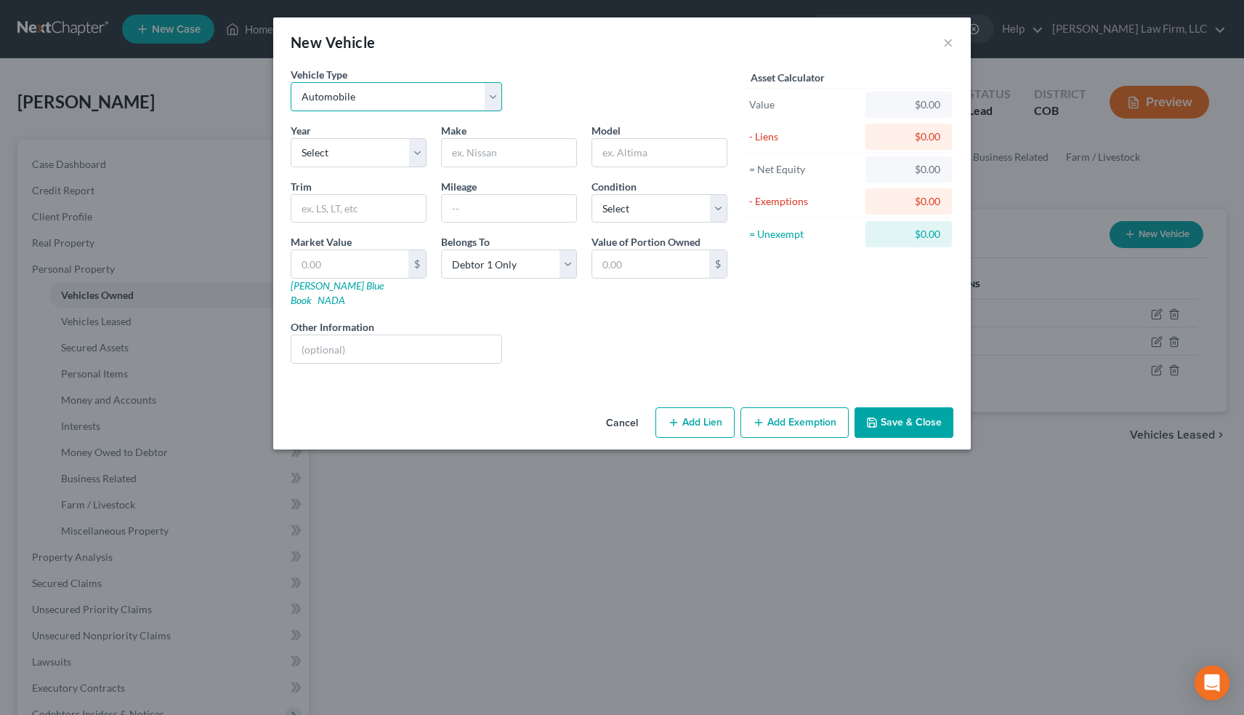
select select "2"
click at [917, 418] on button "Save & Close" at bounding box center [904, 422] width 99 height 31
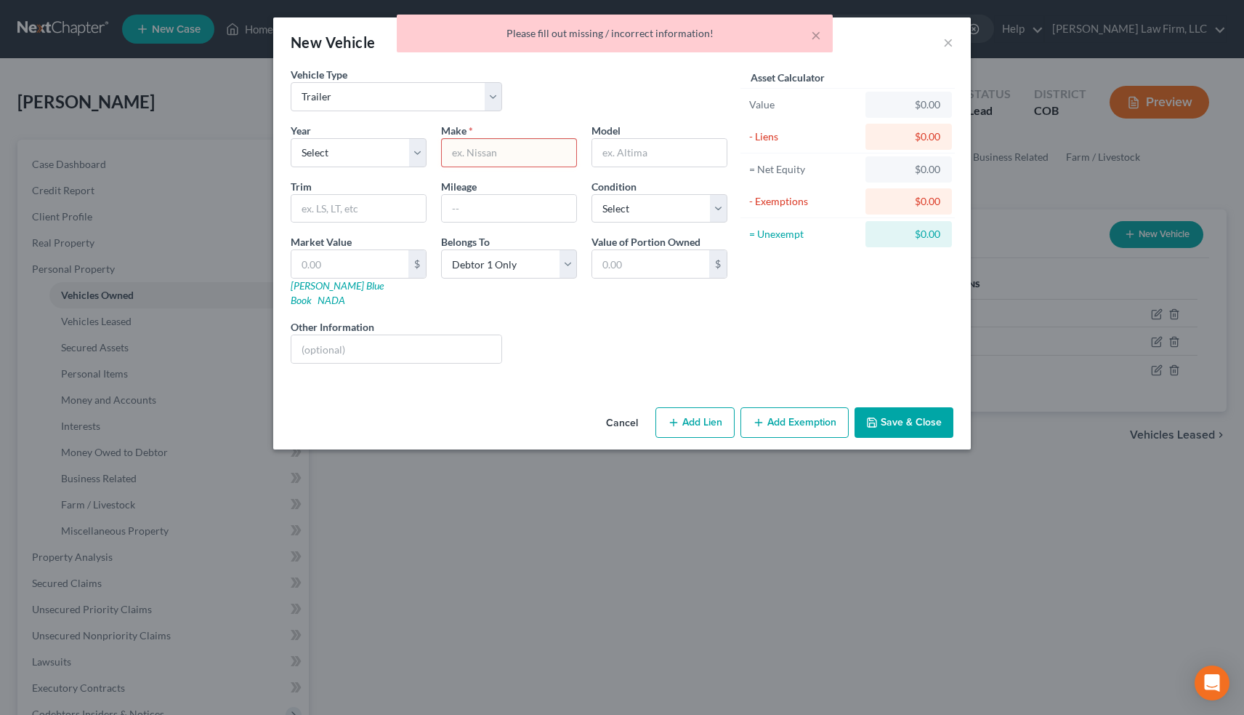
click at [490, 152] on input "text" at bounding box center [509, 153] width 134 height 28
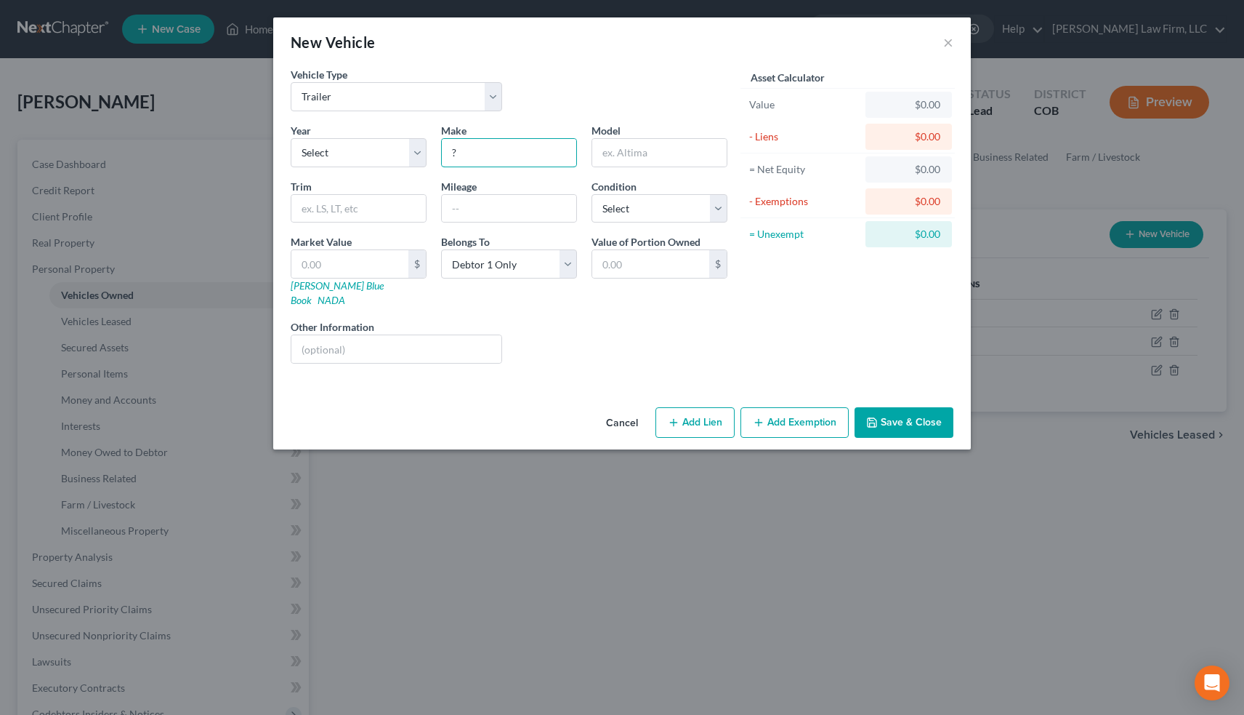
type input "?"
click at [917, 407] on button "Save & Close" at bounding box center [904, 422] width 99 height 31
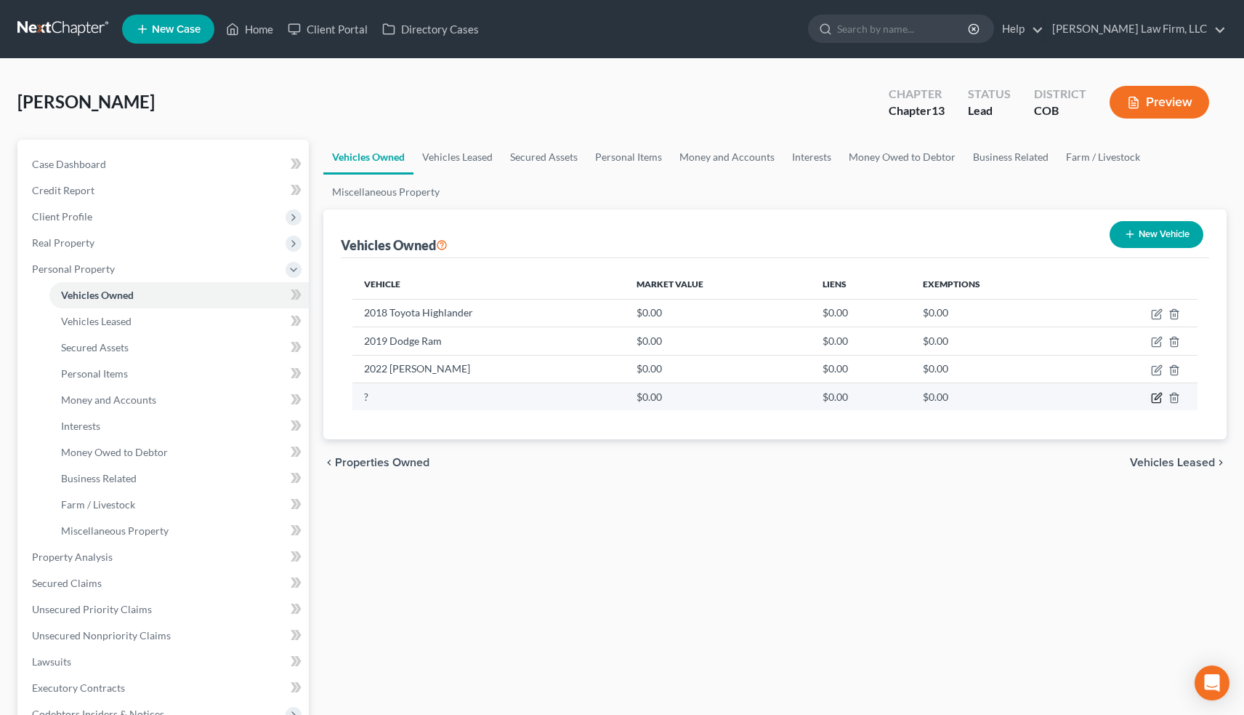
click at [1159, 395] on icon "button" at bounding box center [1157, 398] width 12 height 12
select select "2"
select select "0"
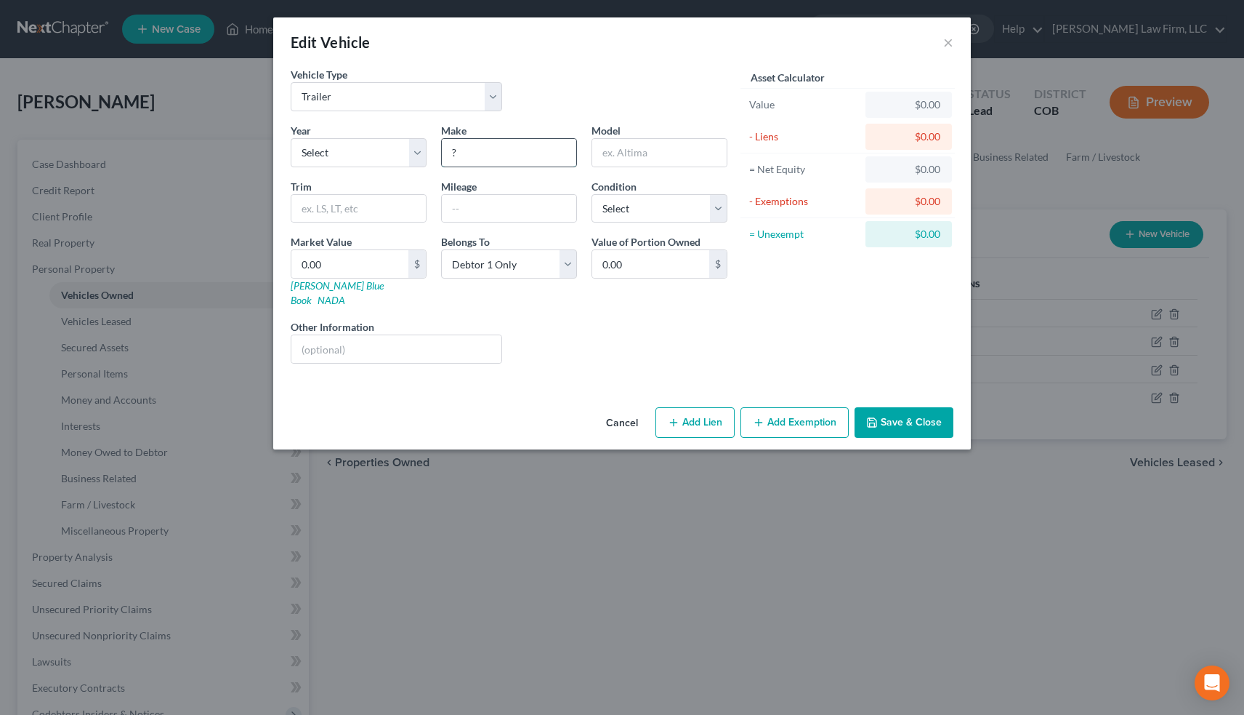
drag, startPoint x: 467, startPoint y: 151, endPoint x: 445, endPoint y: 151, distance: 21.8
click at [445, 151] on input "?" at bounding box center [509, 153] width 134 height 28
type input "Trailer ?"
click at [896, 409] on button "Save & Close" at bounding box center [904, 422] width 99 height 31
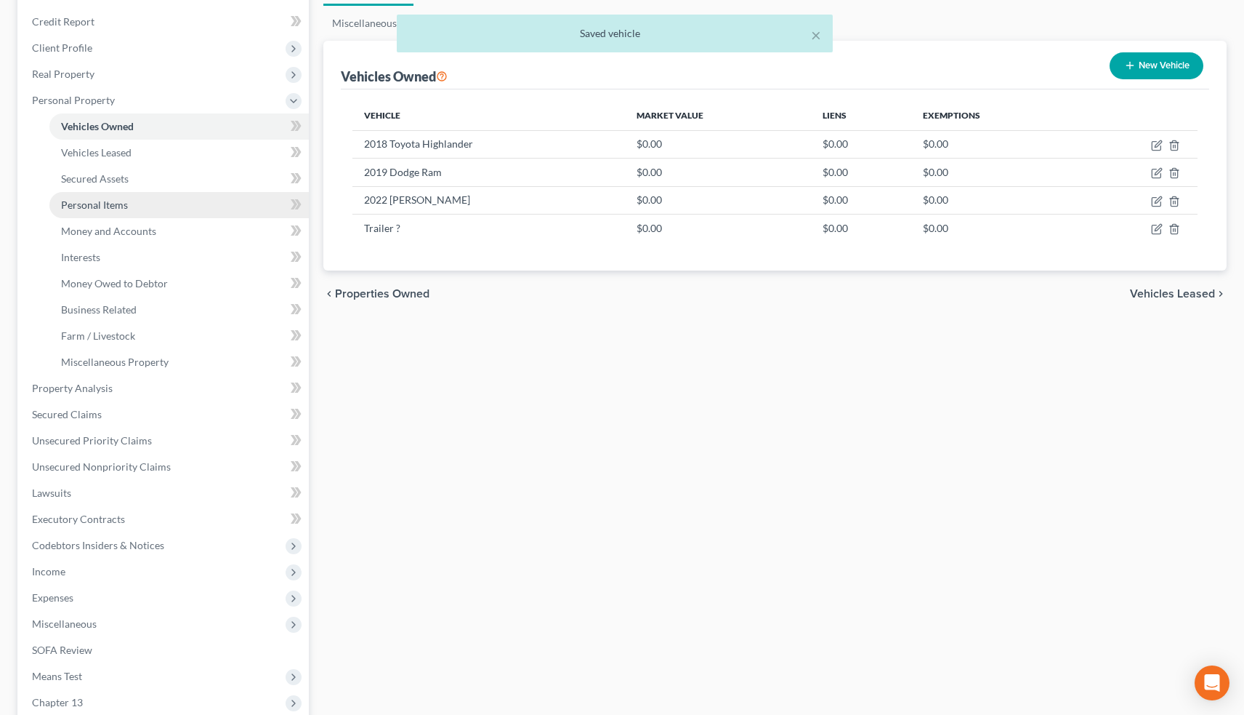
scroll to position [170, 0]
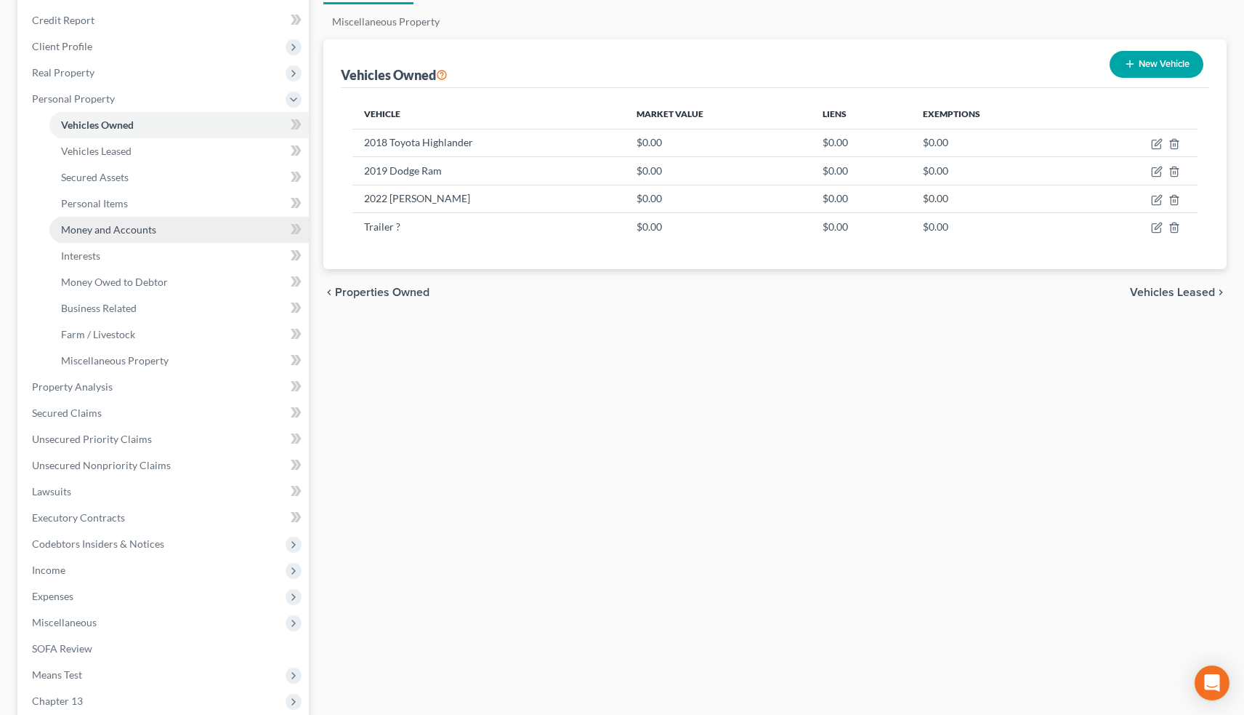
click at [198, 233] on link "Money and Accounts" at bounding box center [179, 230] width 260 height 26
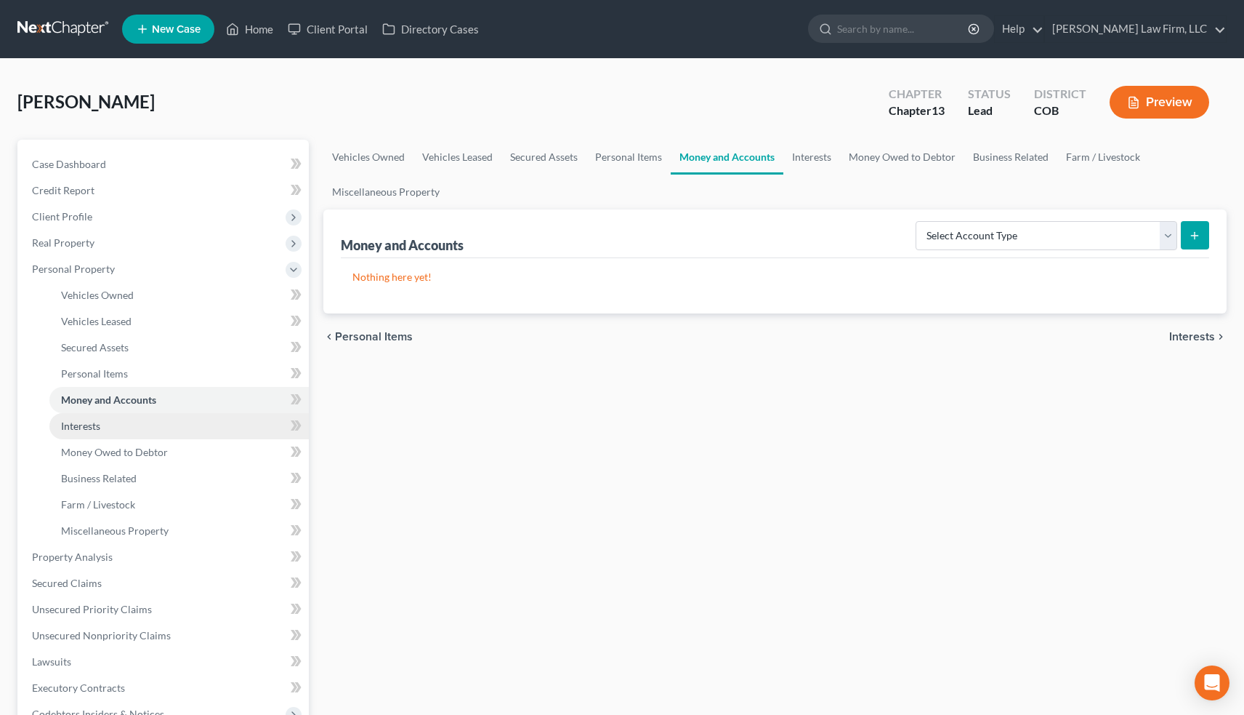
click at [165, 427] on link "Interests" at bounding box center [179, 426] width 260 height 26
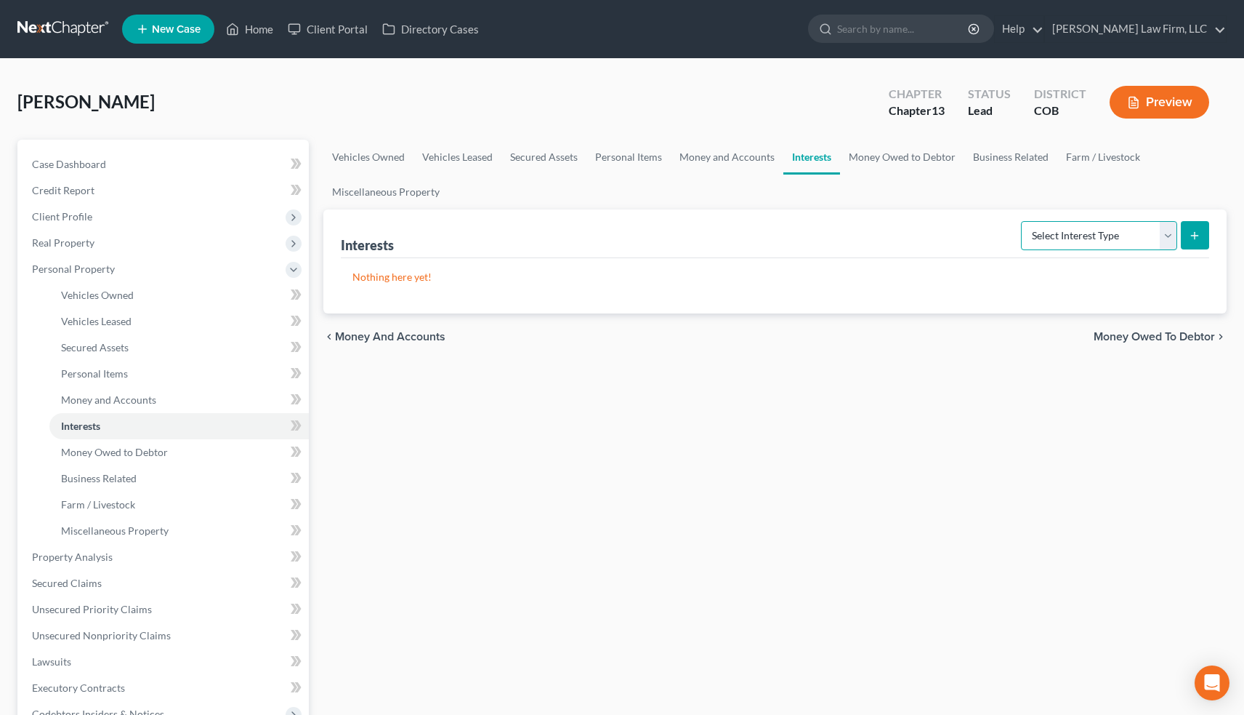
select select "ira"
click at [390, 158] on link "Vehicles Owned" at bounding box center [368, 157] width 90 height 35
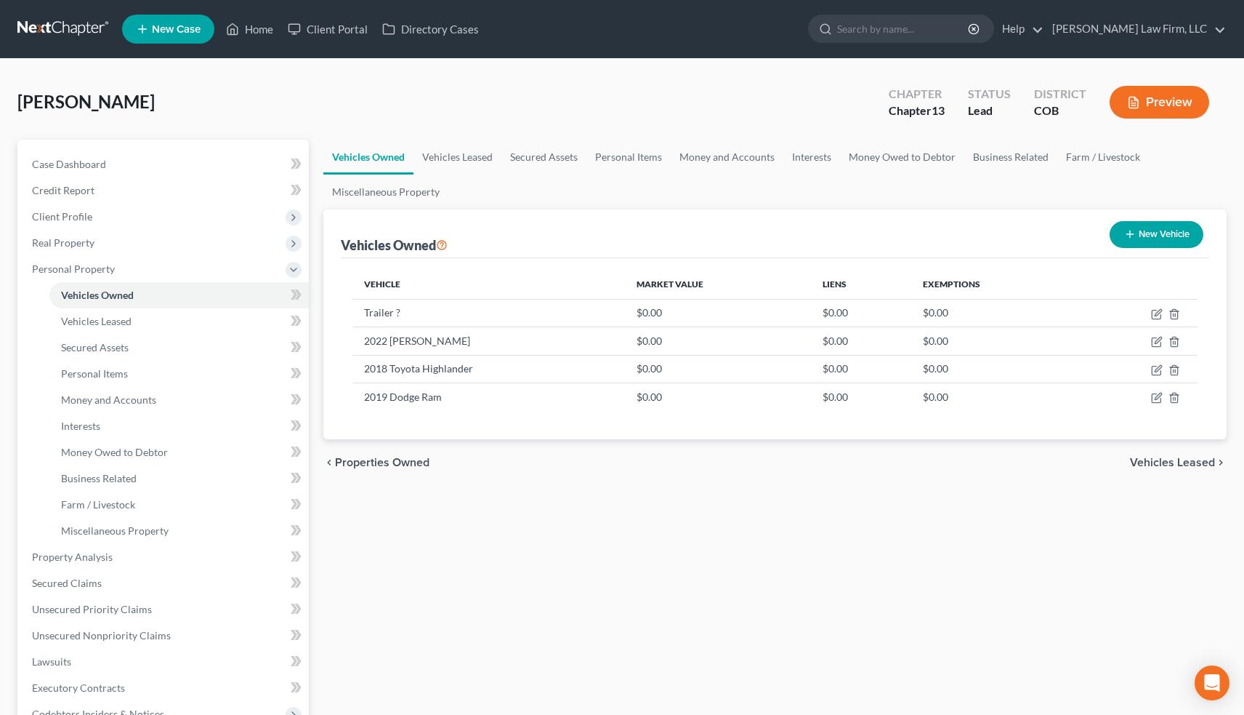
click at [1177, 236] on button "New Vehicle" at bounding box center [1157, 234] width 94 height 27
select select "0"
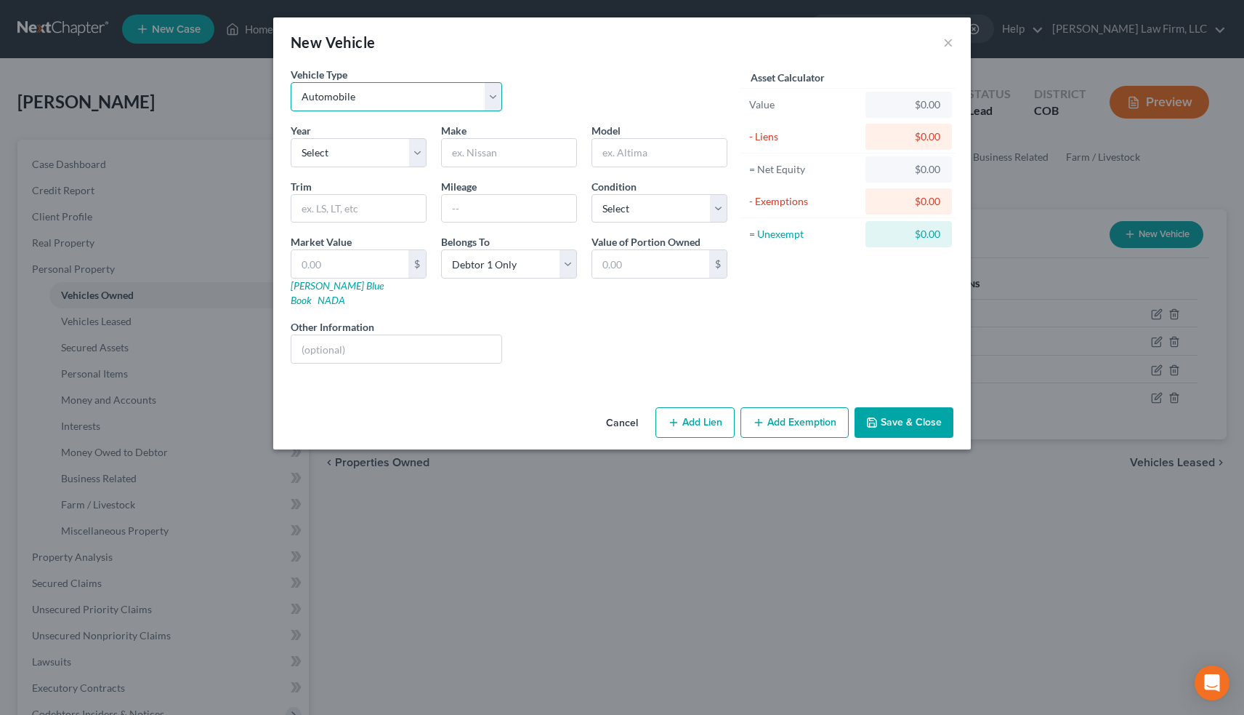
select select "7"
click at [491, 156] on input "text" at bounding box center [509, 153] width 134 height 28
type input "BMW"
type input "Motorcycle"
click at [912, 414] on button "Save & Close" at bounding box center [904, 422] width 99 height 31
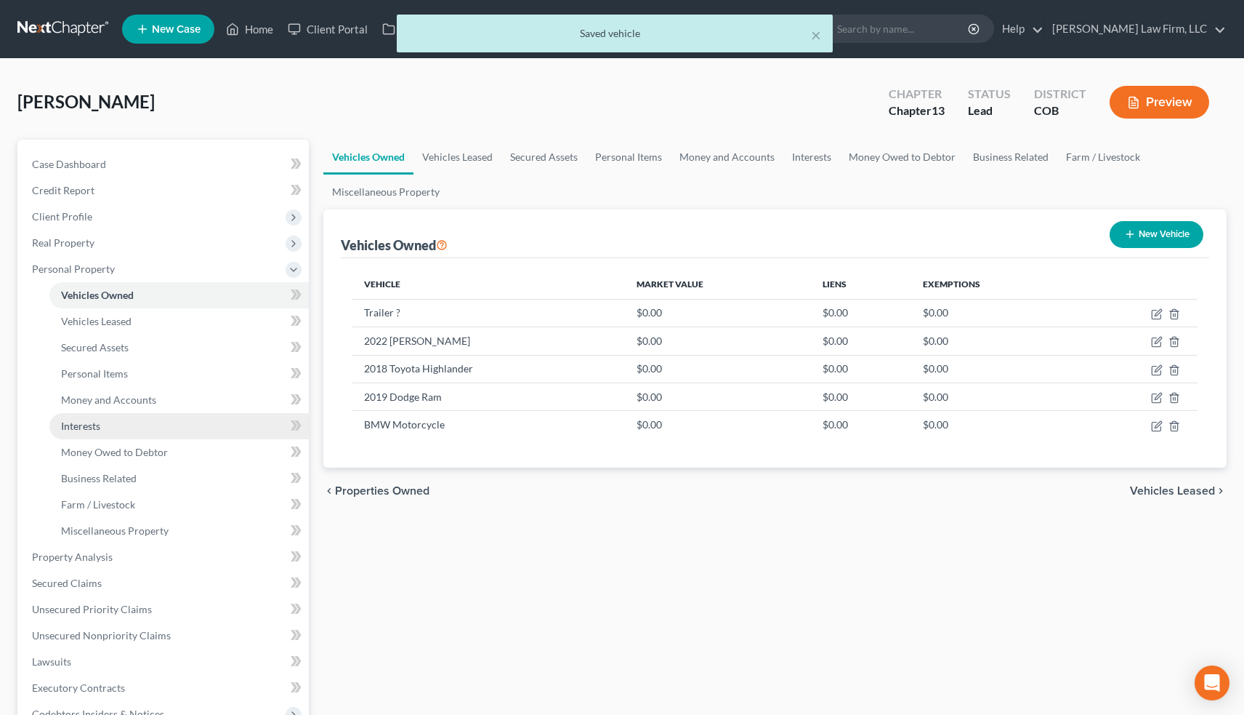
click at [107, 427] on link "Interests" at bounding box center [179, 426] width 260 height 26
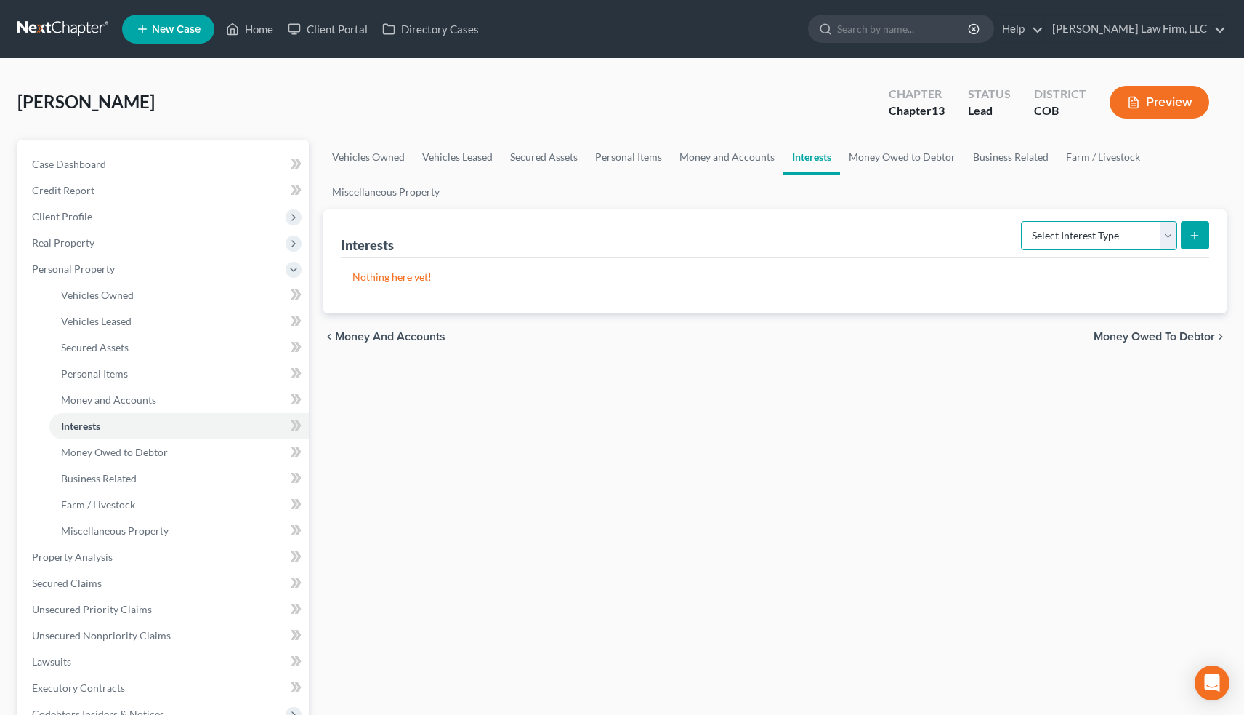
select select "ira"
click at [1194, 235] on icon "submit" at bounding box center [1195, 236] width 12 height 12
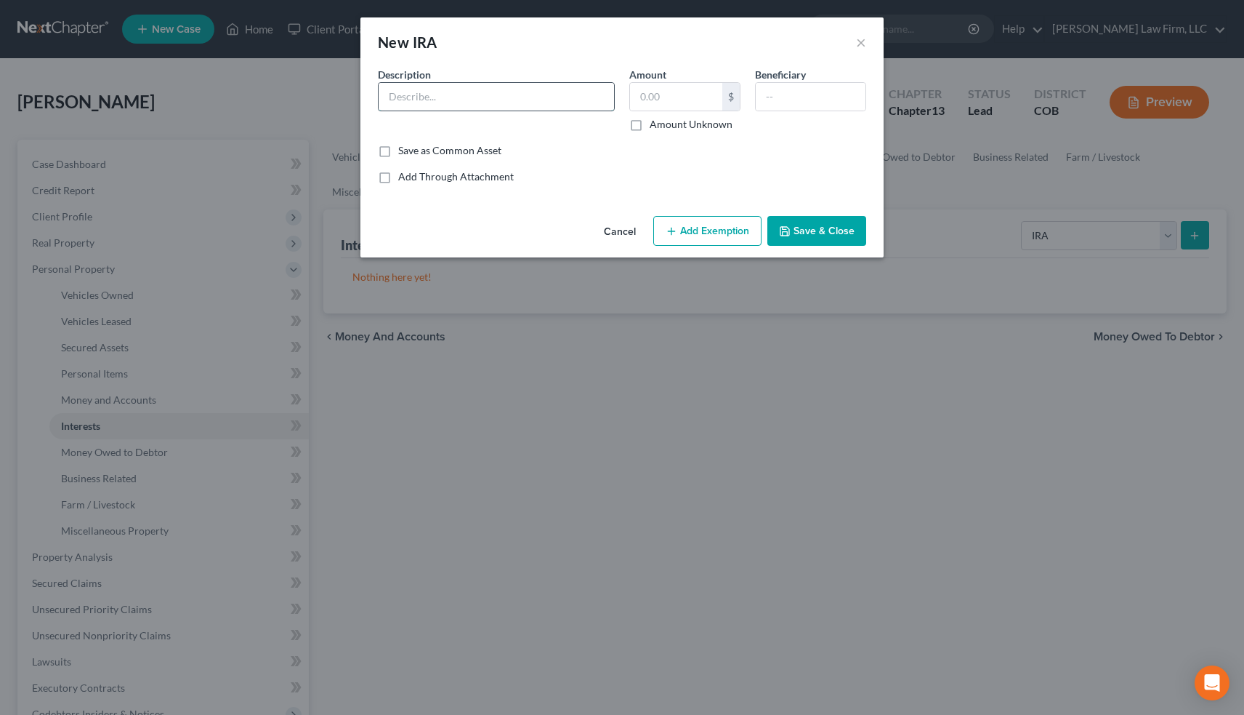
click at [409, 97] on input "text" at bounding box center [497, 97] width 236 height 28
type input "Asset [PERSON_NAME] IRA (9461)"
type input "1,100"
type input "Wife"
click at [704, 229] on button "Add Exemption" at bounding box center [707, 231] width 108 height 31
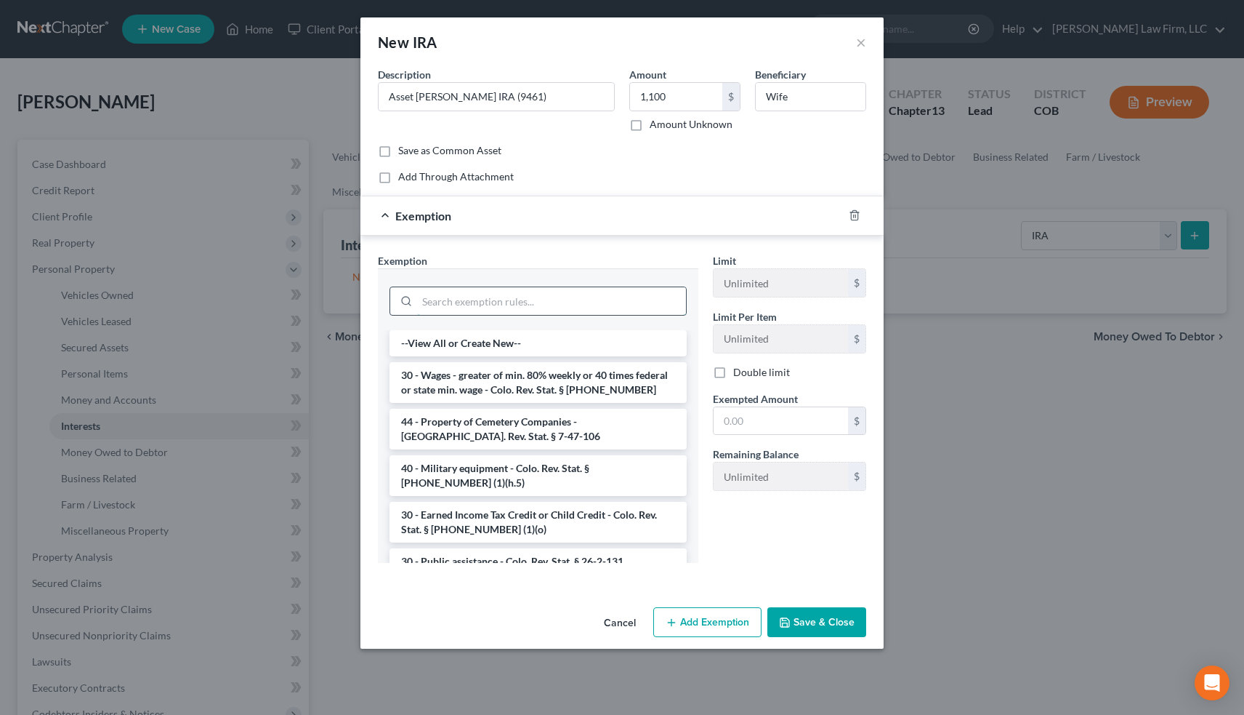
click at [496, 299] on input "search" at bounding box center [551, 301] width 269 height 28
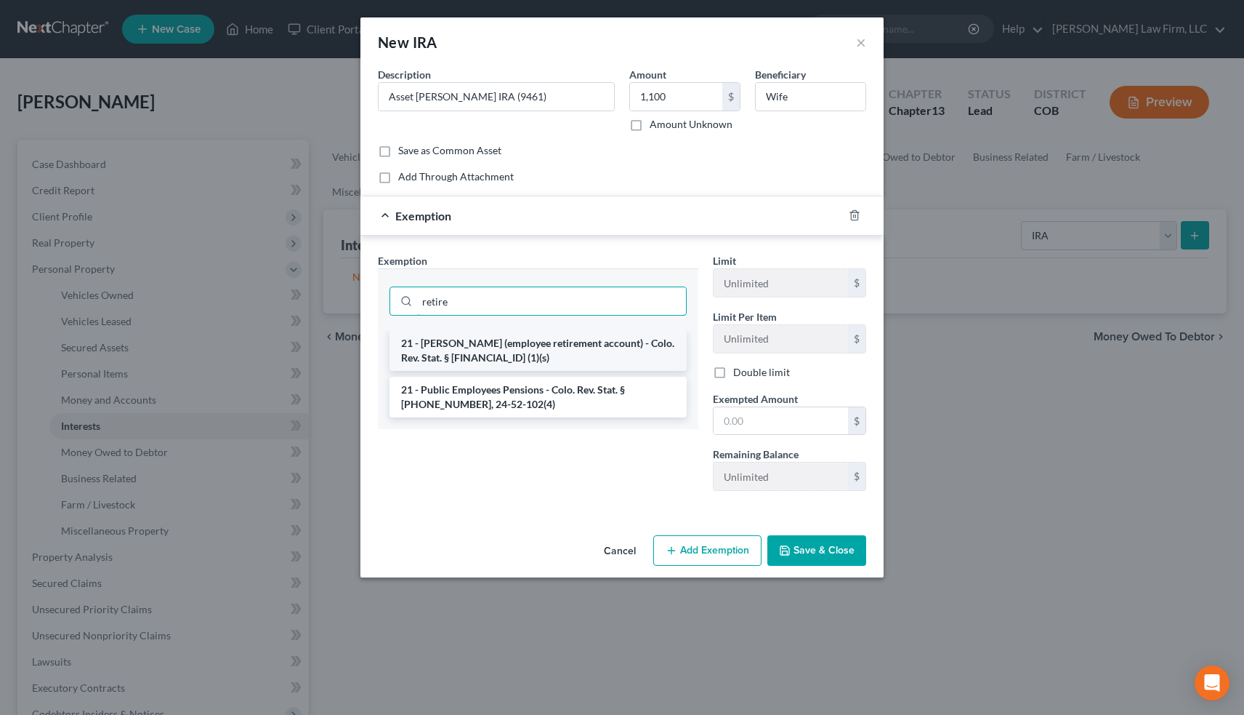
type input "retire"
click at [489, 348] on li "21 - [PERSON_NAME] (employee retirement account) - Colo. Rev. Stat. § [FINANCIA…" at bounding box center [538, 350] width 297 height 41
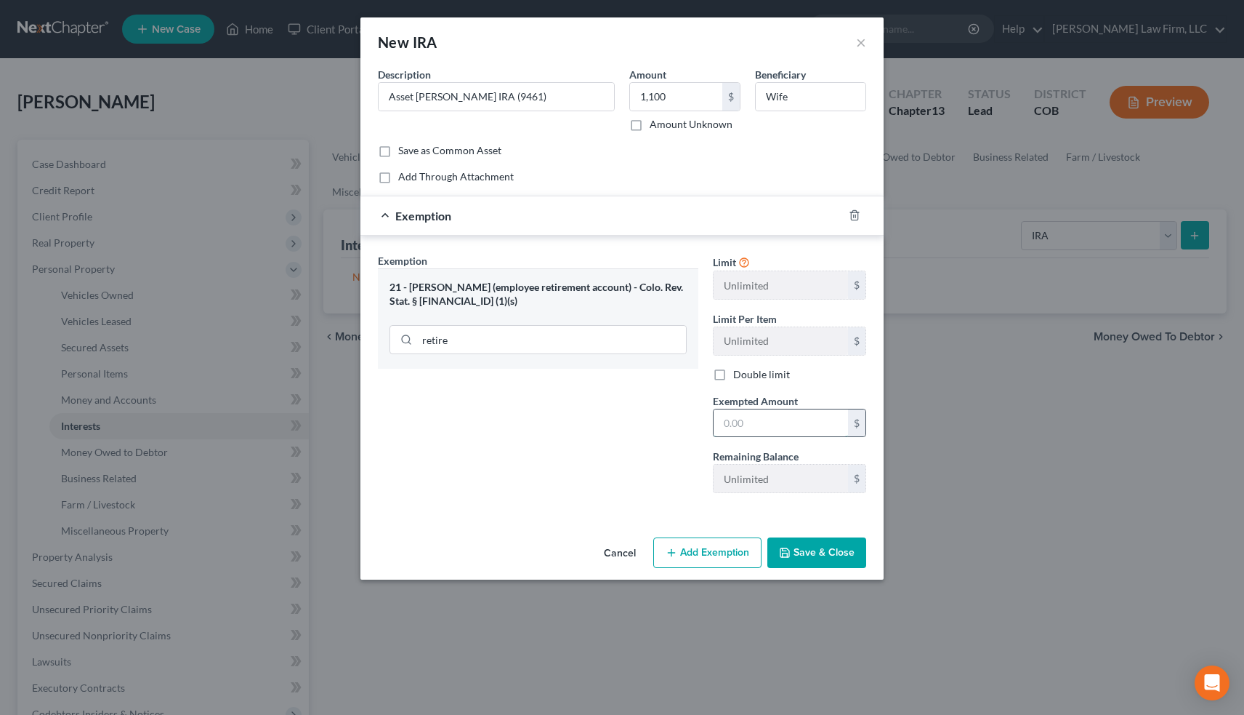
click at [751, 422] on input "text" at bounding box center [781, 423] width 134 height 28
type input "1,100"
click at [813, 552] on button "Save & Close" at bounding box center [817, 552] width 99 height 31
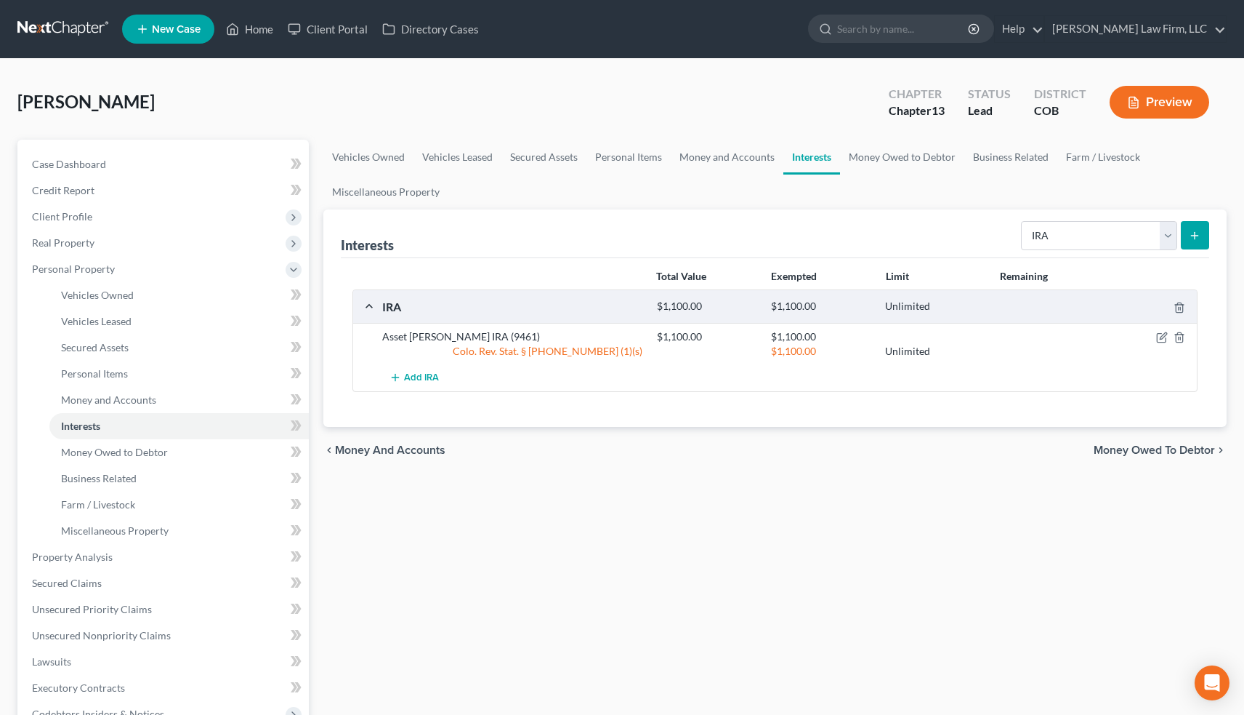
click at [1194, 237] on icon "submit" at bounding box center [1195, 236] width 12 height 12
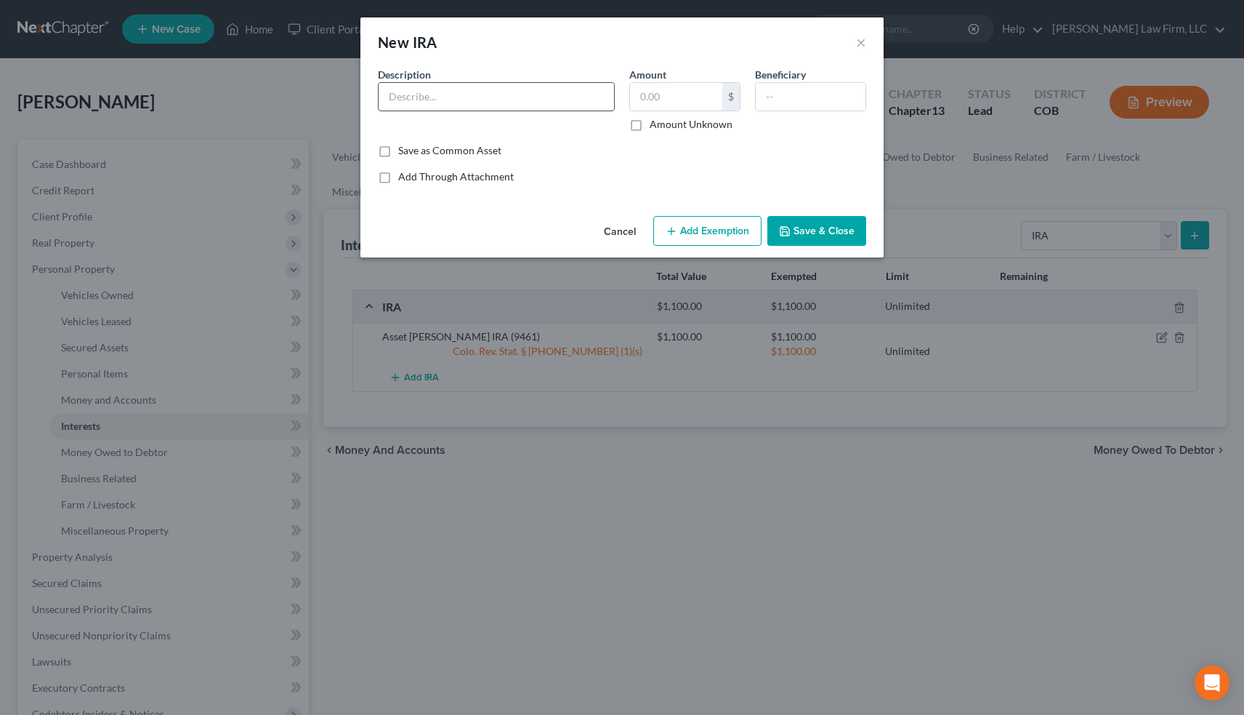
click at [446, 100] on input "text" at bounding box center [497, 97] width 236 height 28
type input "Asset [PERSON_NAME] [PERSON_NAME] (0870)"
type input "1,100"
type input "Wife"
click at [724, 223] on button "Add Exemption" at bounding box center [707, 231] width 108 height 31
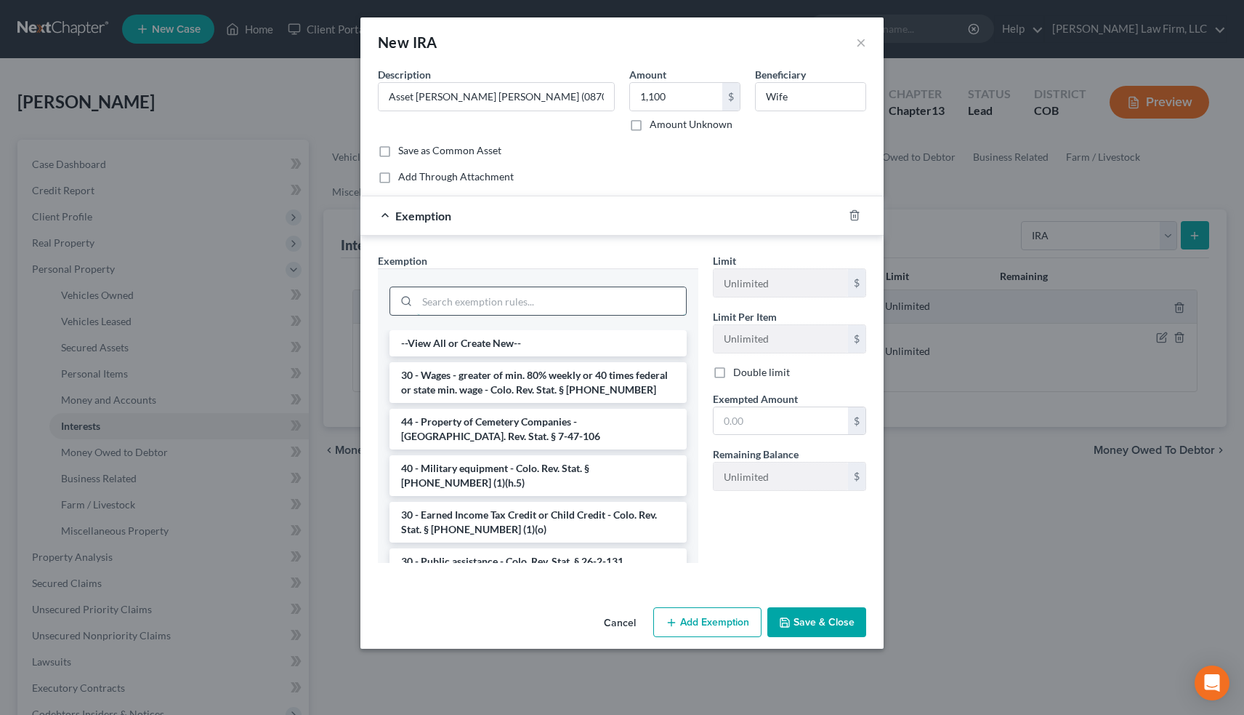
click at [480, 298] on input "search" at bounding box center [551, 301] width 269 height 28
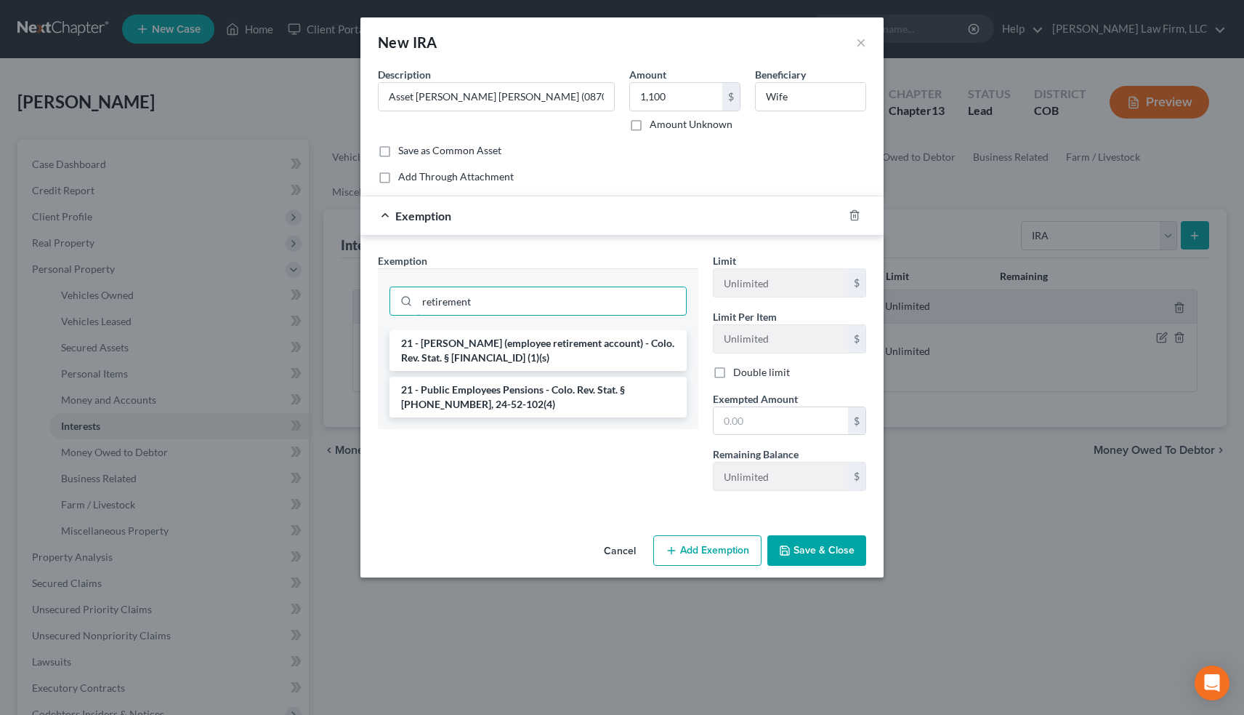
type input "retirement"
drag, startPoint x: 480, startPoint y: 329, endPoint x: 479, endPoint y: 350, distance: 21.1
click at [479, 350] on li "21 - [PERSON_NAME] (employee retirement account) - Colo. Rev. Stat. § [FINANCIA…" at bounding box center [538, 350] width 297 height 41
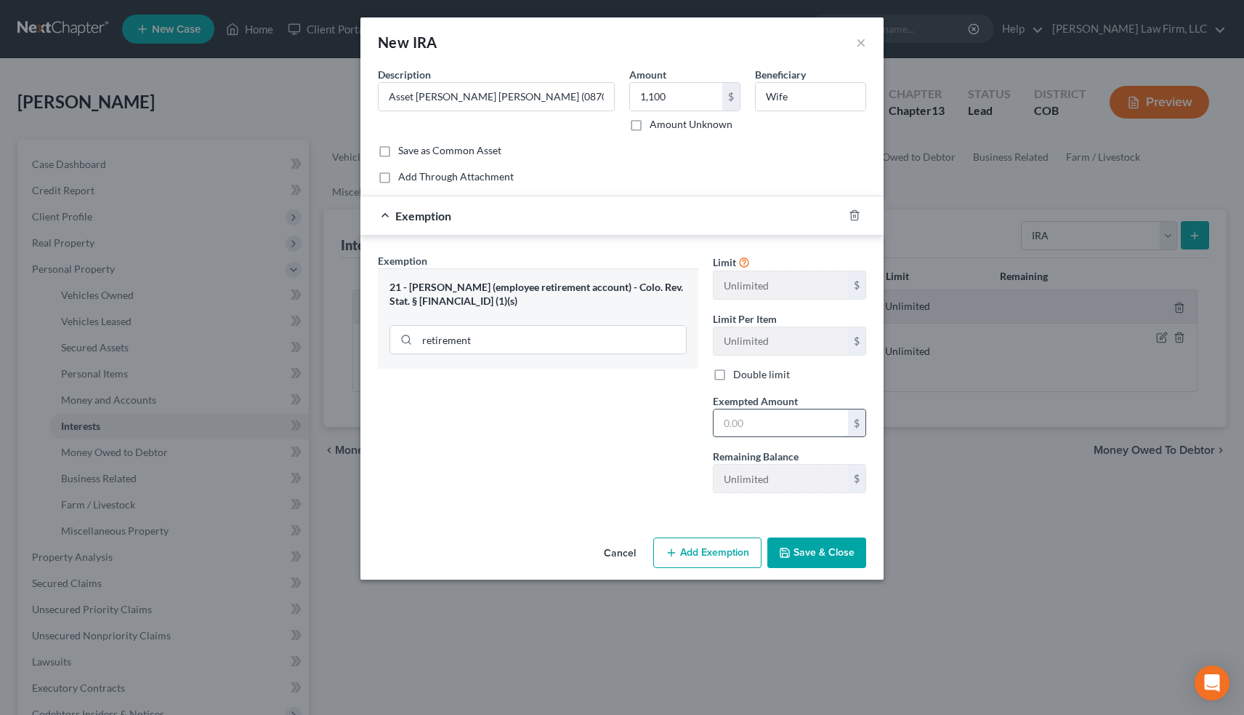
click at [744, 419] on input "text" at bounding box center [781, 423] width 134 height 28
type input "1,100"
click at [798, 554] on button "Save & Close" at bounding box center [817, 552] width 99 height 31
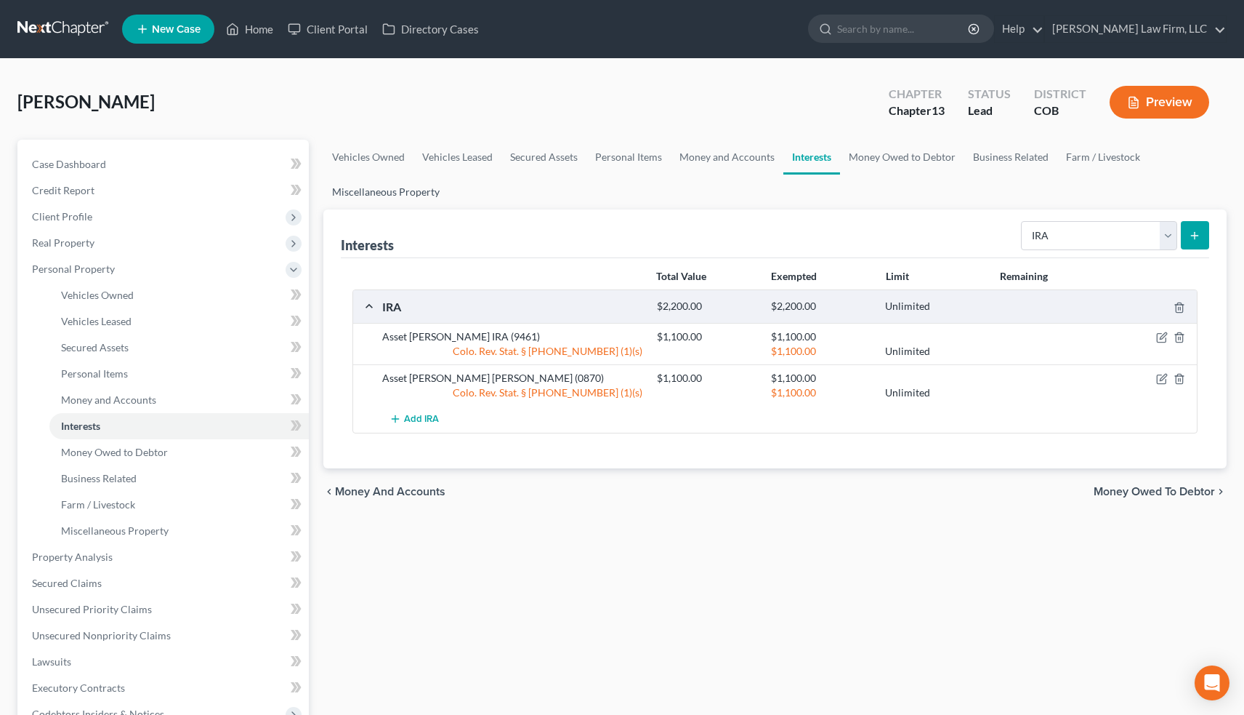
click at [403, 190] on link "Miscellaneous Property" at bounding box center [385, 191] width 125 height 35
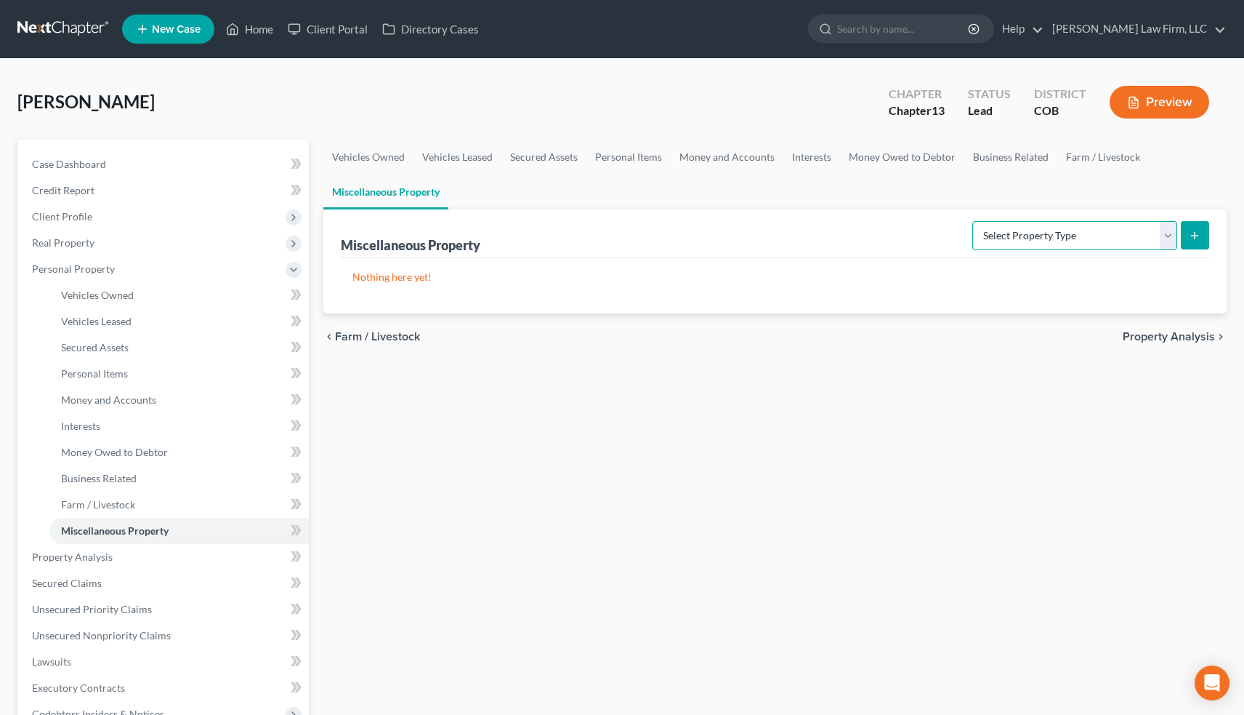
select select "holding_for_another"
click at [1197, 237] on icon "submit" at bounding box center [1195, 236] width 12 height 12
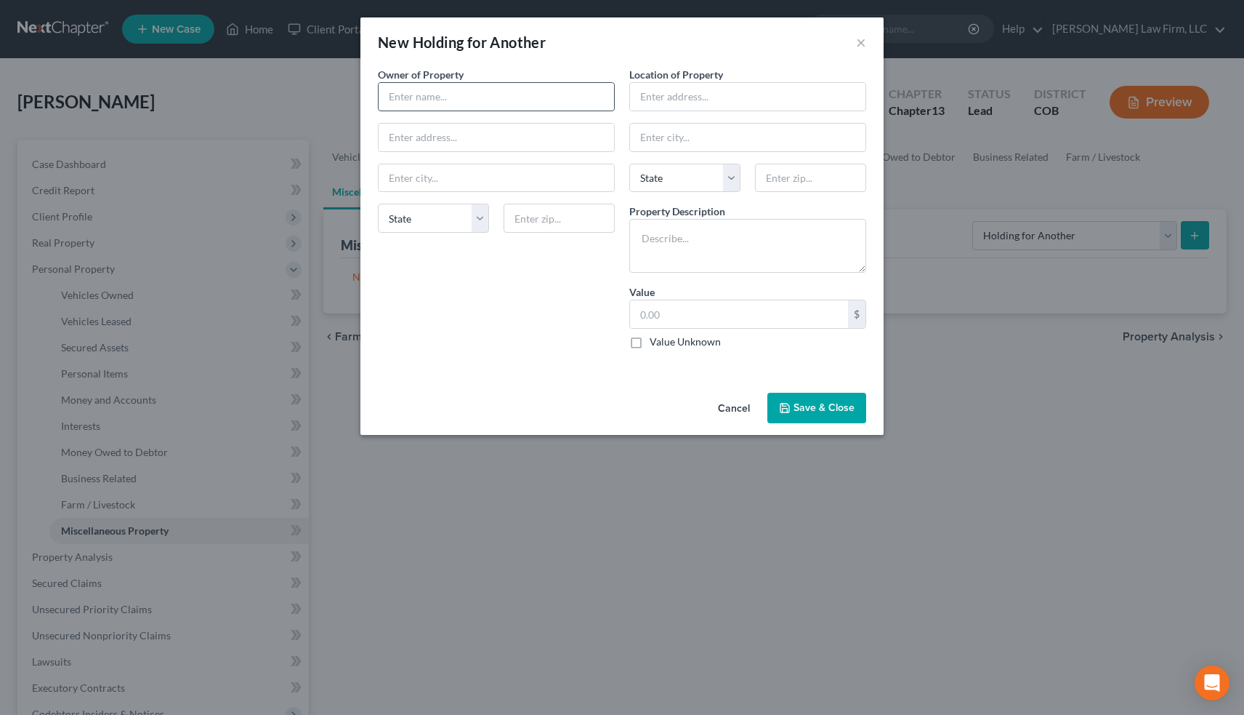
click at [422, 96] on input "text" at bounding box center [497, 97] width 236 height 28
type input "Child Account"
select select "5"
click at [670, 251] on textarea at bounding box center [747, 246] width 237 height 54
type textarea "Child Account"
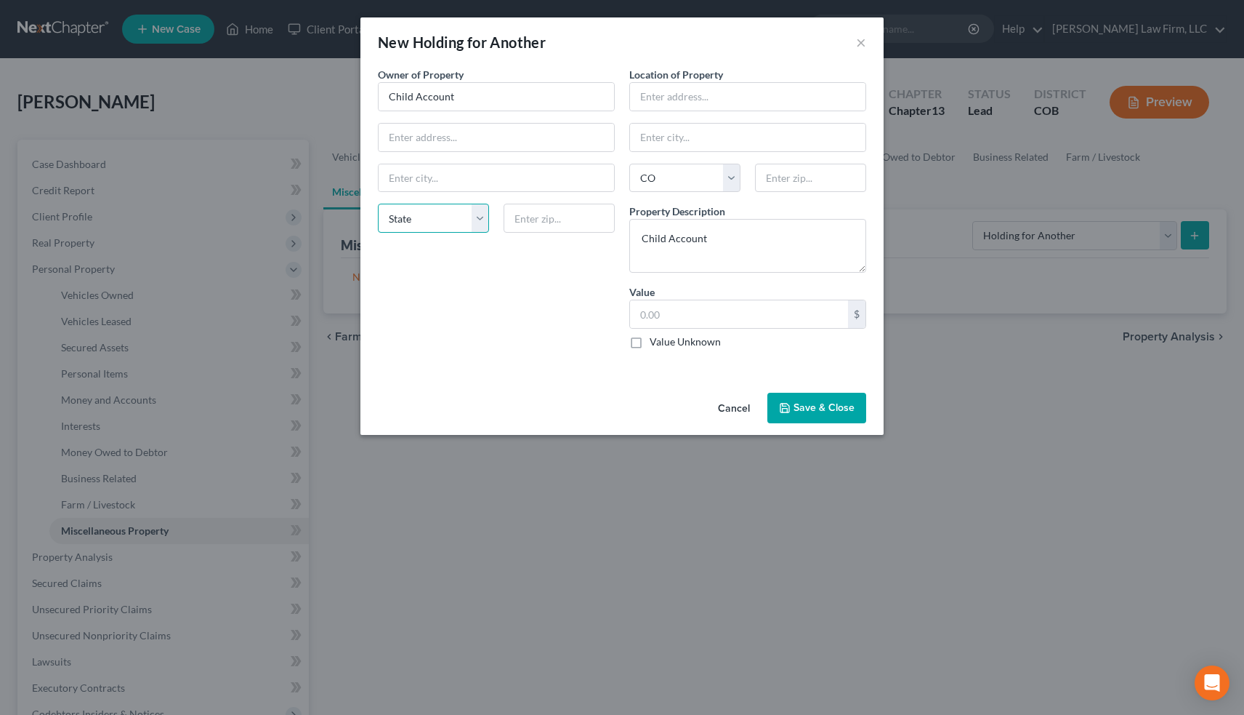
select select "5"
click at [659, 310] on input "text" at bounding box center [739, 314] width 218 height 28
type input "590"
click at [816, 408] on button "Save & Close" at bounding box center [817, 408] width 99 height 31
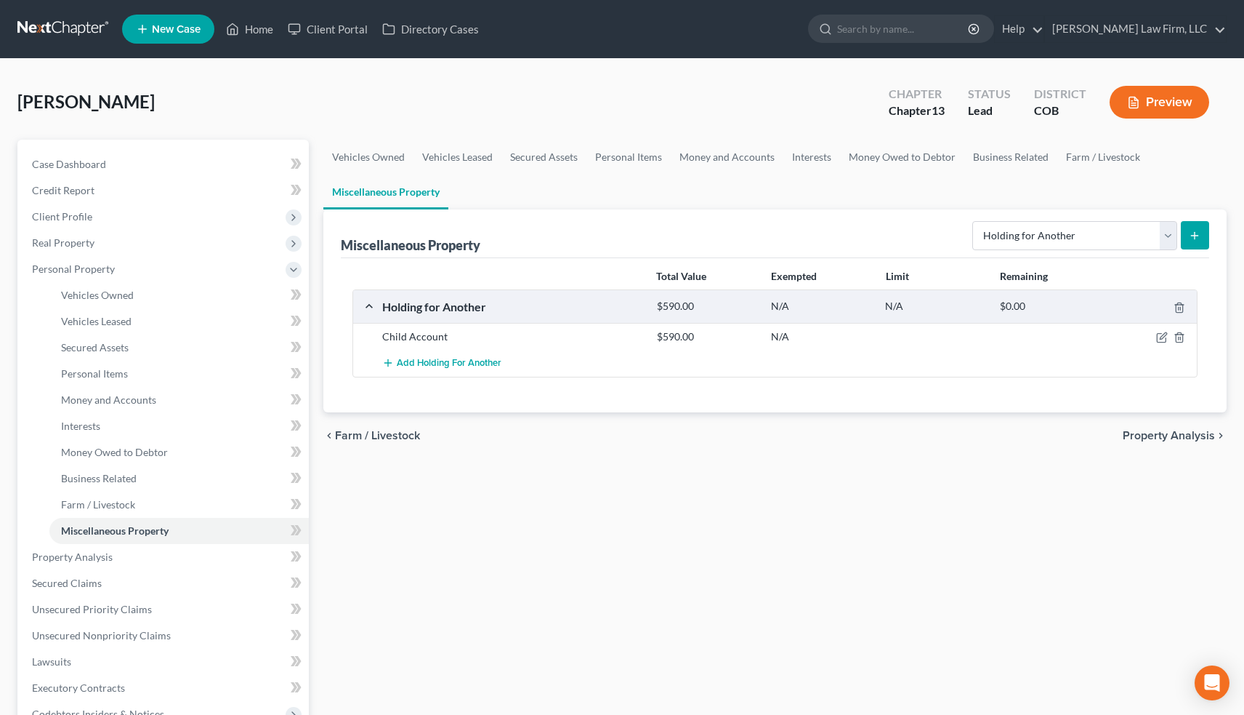
click at [1196, 233] on icon "submit" at bounding box center [1195, 236] width 12 height 12
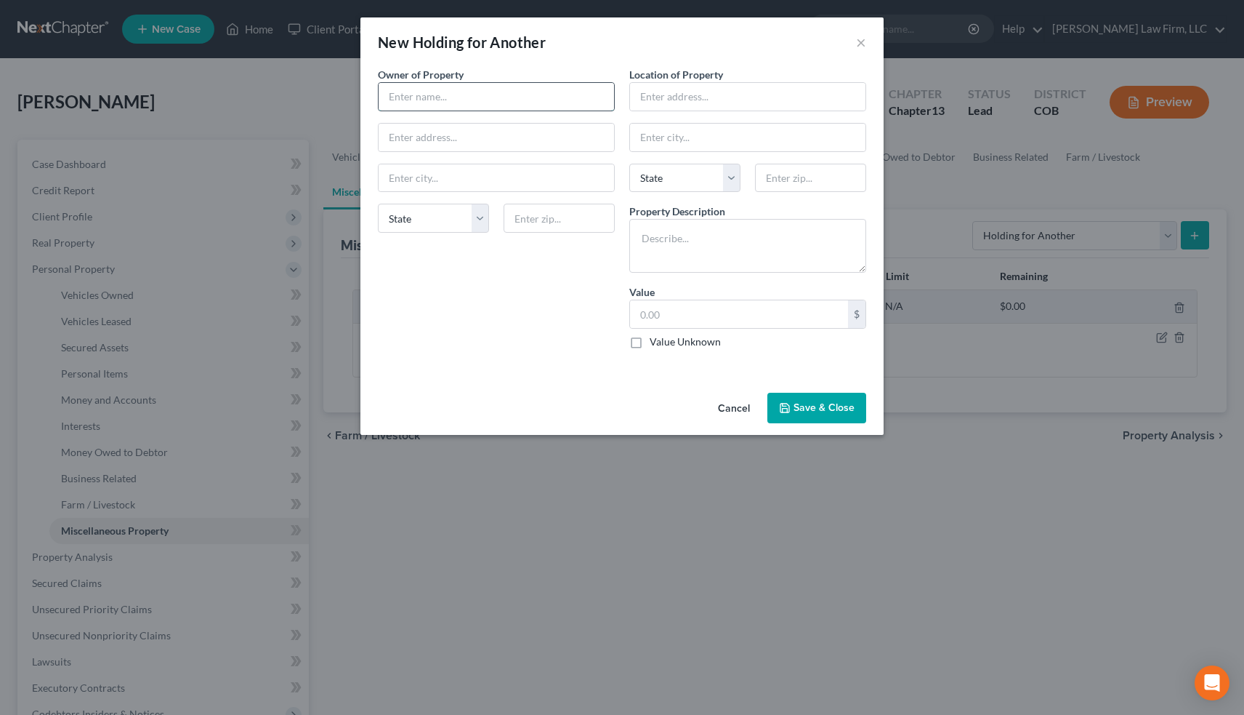
click at [425, 102] on input "text" at bounding box center [497, 97] width 236 height 28
type input "Child Account"
select select "5"
click at [672, 238] on textarea at bounding box center [747, 246] width 237 height 54
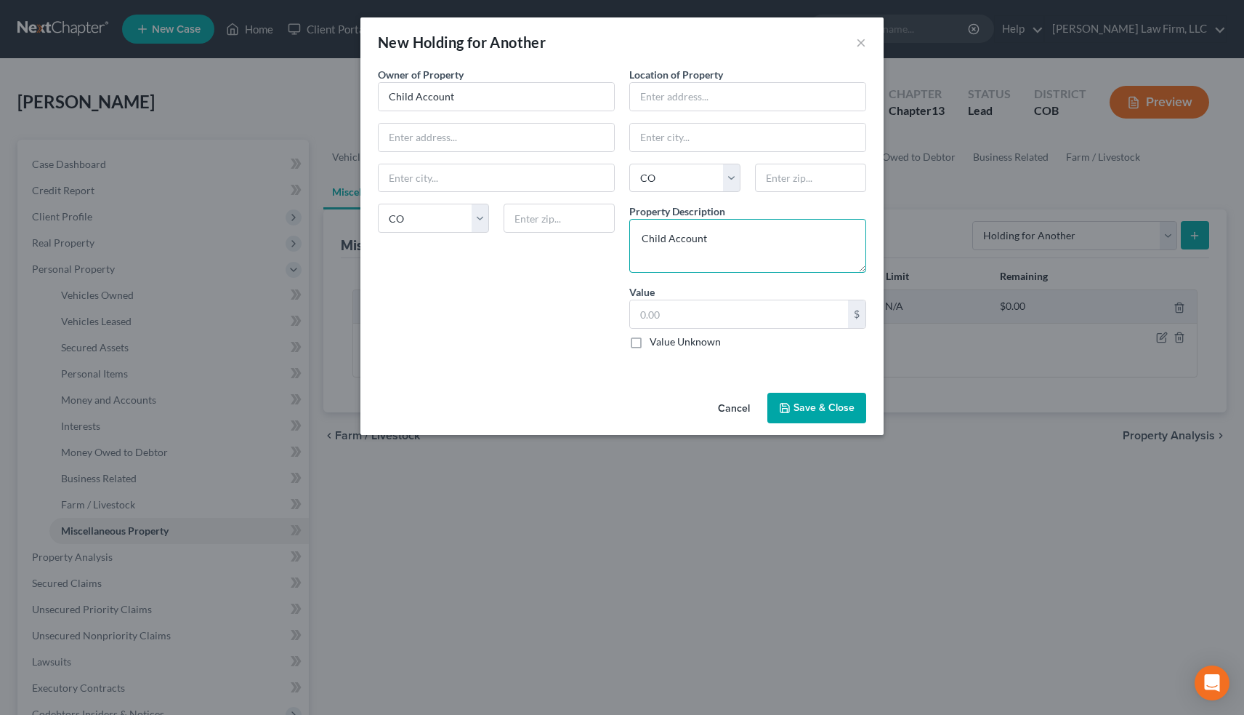
type textarea "Child Account"
type input "1,180"
click at [831, 409] on button "Save & Close" at bounding box center [817, 408] width 99 height 31
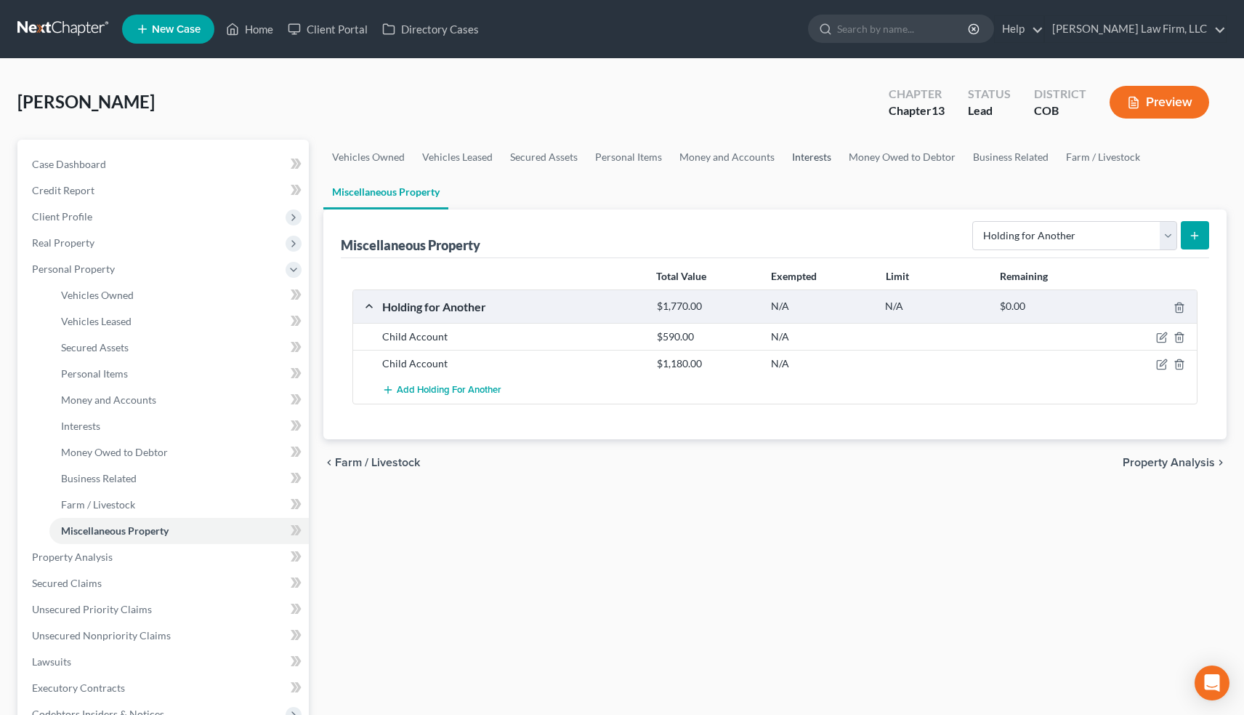
click at [816, 150] on link "Interests" at bounding box center [812, 157] width 57 height 35
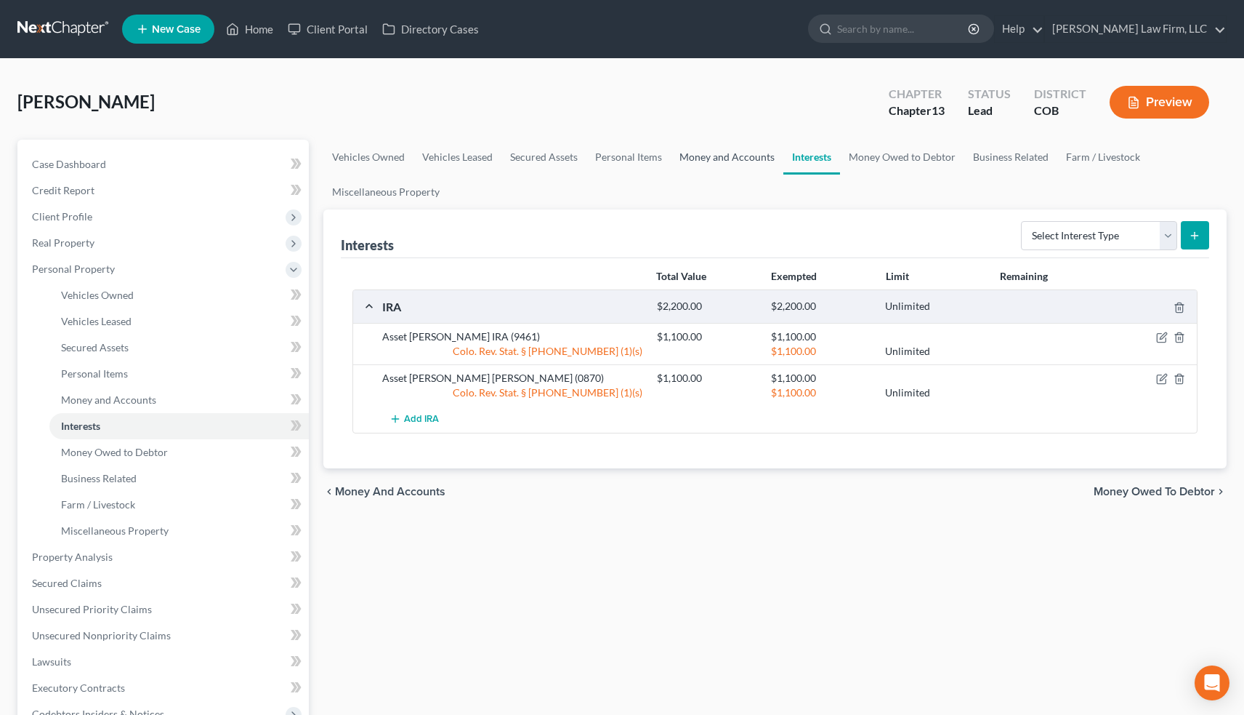
click at [734, 154] on link "Money and Accounts" at bounding box center [727, 157] width 113 height 35
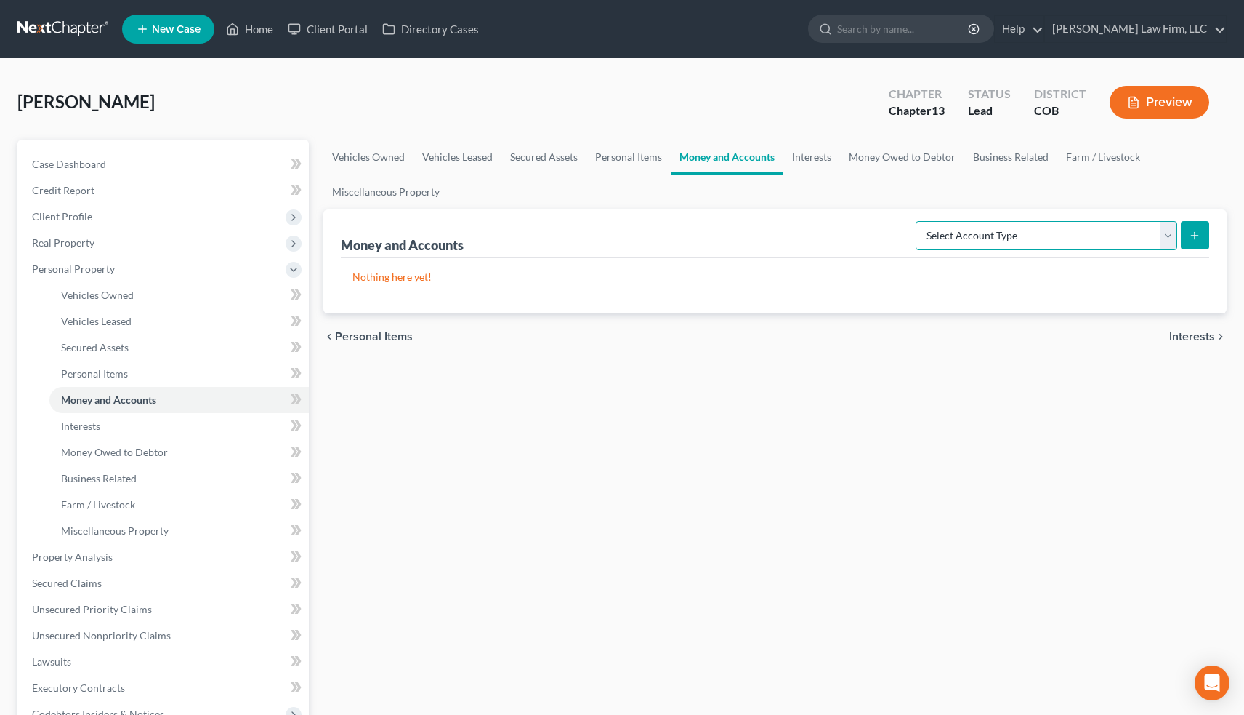
click at [1169, 238] on select "Select Account Type Brokerage Cash on Hand Certificates of Deposit Checking Acc…" at bounding box center [1047, 235] width 262 height 29
select select "brokerage"
click at [1202, 233] on button "submit" at bounding box center [1195, 235] width 28 height 28
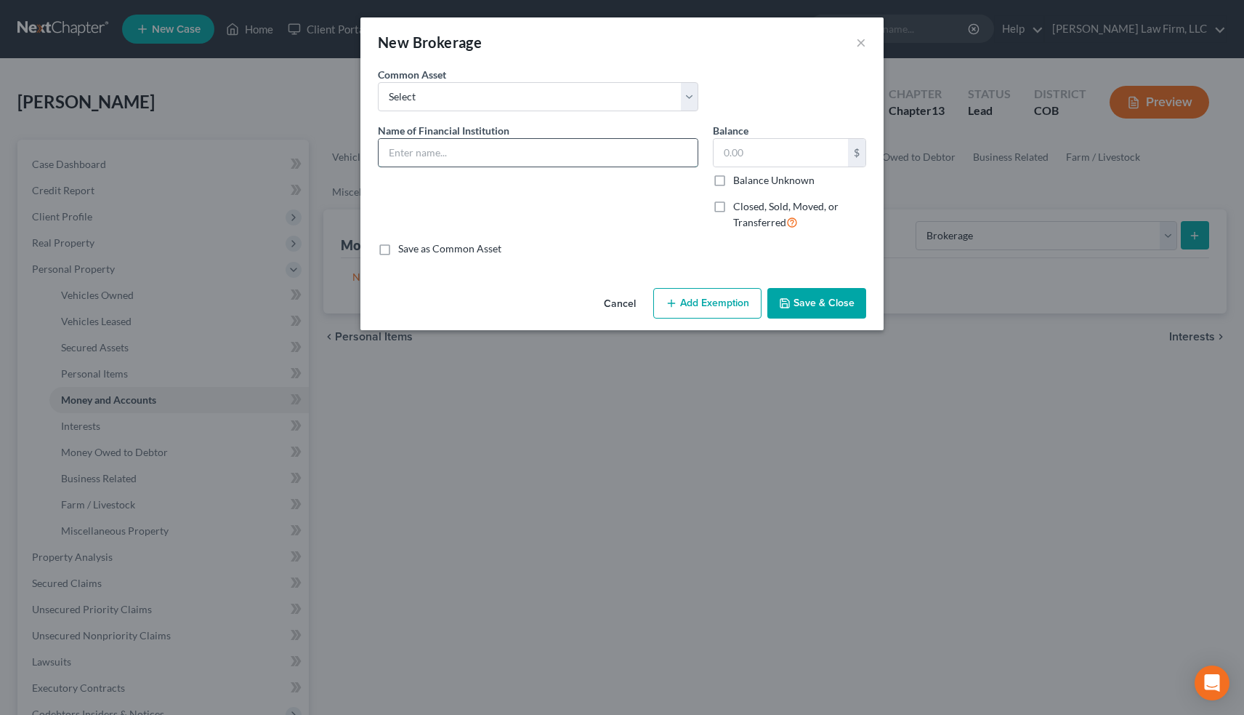
click at [454, 156] on input "text" at bounding box center [538, 153] width 319 height 28
type input "LPL Financial"
type input "3,508"
click at [717, 302] on button "Add Exemption" at bounding box center [707, 303] width 108 height 31
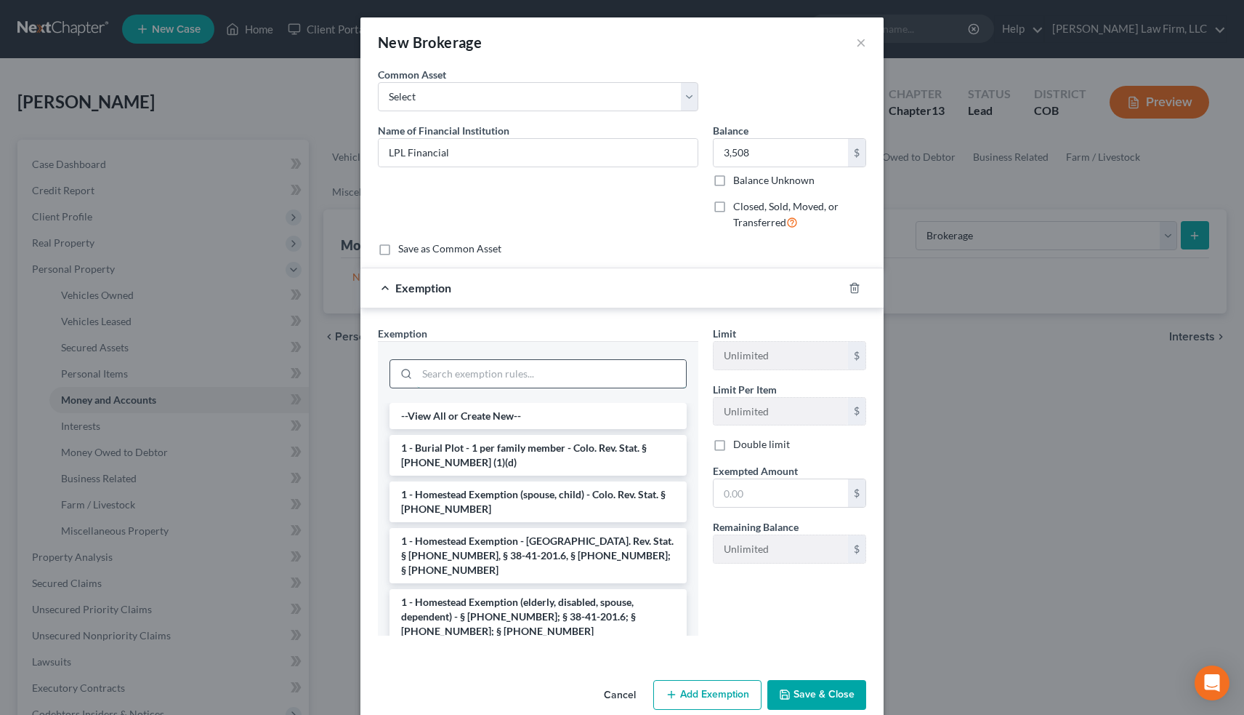
click at [472, 366] on input "search" at bounding box center [551, 374] width 269 height 28
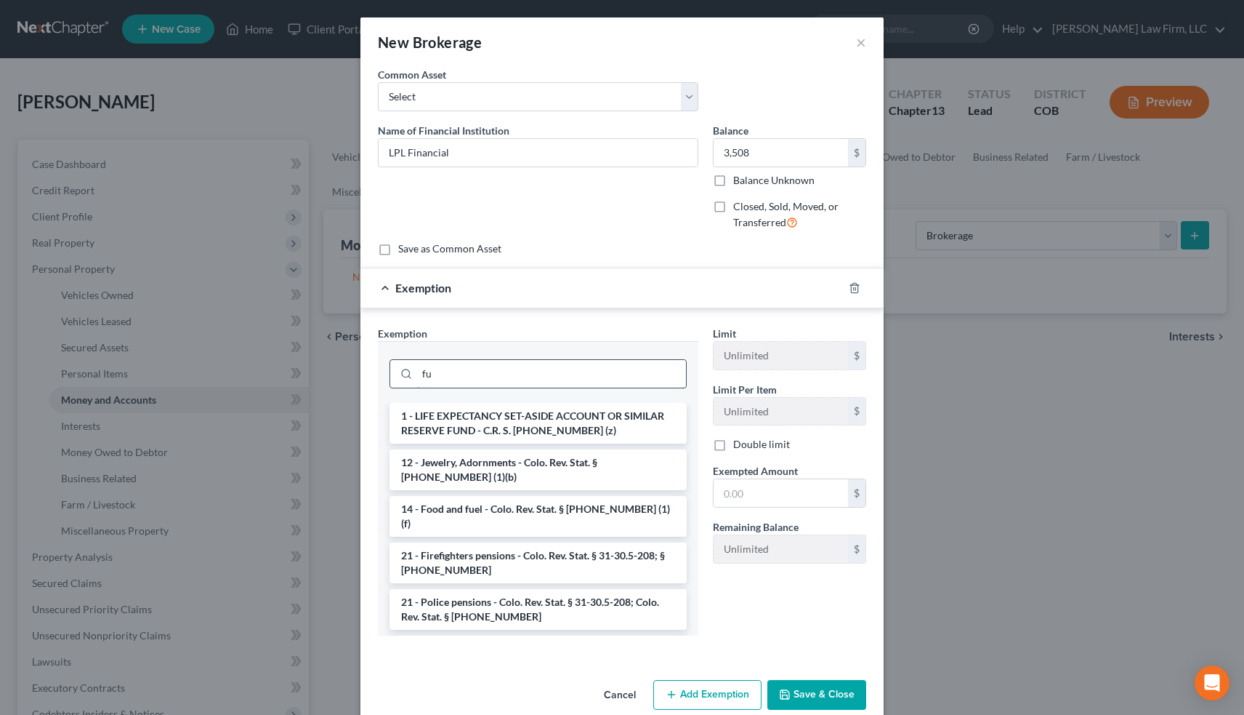
type input "f"
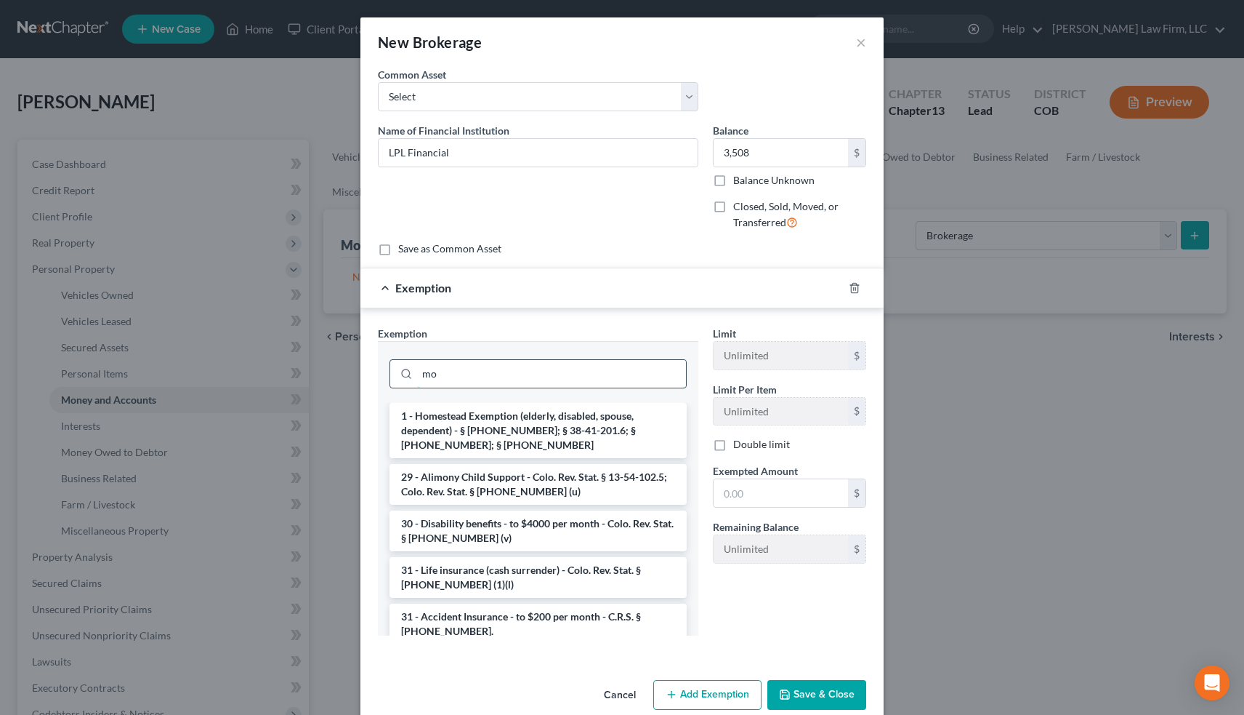
type input "m"
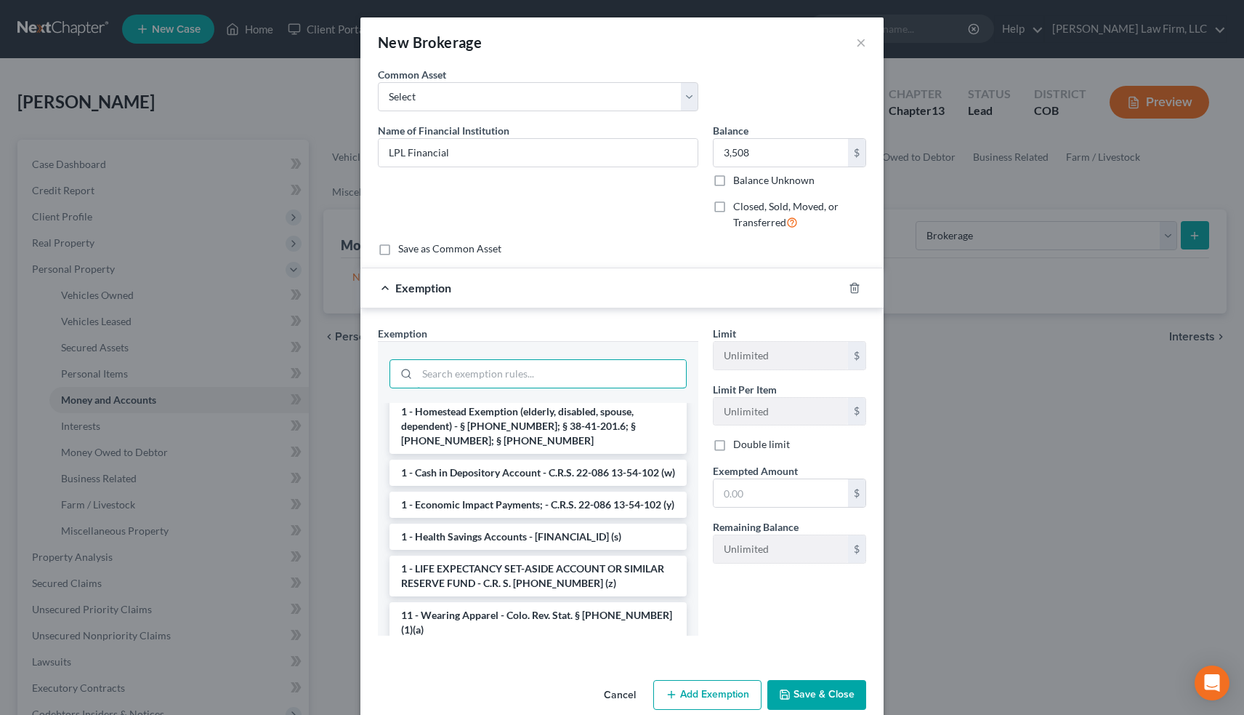
scroll to position [208, 0]
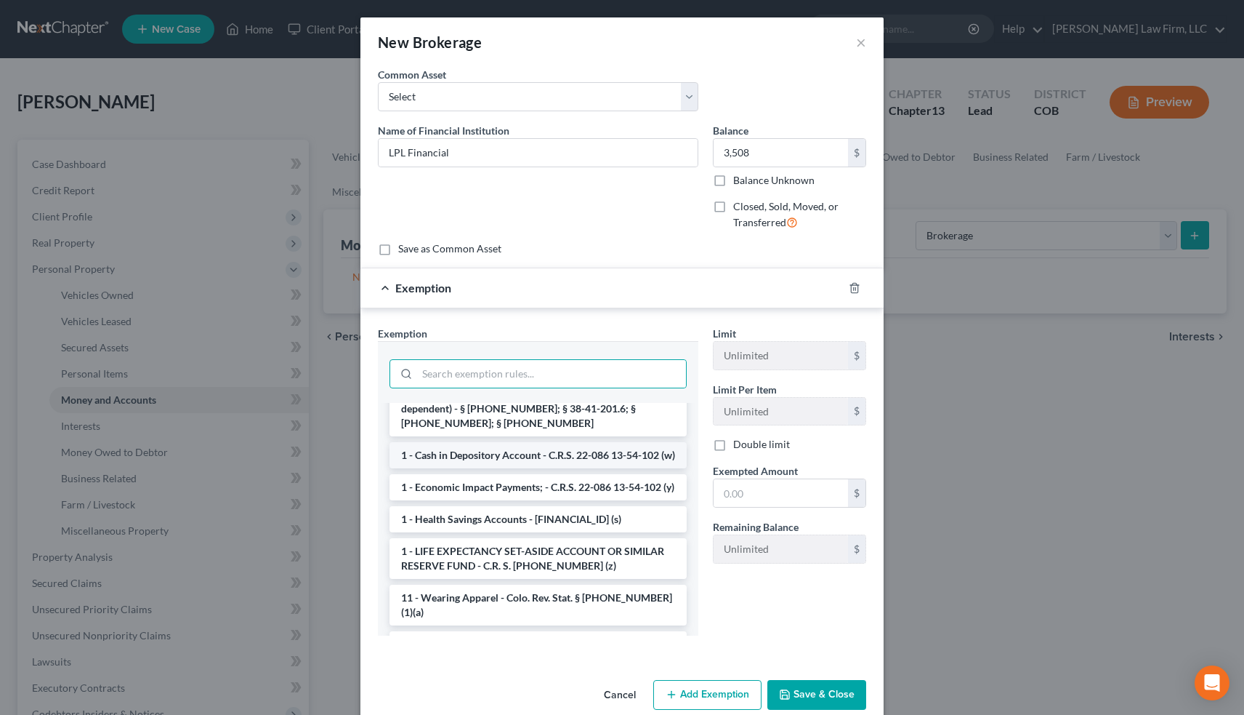
click at [532, 443] on li "1 - Cash in Depository Account - C.R.S. 22-086 13-54-102 (w)" at bounding box center [538, 455] width 297 height 26
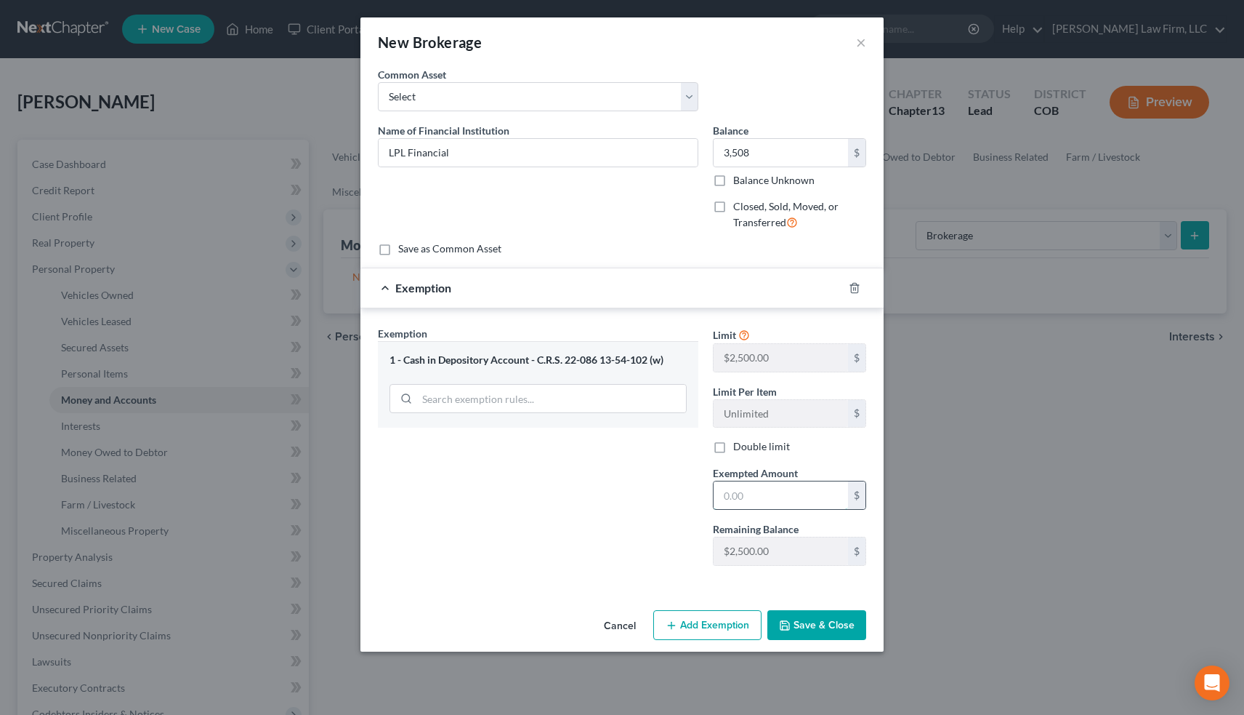
click at [743, 494] on input "text" at bounding box center [781, 495] width 134 height 28
type input "2,500"
click at [813, 624] on button "Save & Close" at bounding box center [817, 625] width 99 height 31
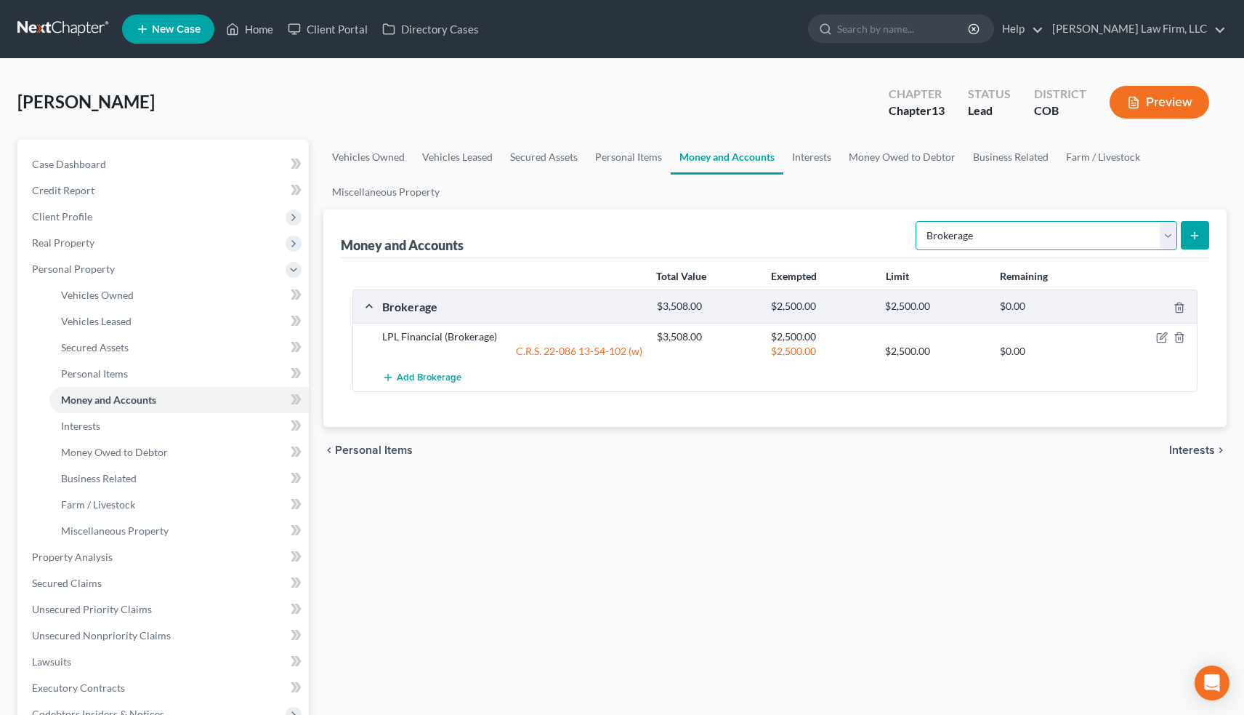
click at [1171, 232] on select "Select Account Type Brokerage Cash on Hand Certificates of Deposit Checking Acc…" at bounding box center [1047, 235] width 262 height 29
select select "checking"
click at [1193, 238] on icon "submit" at bounding box center [1195, 236] width 12 height 12
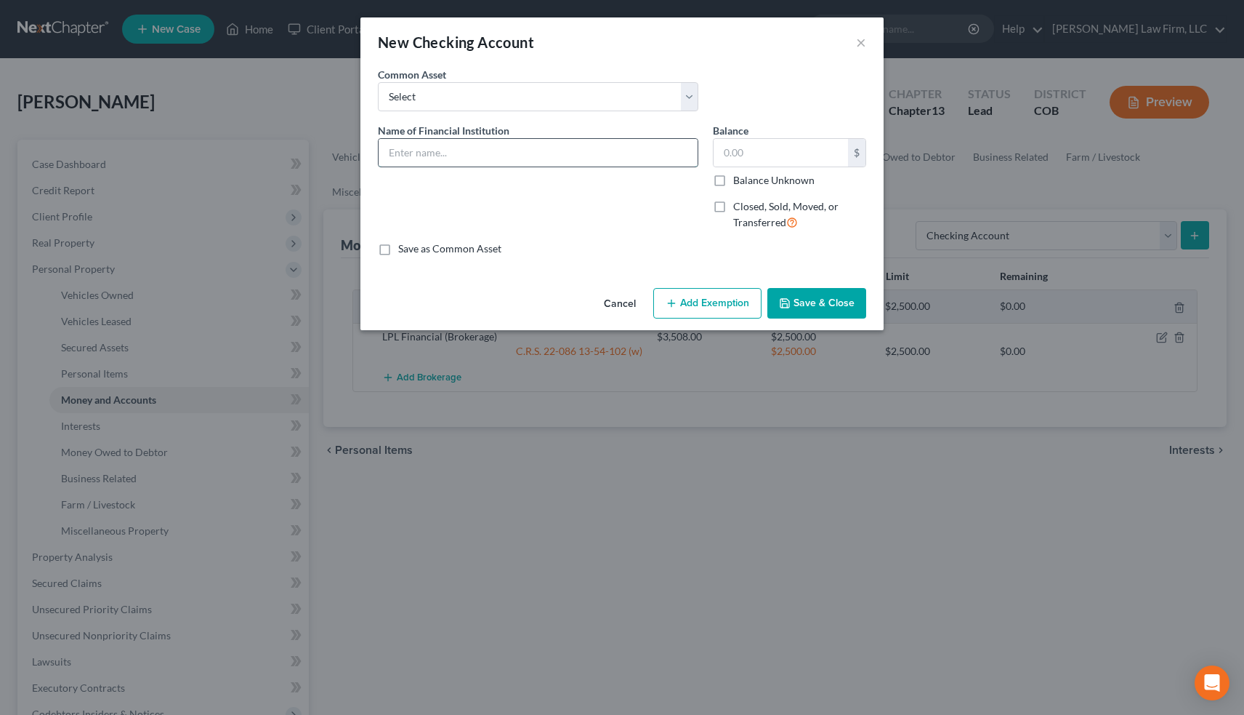
click at [438, 152] on input "text" at bounding box center [538, 153] width 319 height 28
type input "Chase"
click at [398, 250] on label "Save as Common Asset" at bounding box center [449, 248] width 103 height 15
click at [404, 250] on input "Save as Common Asset" at bounding box center [408, 245] width 9 height 9
checkbox input "true"
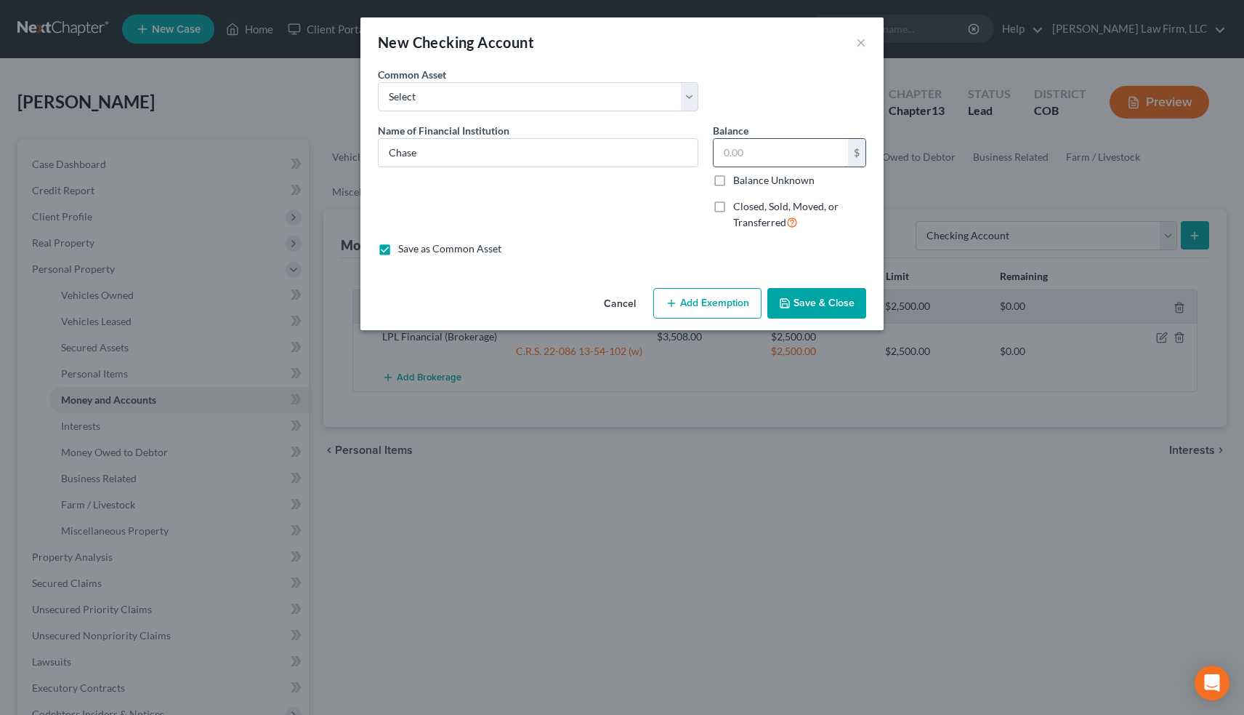
click at [748, 154] on input "text" at bounding box center [781, 153] width 134 height 28
type input "5,600"
click at [715, 301] on button "Add Exemption" at bounding box center [707, 303] width 108 height 31
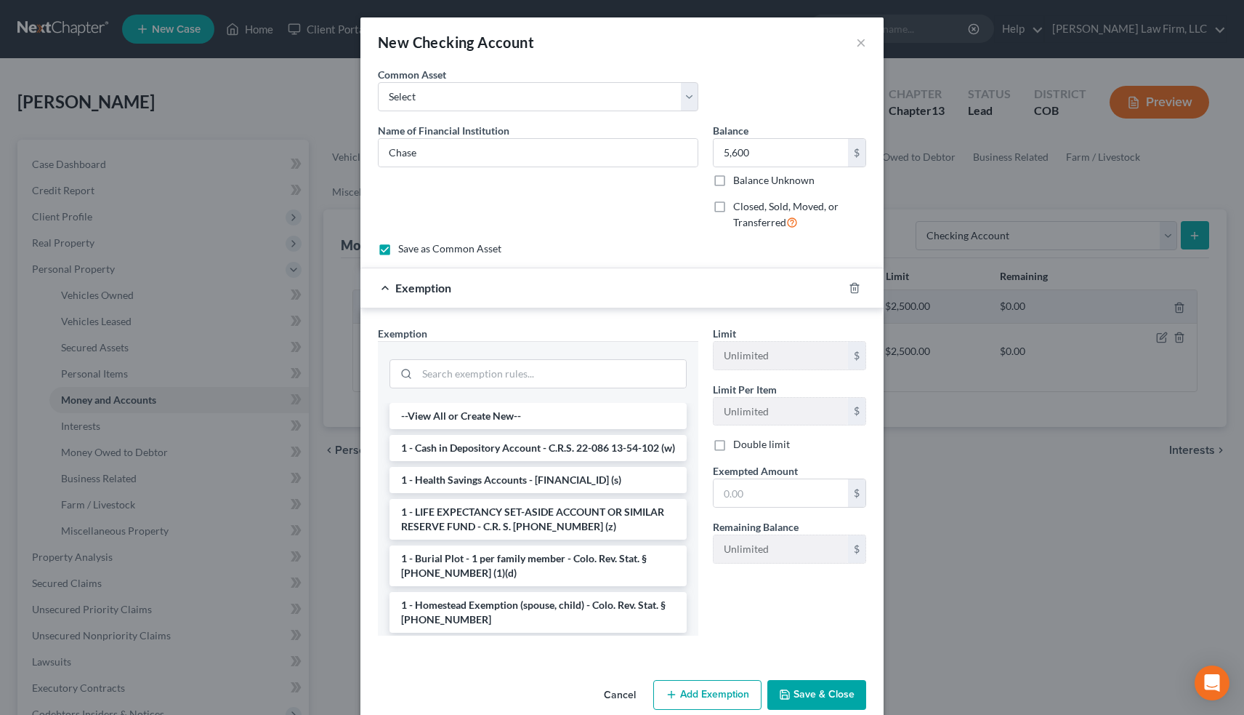
click at [810, 696] on button "Save & Close" at bounding box center [817, 695] width 99 height 31
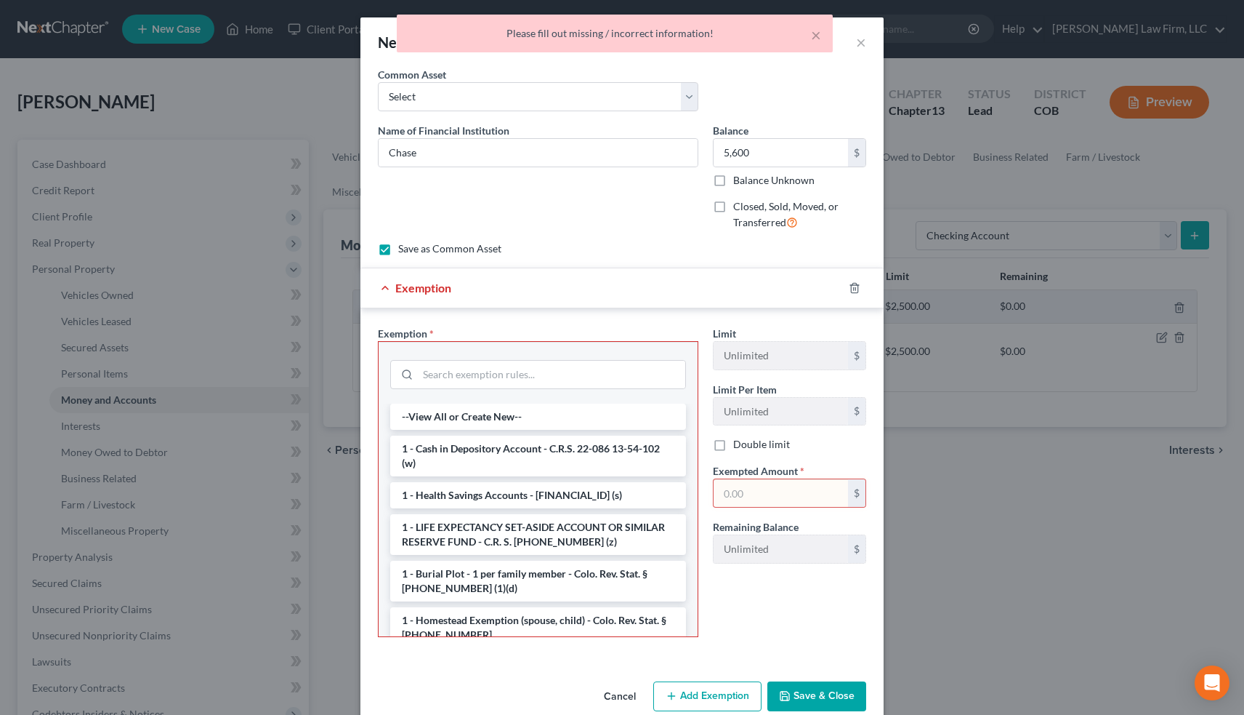
scroll to position [18, 0]
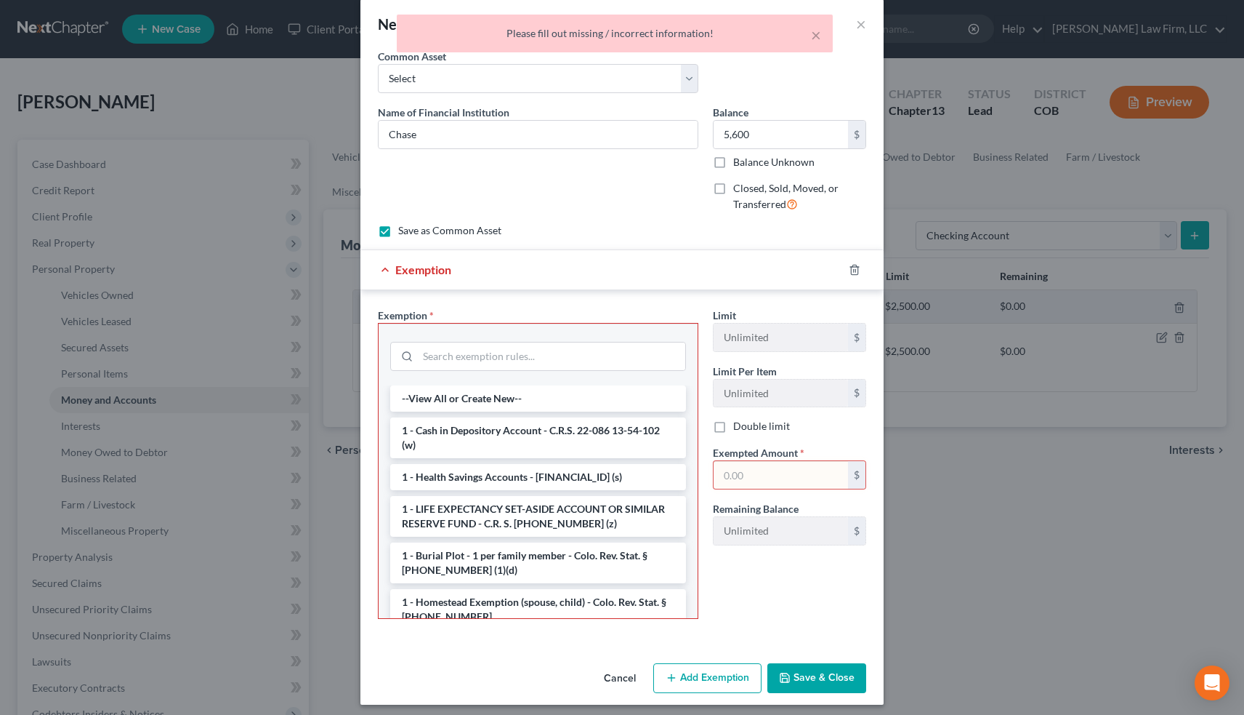
click at [621, 675] on button "Cancel" at bounding box center [619, 678] width 55 height 29
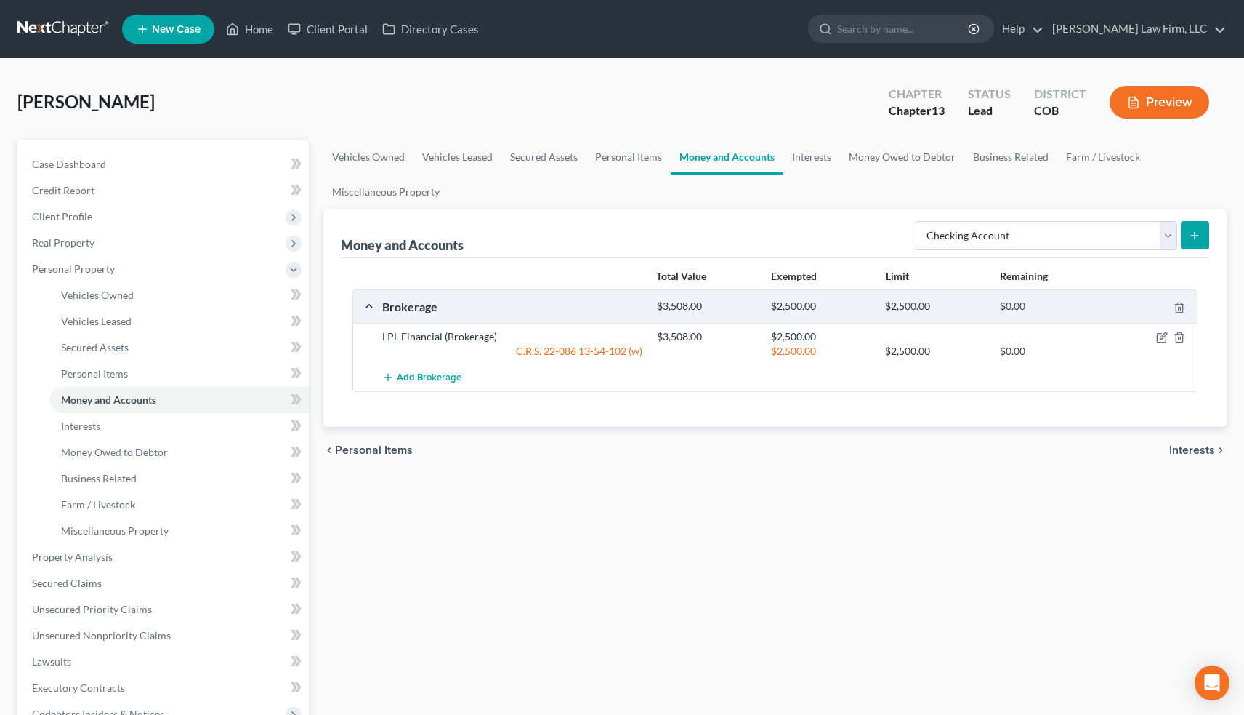
click at [1194, 233] on icon "submit" at bounding box center [1195, 236] width 12 height 12
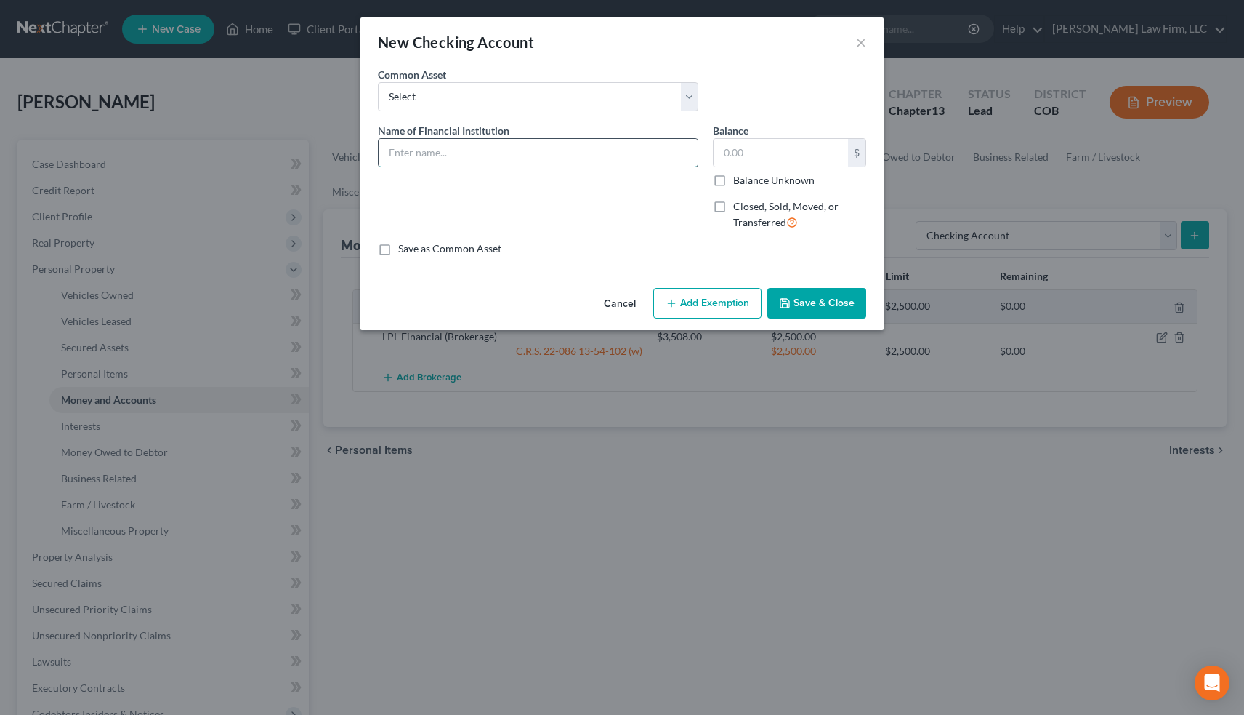
click at [459, 148] on input "text" at bounding box center [538, 153] width 319 height 28
select select "0"
type input "[PERSON_NAME] Fargo"
type input "1,675.00"
click at [398, 249] on label "Save as Common Asset" at bounding box center [449, 248] width 103 height 15
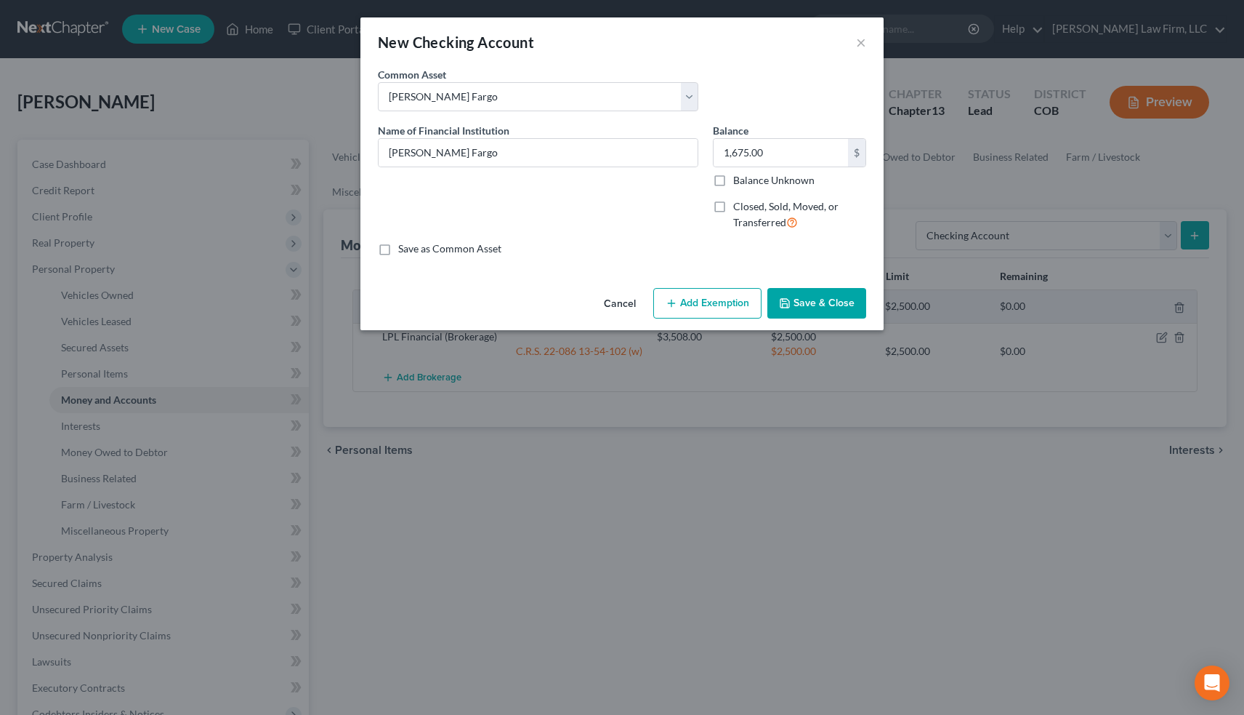
click at [404, 249] on input "Save as Common Asset" at bounding box center [408, 245] width 9 height 9
checkbox input "true"
click at [456, 148] on input "[PERSON_NAME] Fargo" at bounding box center [538, 153] width 319 height 28
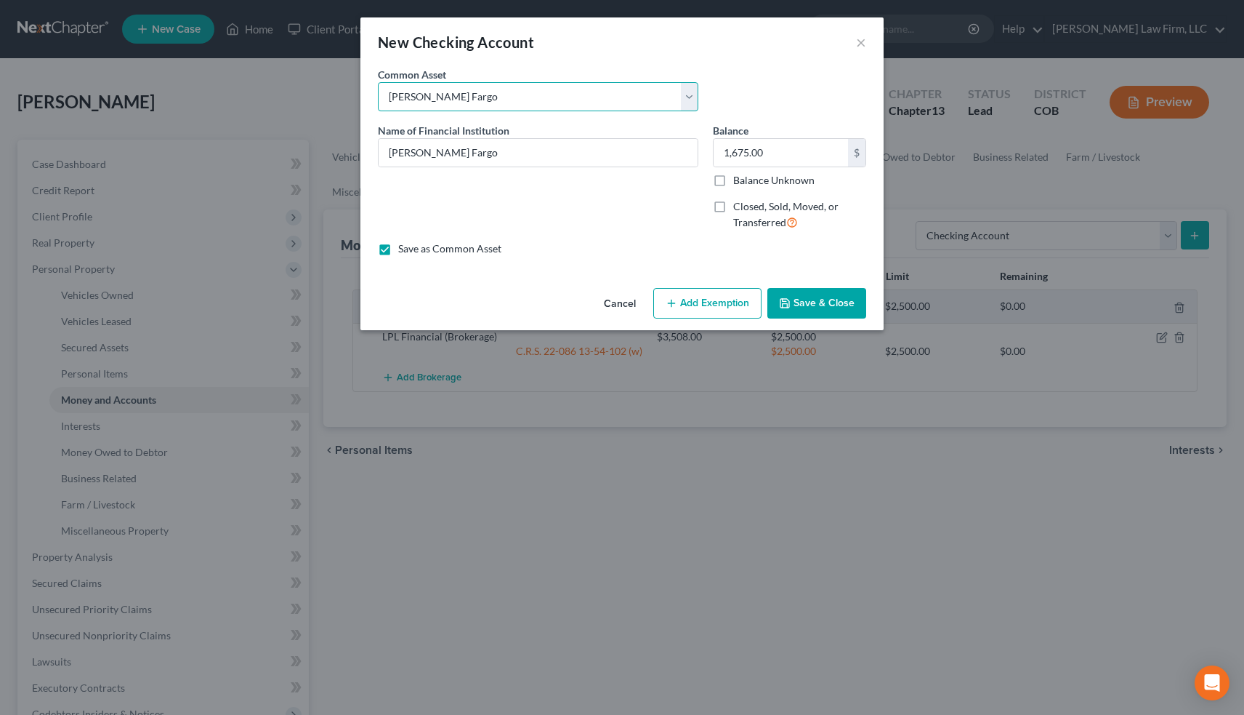
select select
click at [464, 154] on input "text" at bounding box center [538, 153] width 319 height 28
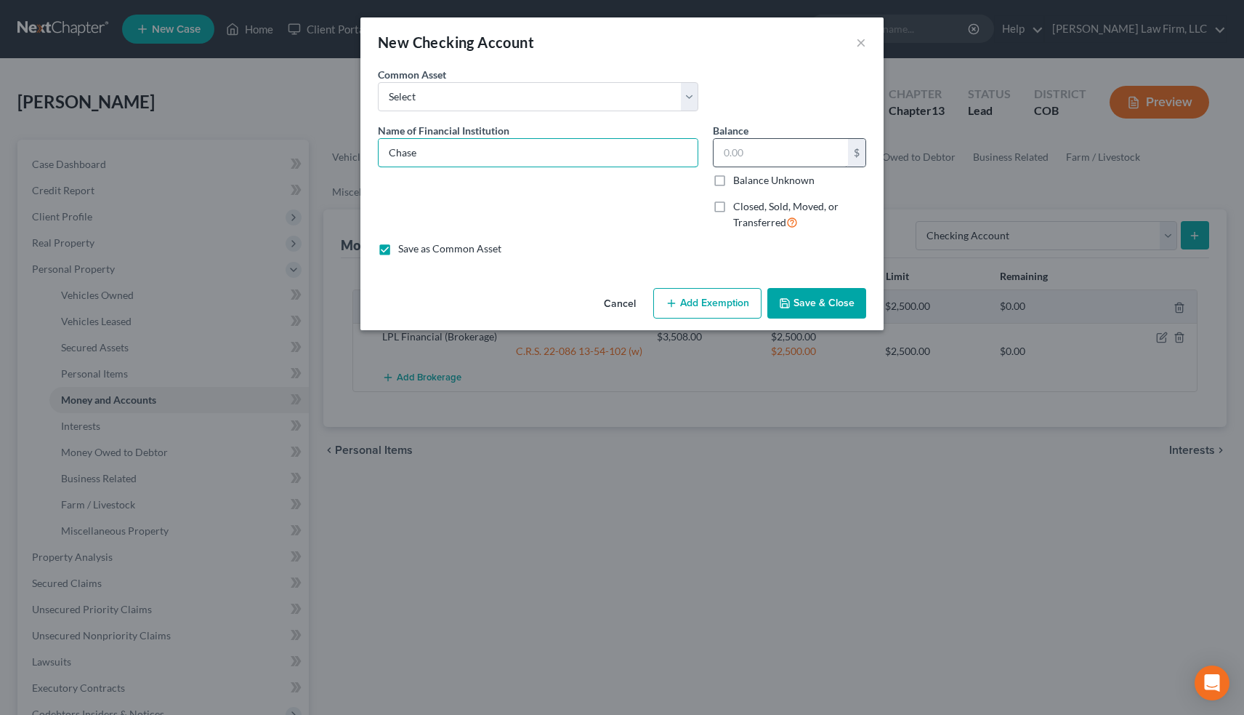
type input "Chase"
click at [764, 151] on input "text" at bounding box center [781, 153] width 134 height 28
type input "5,600"
click at [823, 305] on button "Save & Close" at bounding box center [817, 303] width 99 height 31
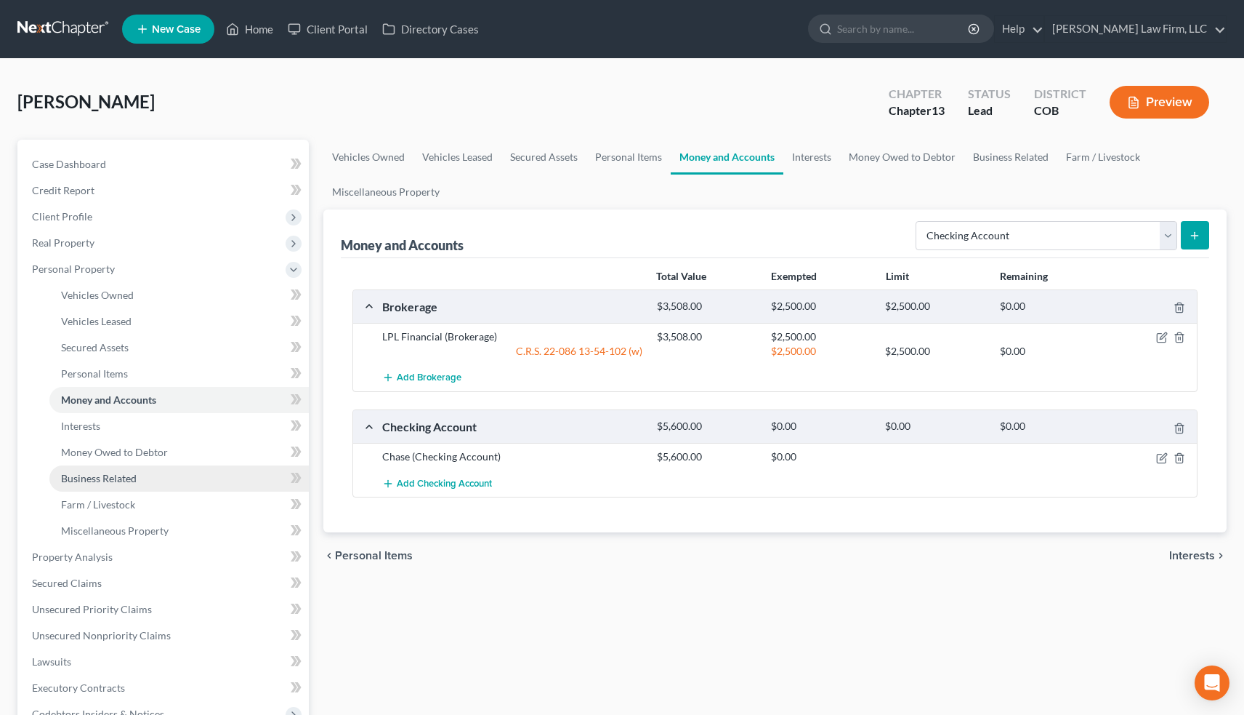
click at [120, 484] on link "Business Related" at bounding box center [179, 478] width 260 height 26
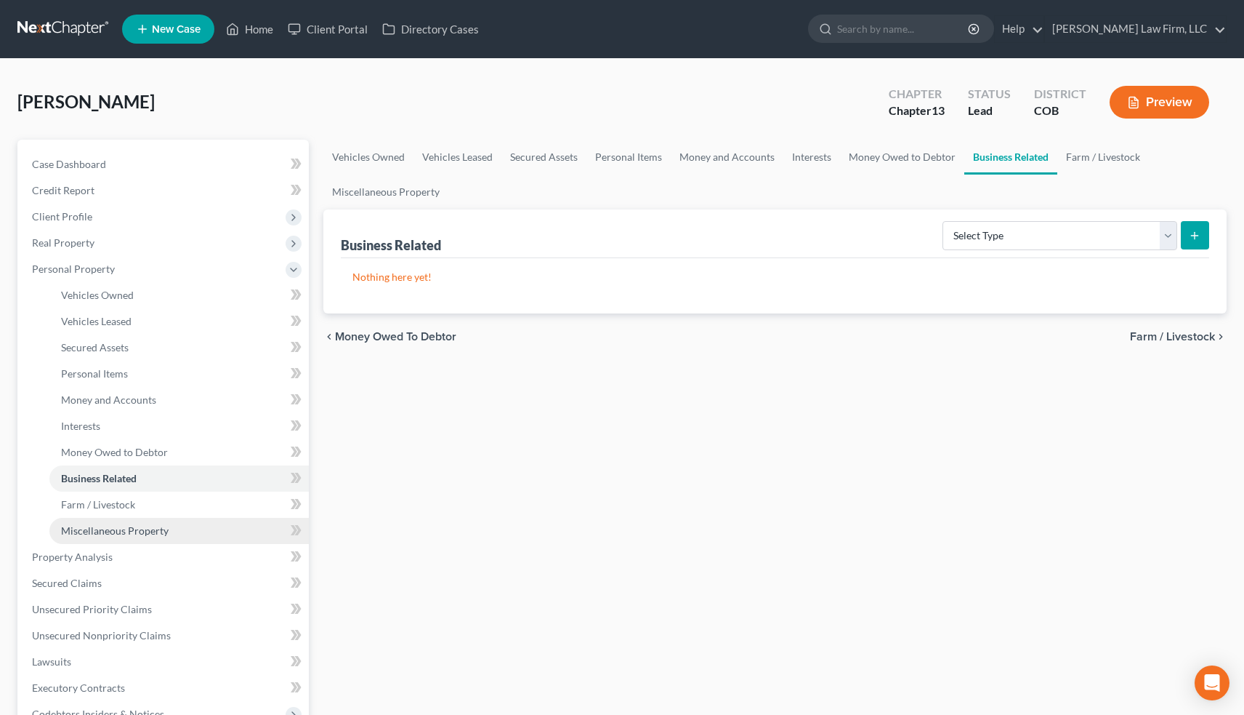
click at [148, 525] on span "Miscellaneous Property" at bounding box center [115, 530] width 108 height 12
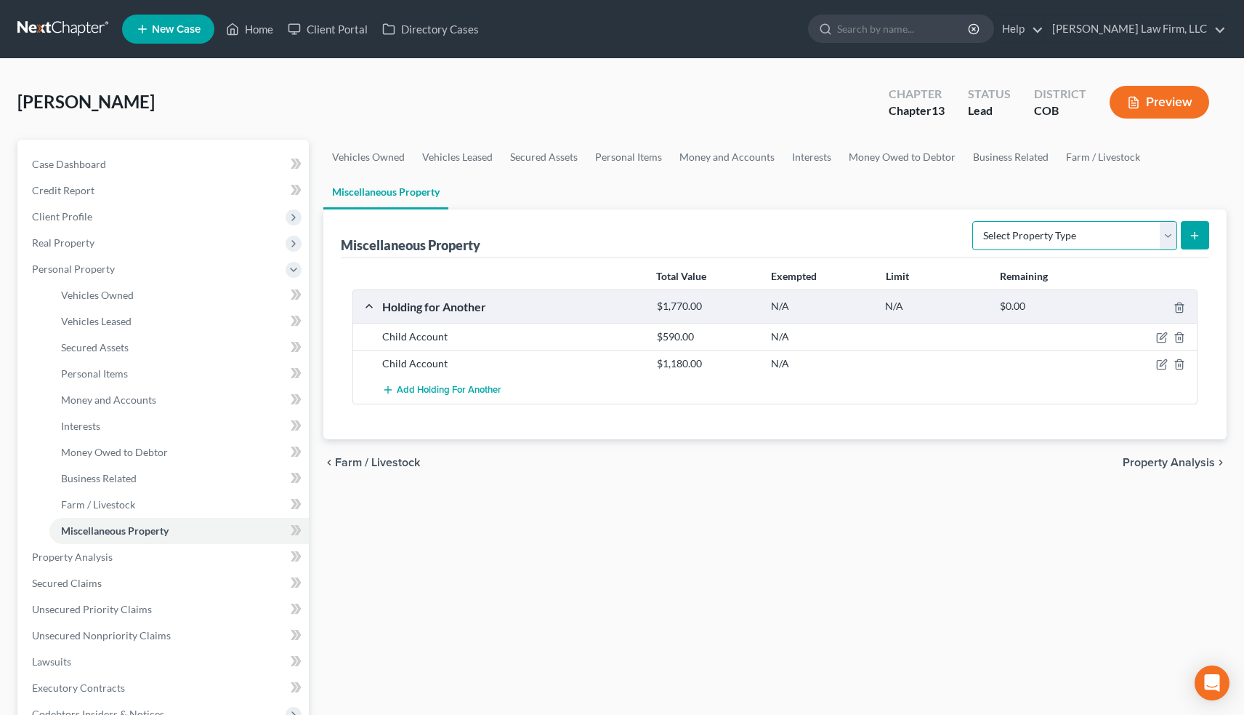
click at [1136, 237] on select "Select Property Type Assigned for Creditor Benefit [DATE] Holding for Another N…" at bounding box center [1075, 235] width 205 height 29
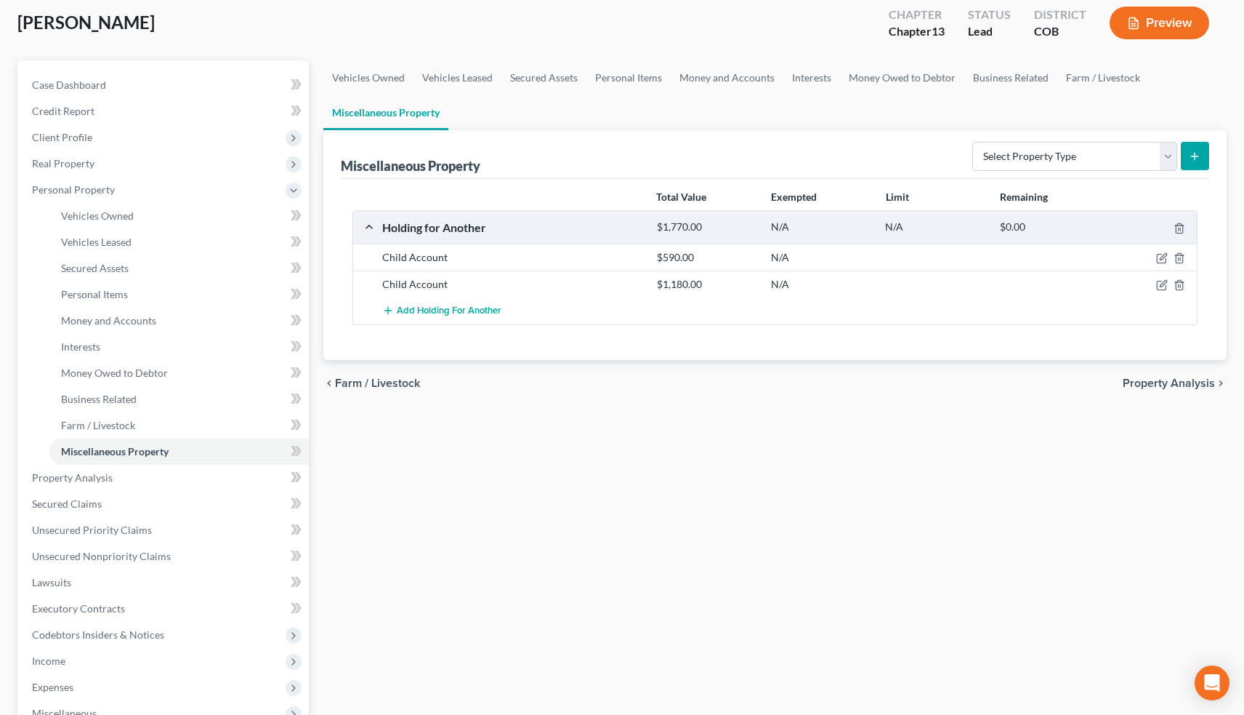
scroll to position [71, 0]
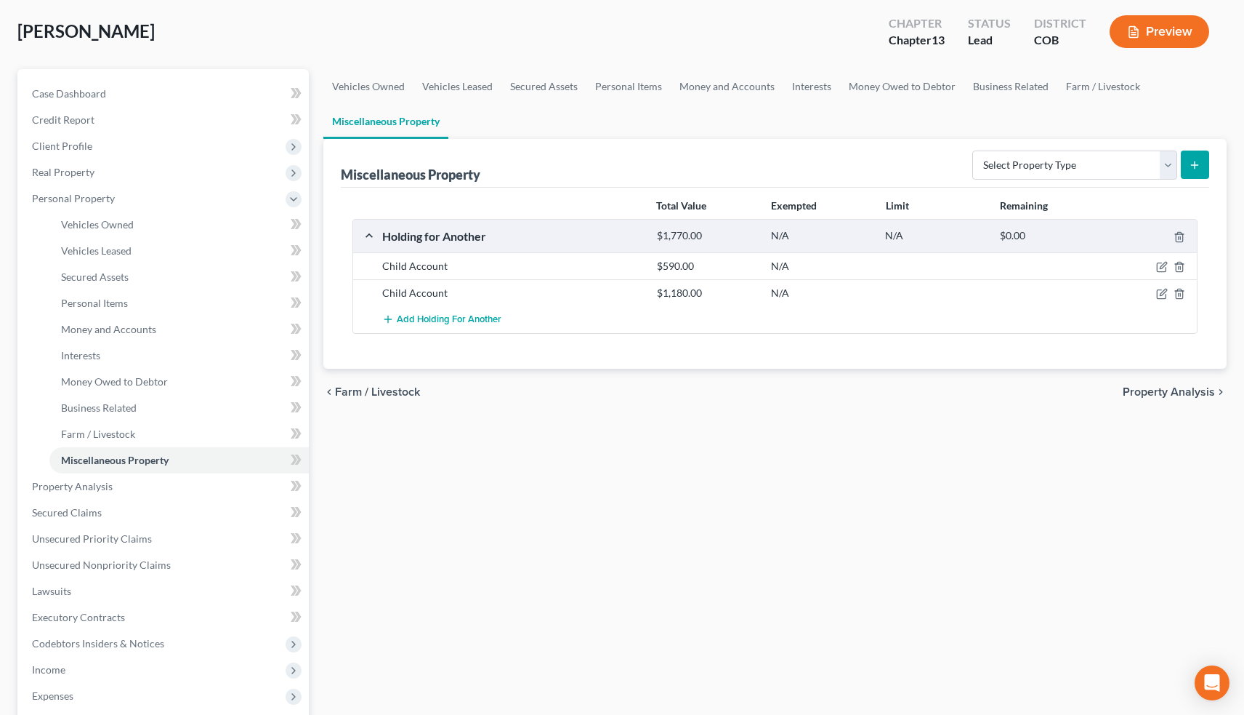
click at [127, 358] on link "Interests" at bounding box center [179, 355] width 260 height 26
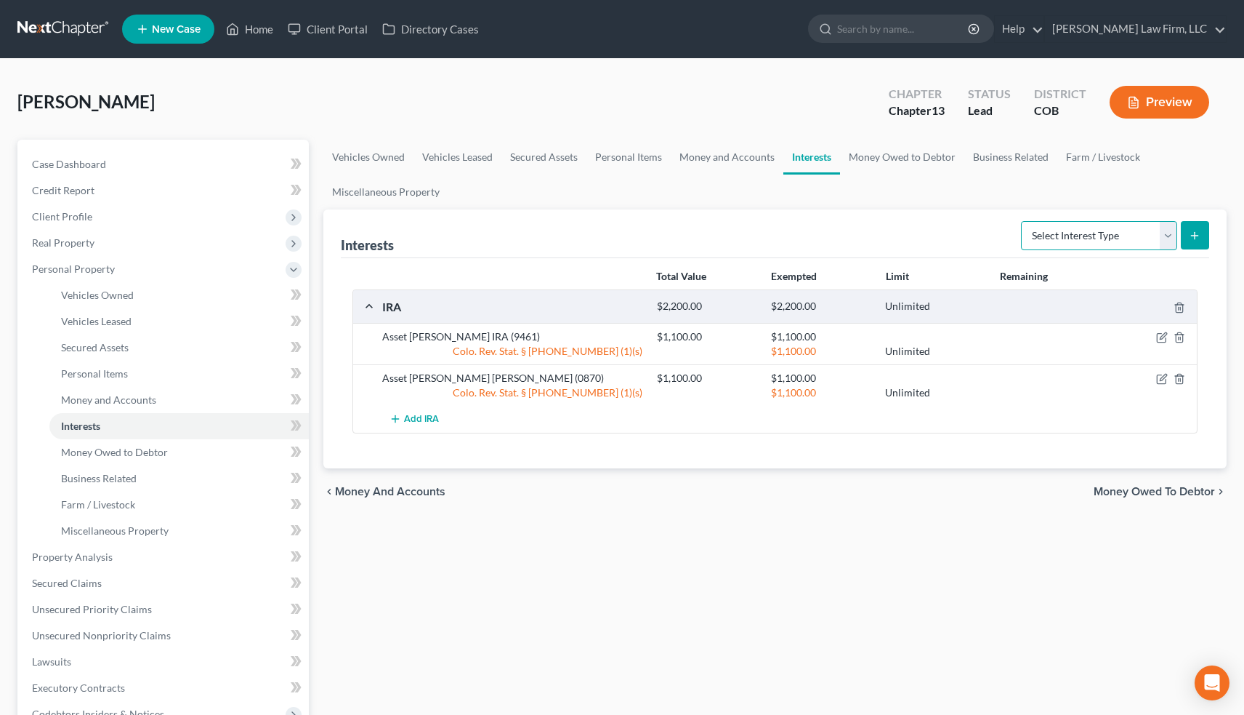
click at [1153, 231] on select "Select Interest Type 401K Annuity Bond Education IRA Government Bond Government…" at bounding box center [1099, 235] width 156 height 29
select select "unincorporated_business"
click at [1199, 228] on button "submit" at bounding box center [1195, 235] width 28 height 28
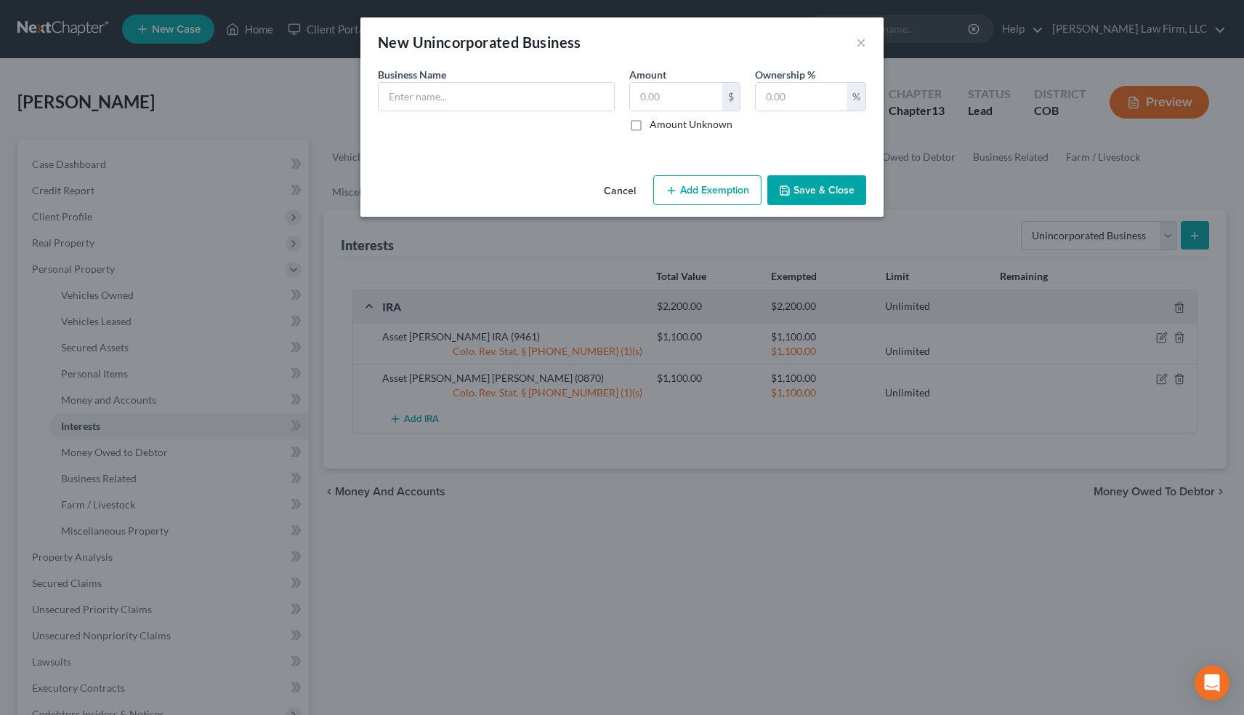
click at [621, 188] on button "Cancel" at bounding box center [619, 191] width 55 height 29
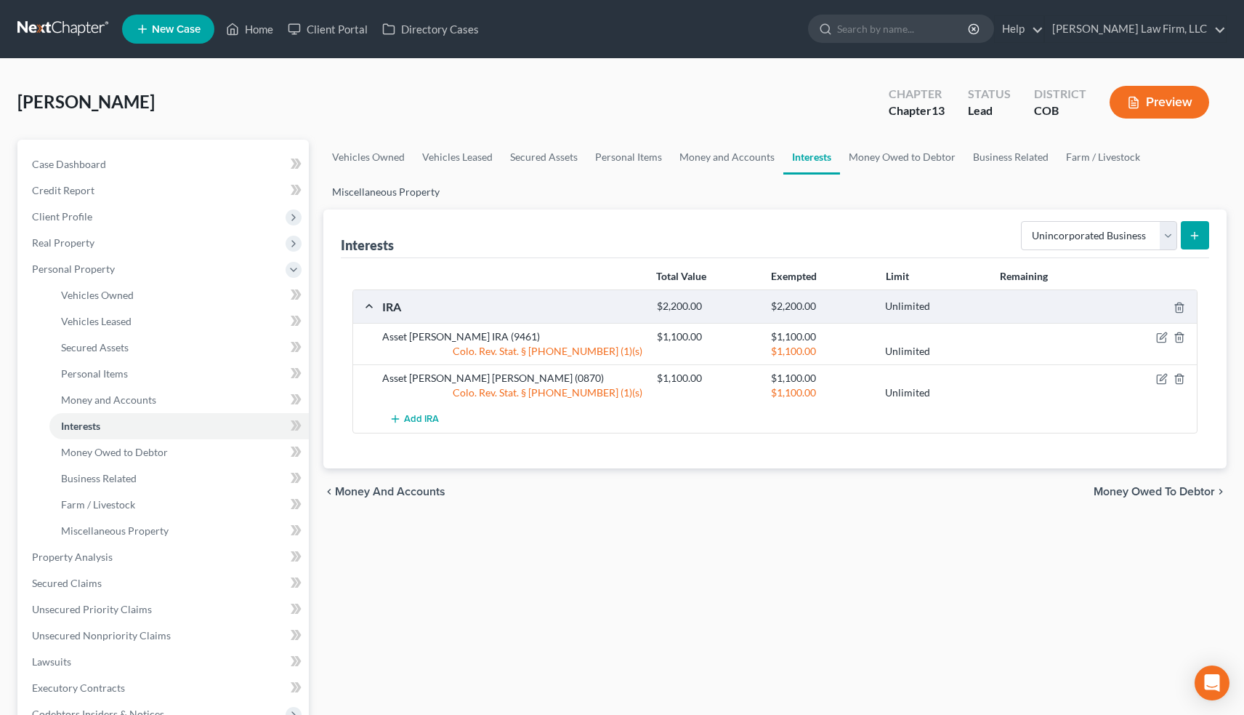
click at [402, 195] on link "Miscellaneous Property" at bounding box center [385, 191] width 125 height 35
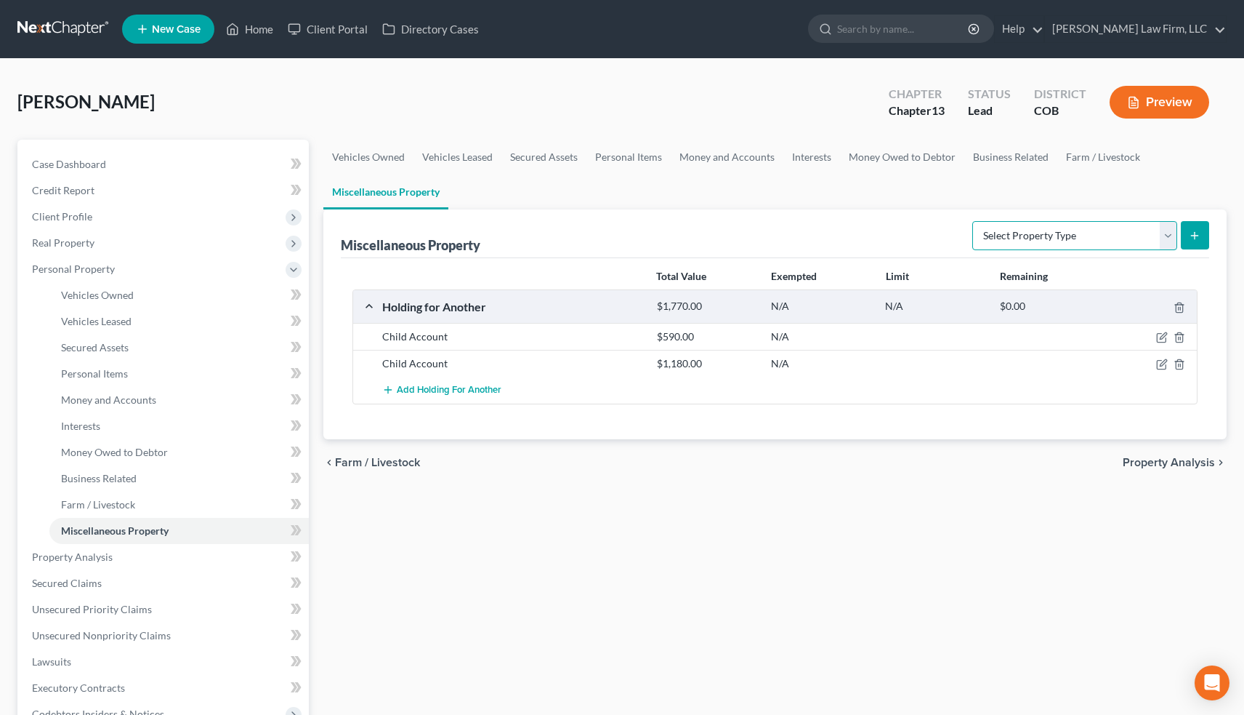
select select "transferred"
click at [1204, 229] on button "submit" at bounding box center [1195, 235] width 28 height 28
select select "Ordinary ([DATE])"
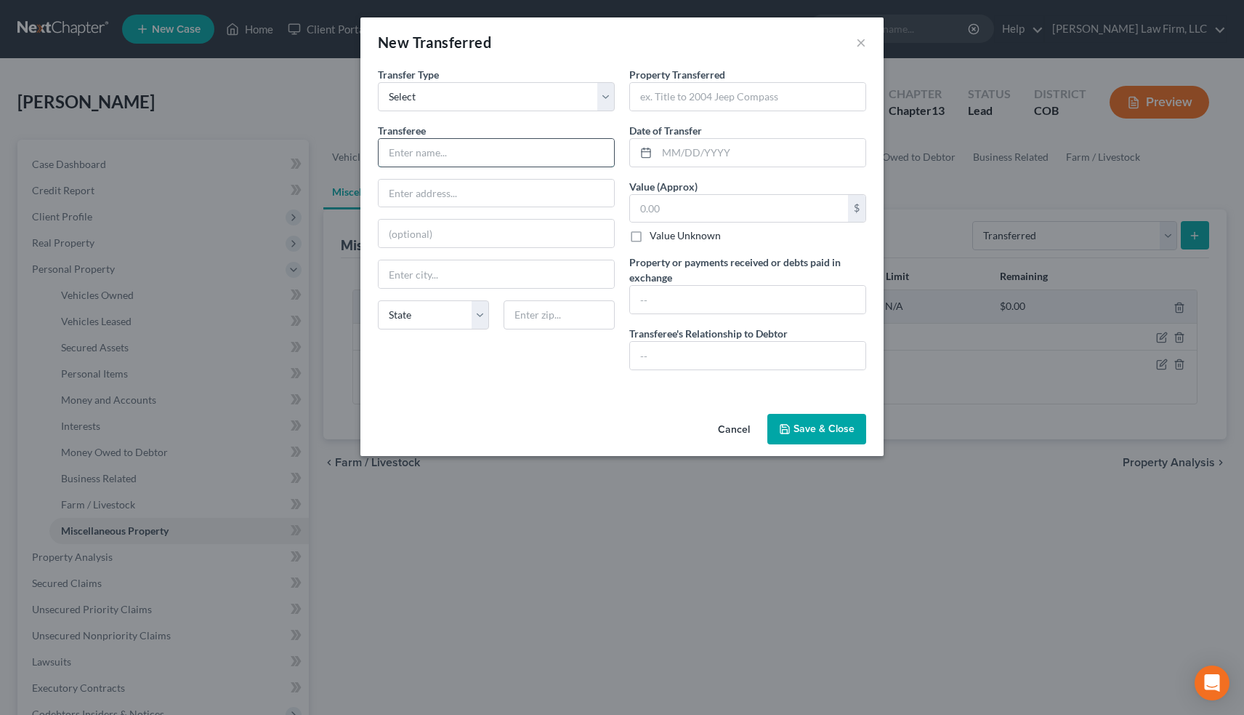
click at [430, 163] on input "text" at bounding box center [497, 153] width 236 height 28
type input "[PERSON_NAME]"
type input "[STREET_ADDRESS]"
type input "Golden"
select select "5"
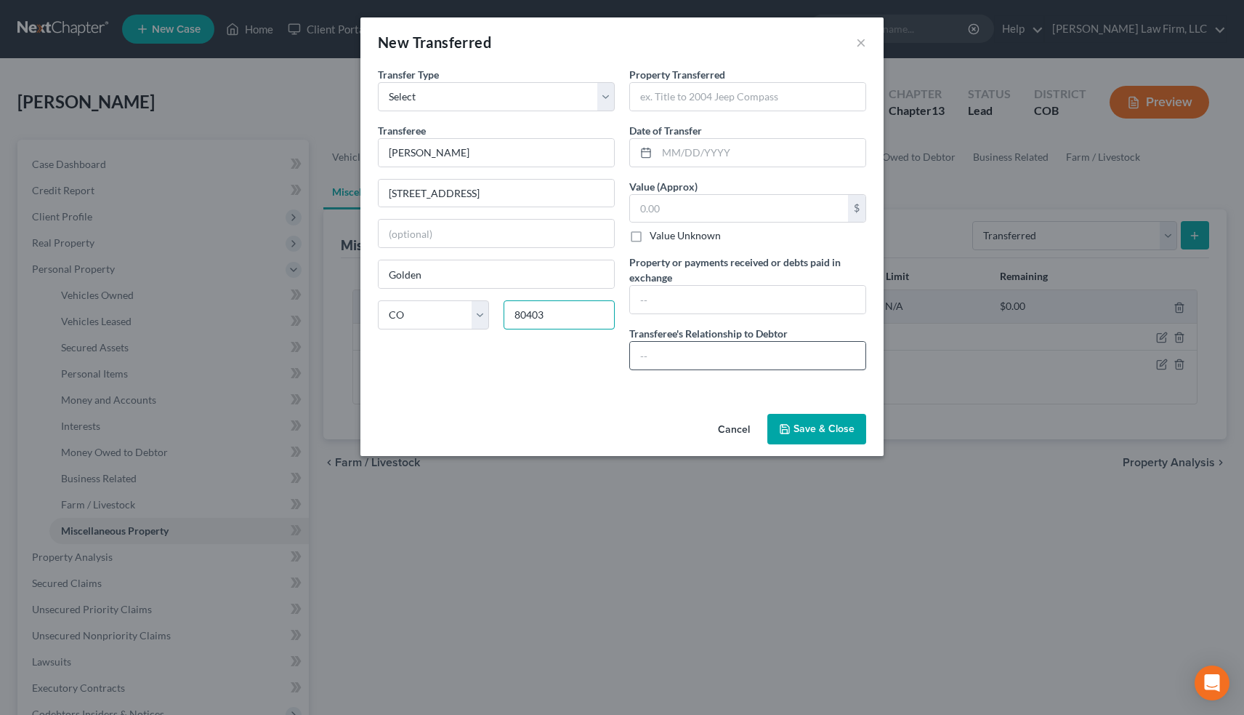
type input "80403"
click at [650, 353] on input "text" at bounding box center [748, 356] width 236 height 28
type input "Ex-Spouse"
click at [669, 309] on input "text" at bounding box center [748, 300] width 236 height 28
type input "0"
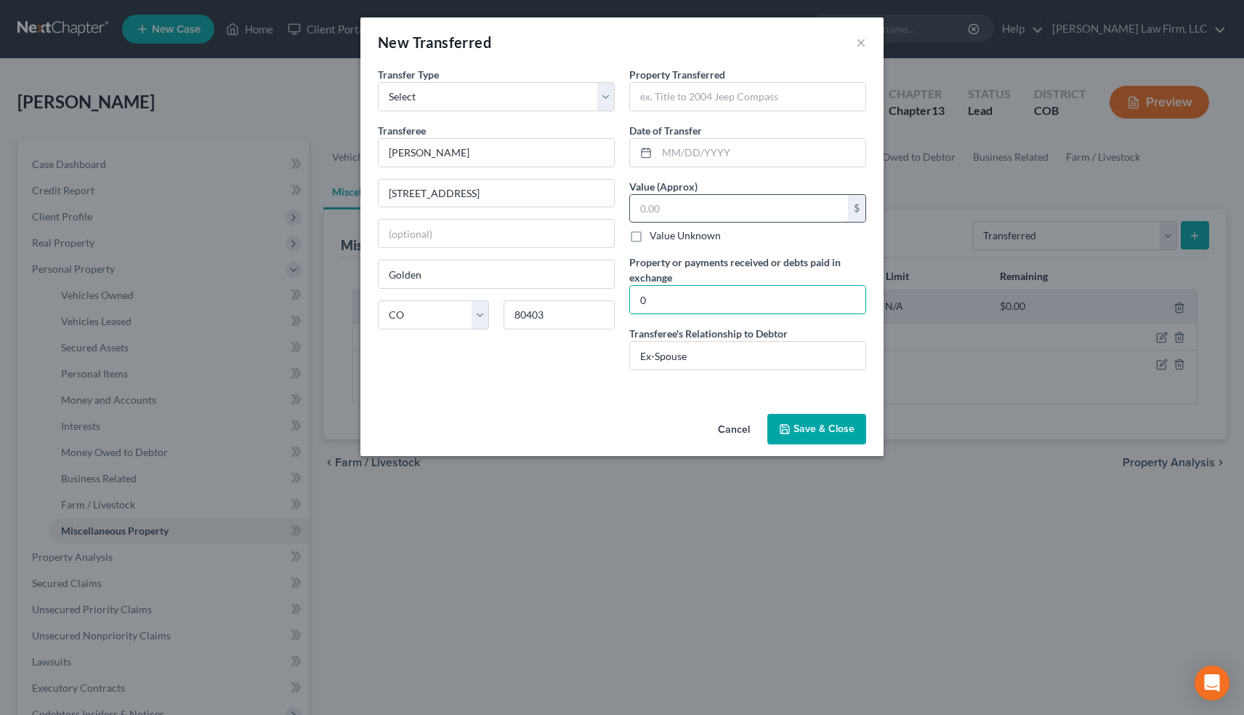
click at [669, 203] on input "text" at bounding box center [739, 209] width 218 height 28
type input "0"
click at [691, 100] on input "text" at bounding box center [748, 97] width 236 height 28
type input "Ownership of Total Door Logistics"
click at [682, 150] on input "text" at bounding box center [761, 153] width 209 height 28
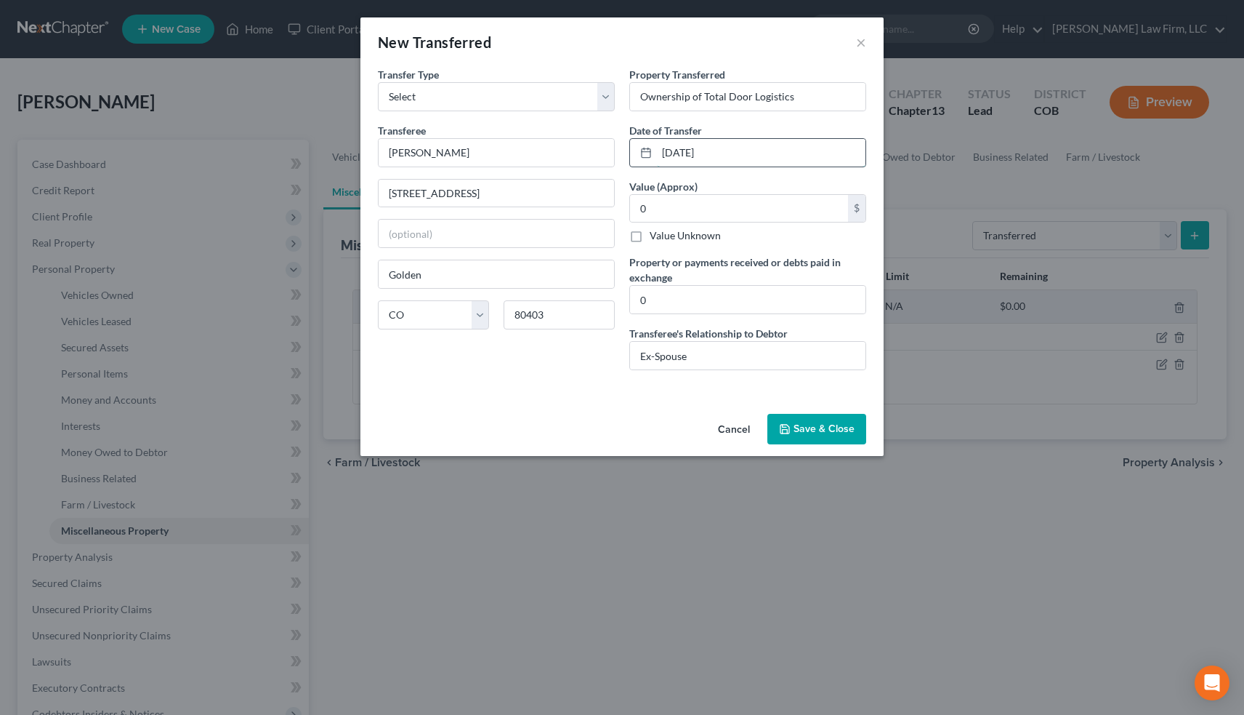
type input "[DATE]"
click at [645, 150] on icon at bounding box center [646, 153] width 12 height 12
click at [819, 429] on button "Save & Close" at bounding box center [817, 429] width 99 height 31
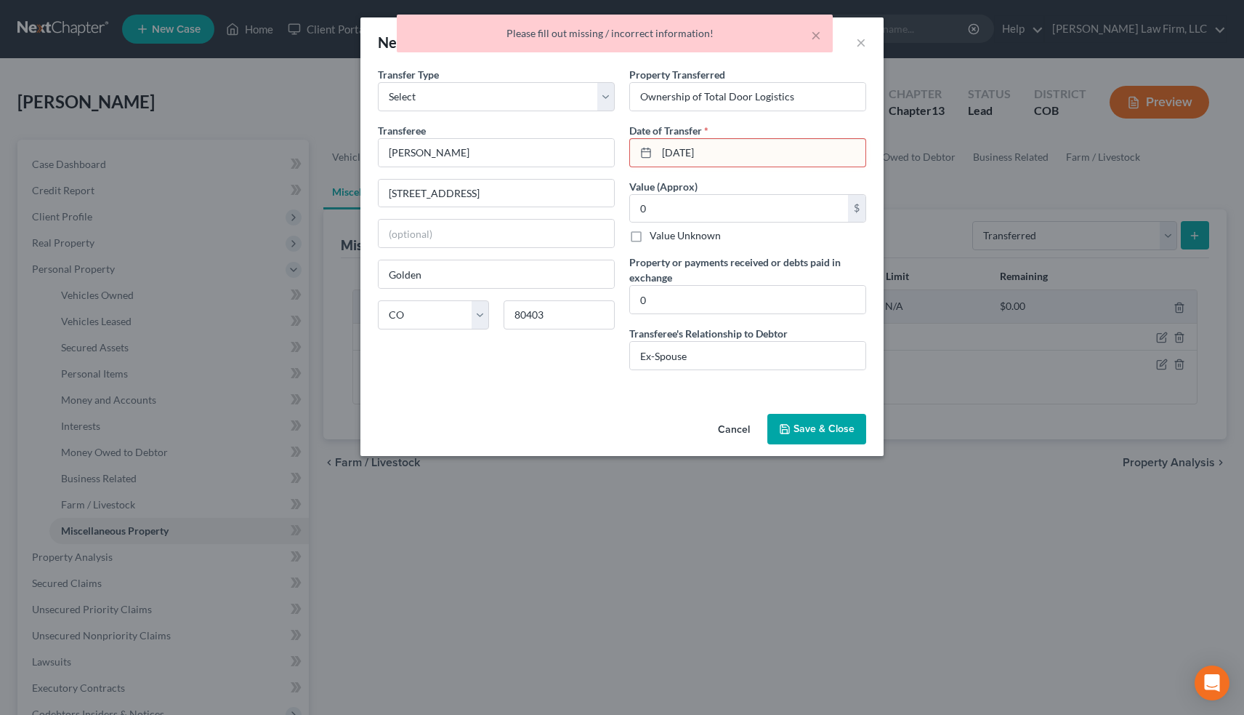
click at [720, 150] on input "[DATE]" at bounding box center [761, 153] width 209 height 28
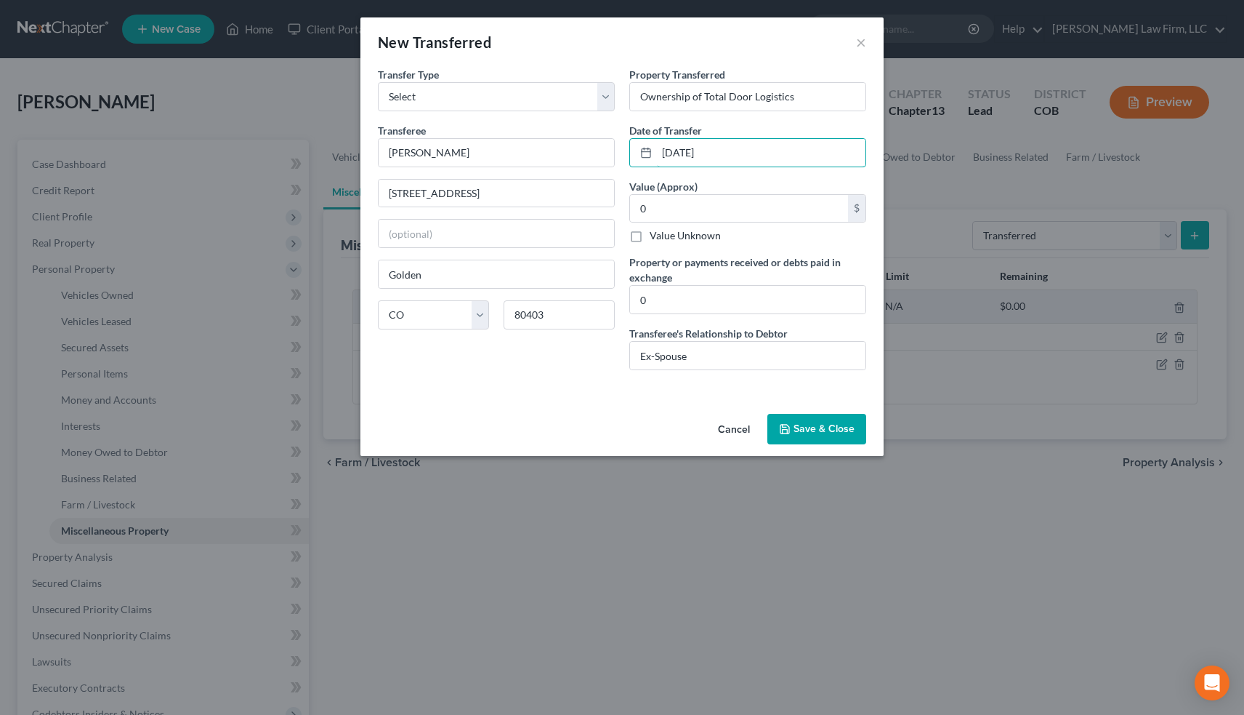
type input "[DATE]"
click at [824, 428] on button "Save & Close" at bounding box center [817, 429] width 99 height 31
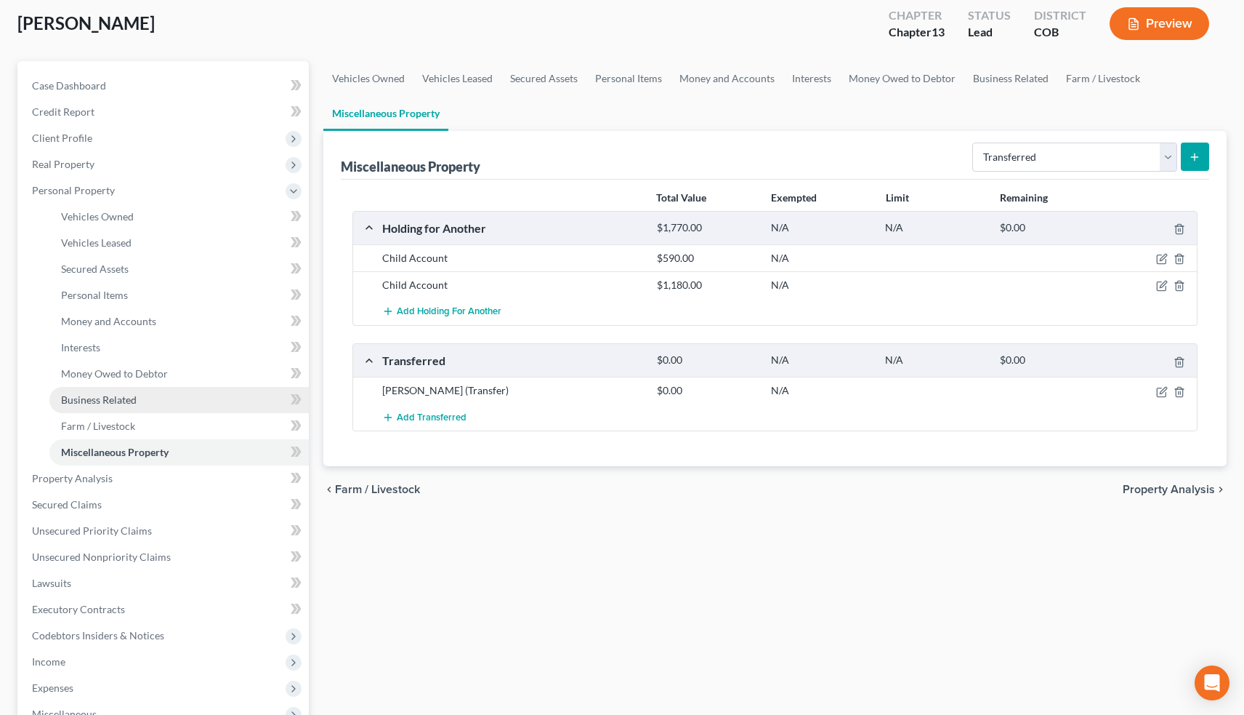
scroll to position [100, 0]
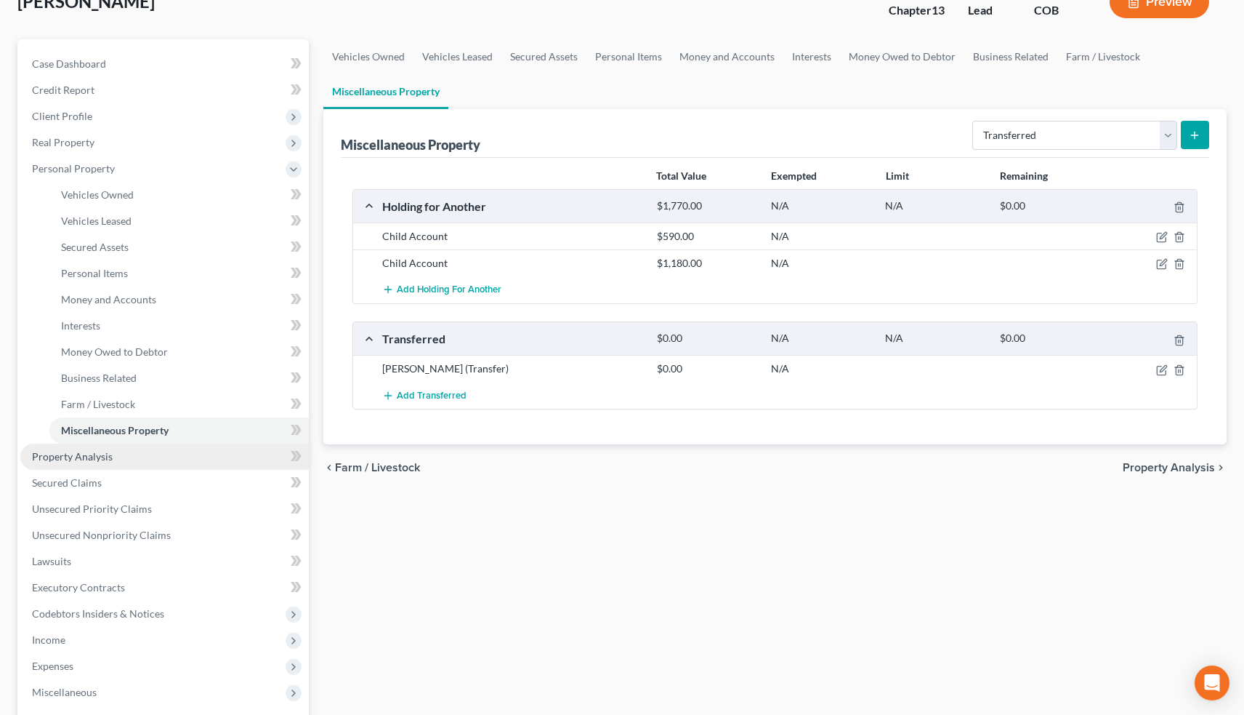
click at [132, 460] on link "Property Analysis" at bounding box center [164, 456] width 289 height 26
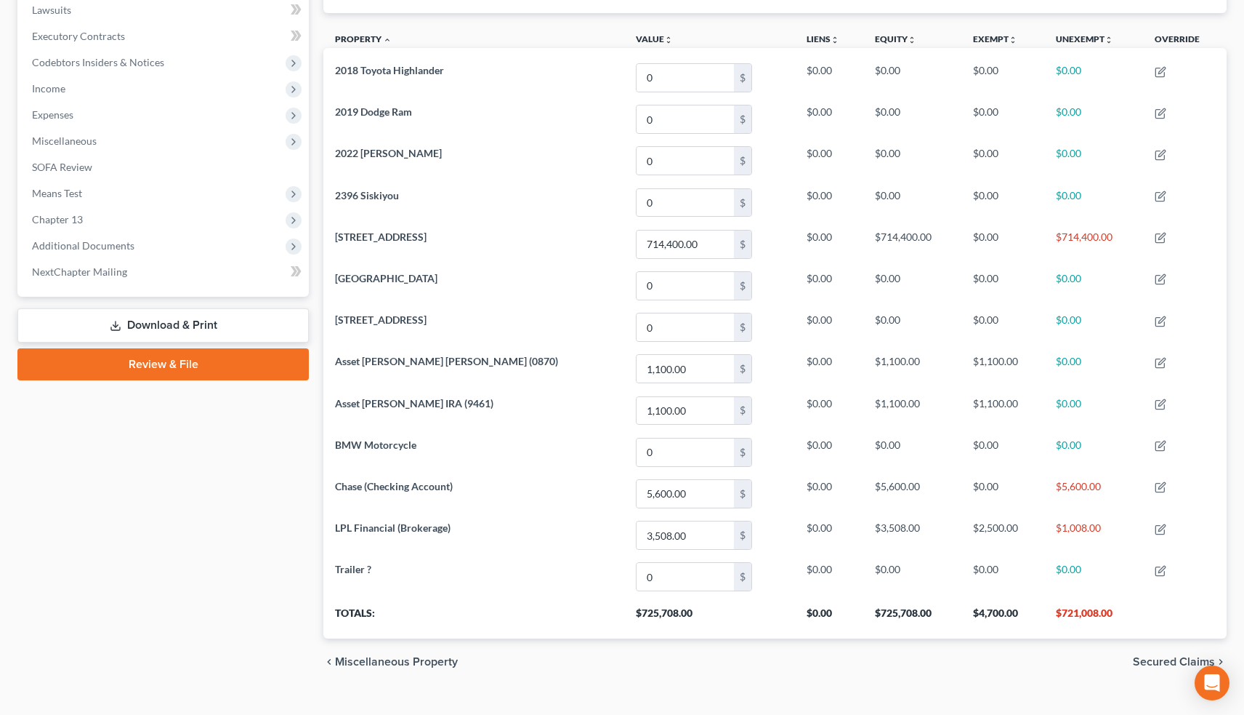
scroll to position [392, 0]
